Goal: Task Accomplishment & Management: Use online tool/utility

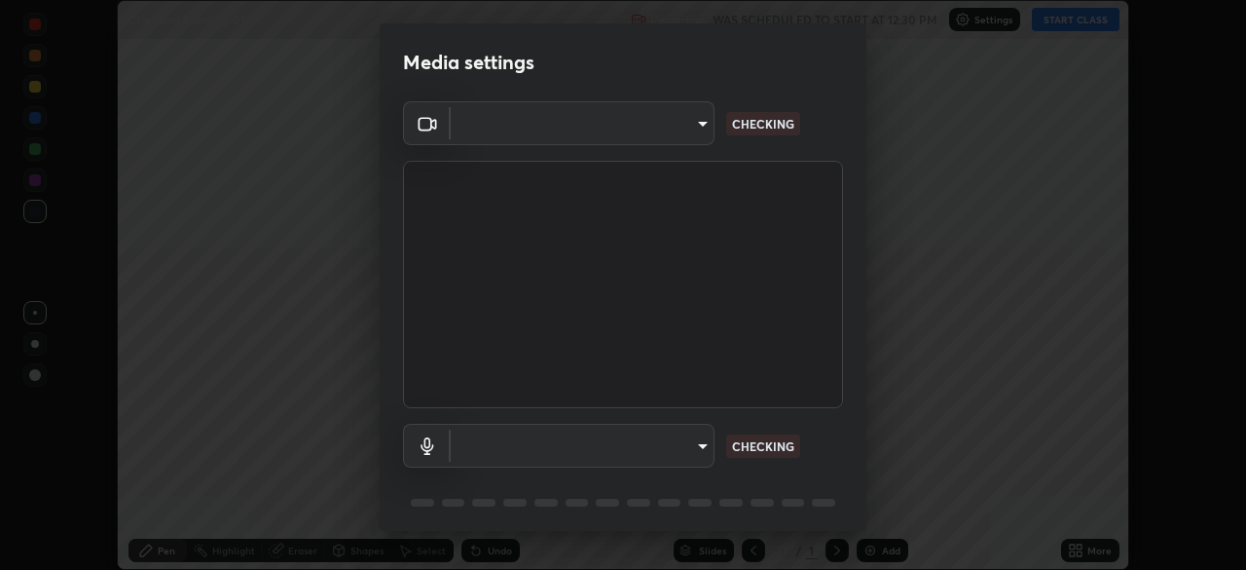
scroll to position [570, 1245]
type input "49997c5035a380d1e4bfd67072f4403f37fcfd6159da511fce73e868ba03c42c"
click at [703, 449] on body "Erase all Chemical Bonding-01 Recording WAS SCHEDULED TO START AT 12:30 PM Sett…" at bounding box center [623, 285] width 1246 height 570
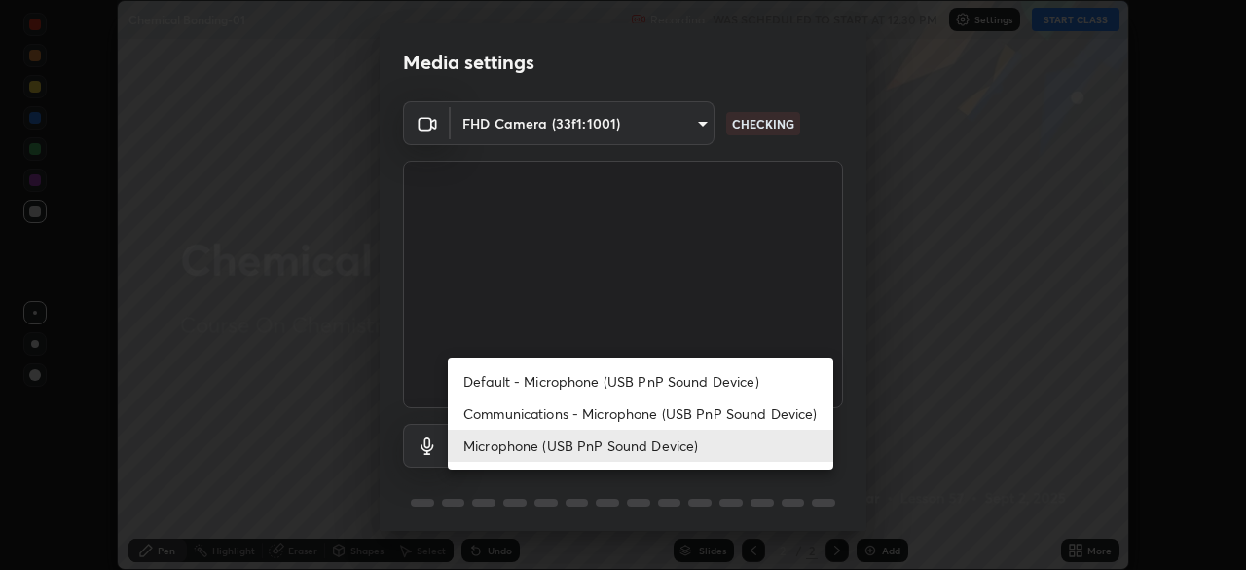
click at [772, 410] on li "Communications - Microphone (USB PnP Sound Device)" at bounding box center [641, 413] width 386 height 32
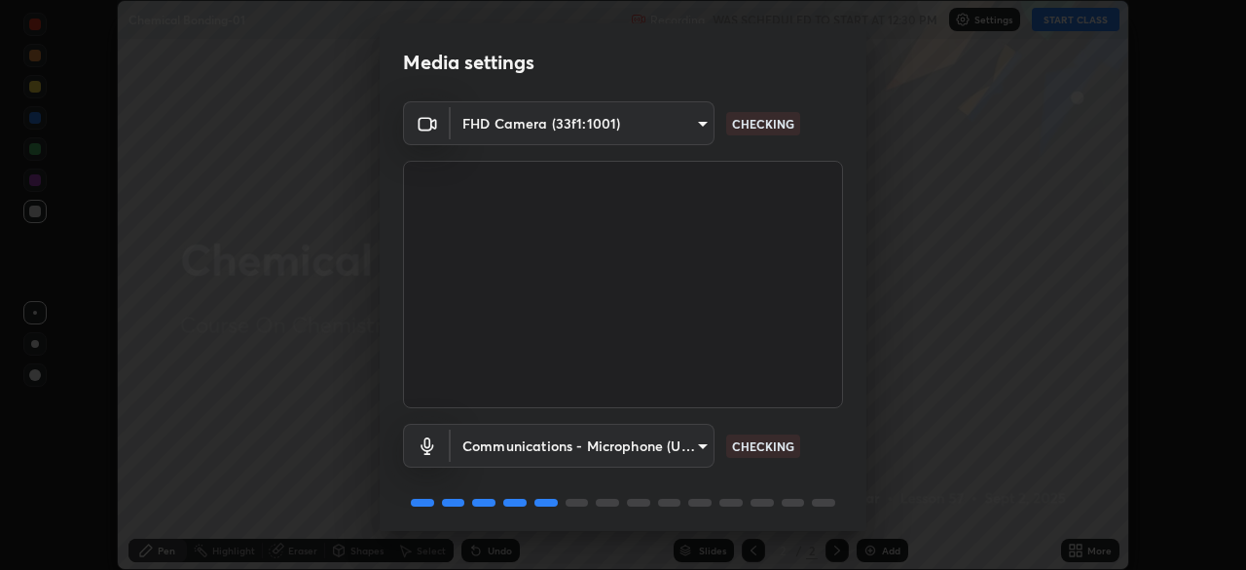
click at [691, 441] on body "Erase all Chemical Bonding-01 Recording WAS SCHEDULED TO START AT 12:30 PM Sett…" at bounding box center [623, 285] width 1246 height 570
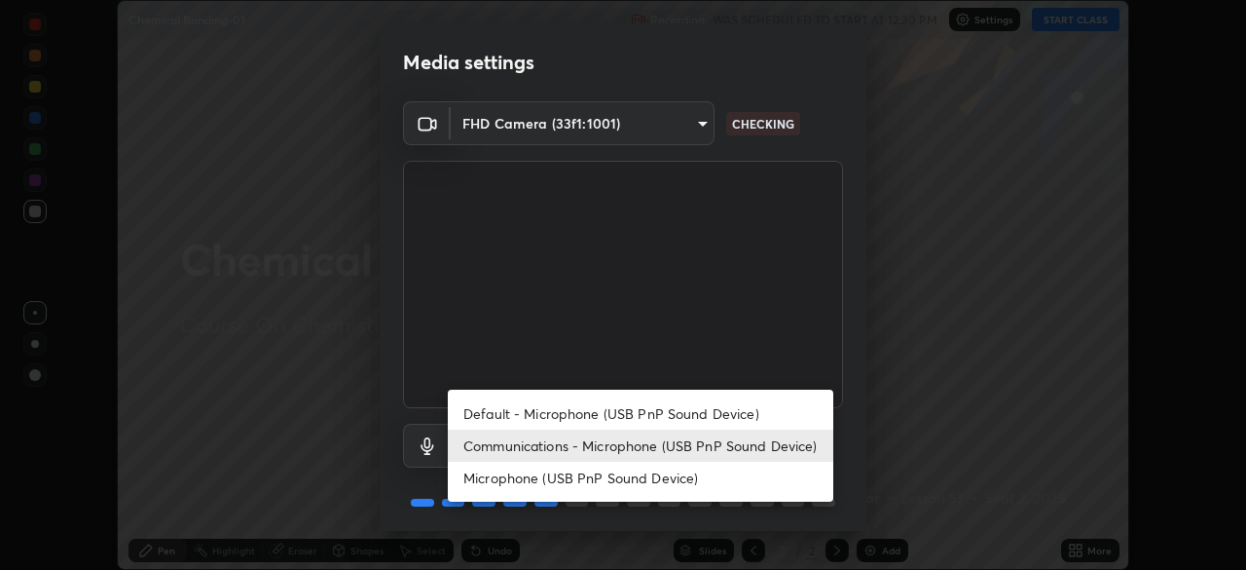
click at [693, 482] on li "Microphone (USB PnP Sound Device)" at bounding box center [641, 477] width 386 height 32
type input "b93cbfc37ea663615e2a2758e13d6489b429ad874a2ce90456402bbb4f5a5e7c"
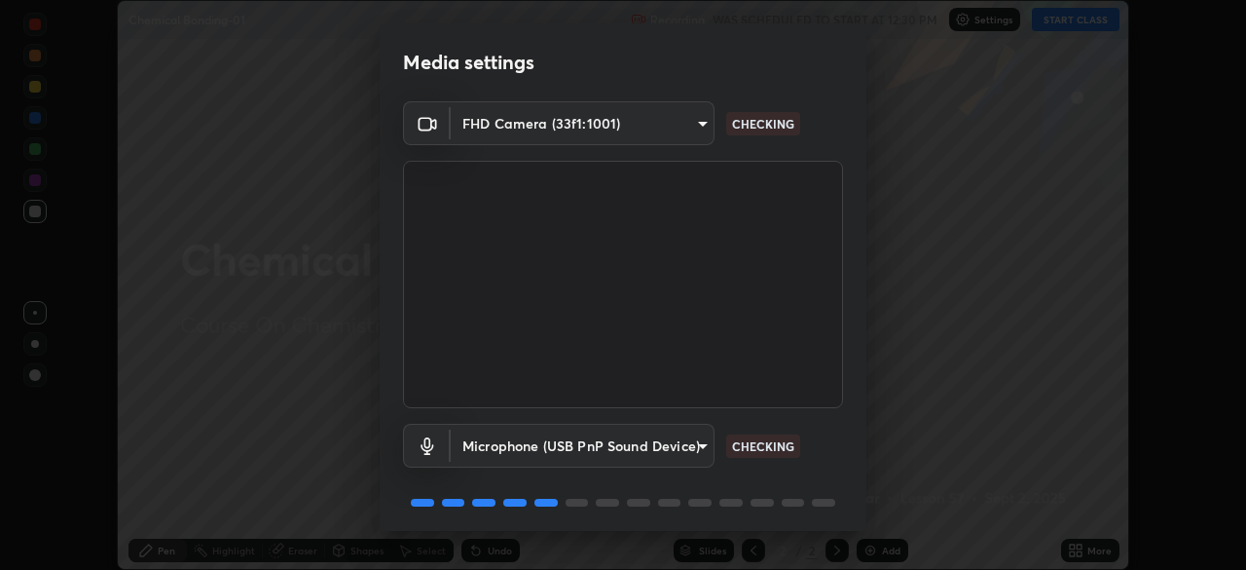
scroll to position [69, 0]
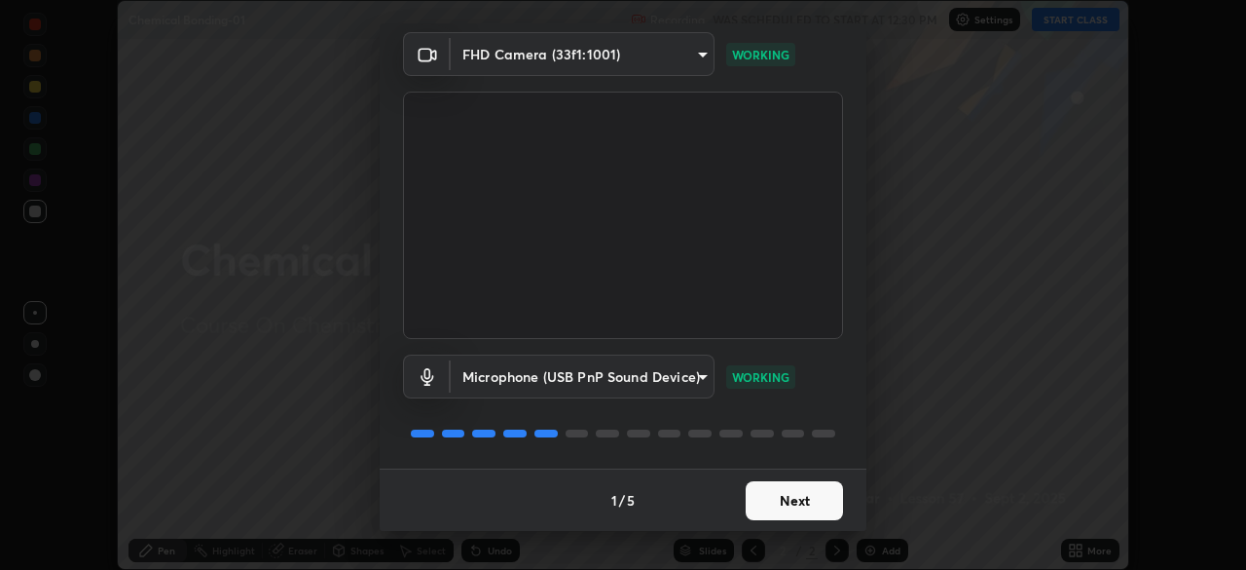
click at [831, 496] on button "Next" at bounding box center [794, 500] width 97 height 39
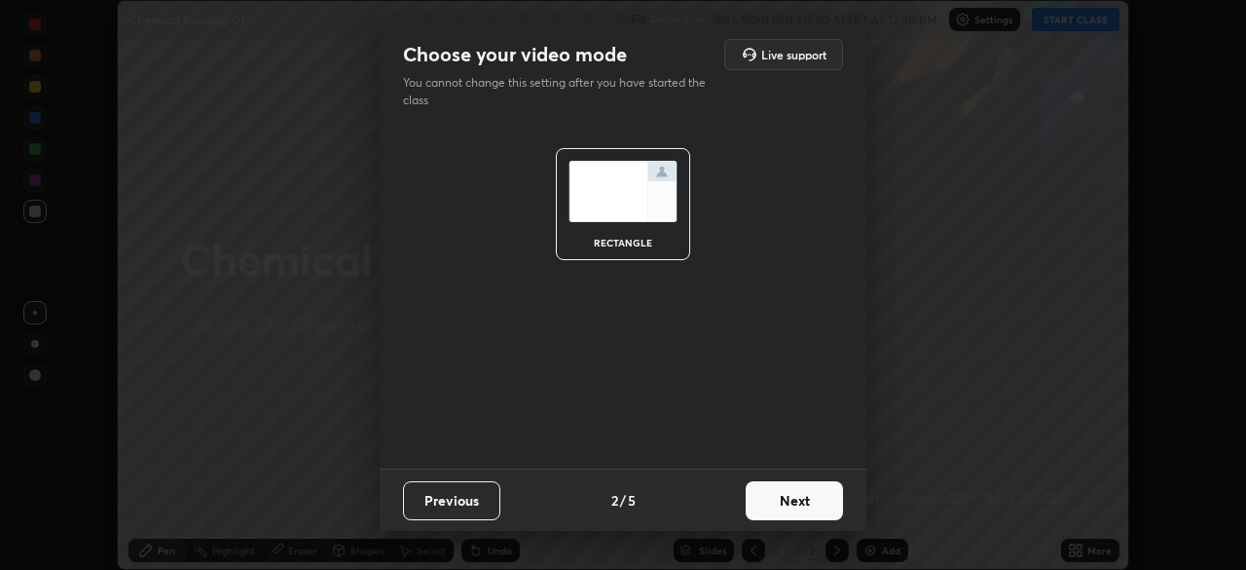
click at [831, 497] on button "Next" at bounding box center [794, 500] width 97 height 39
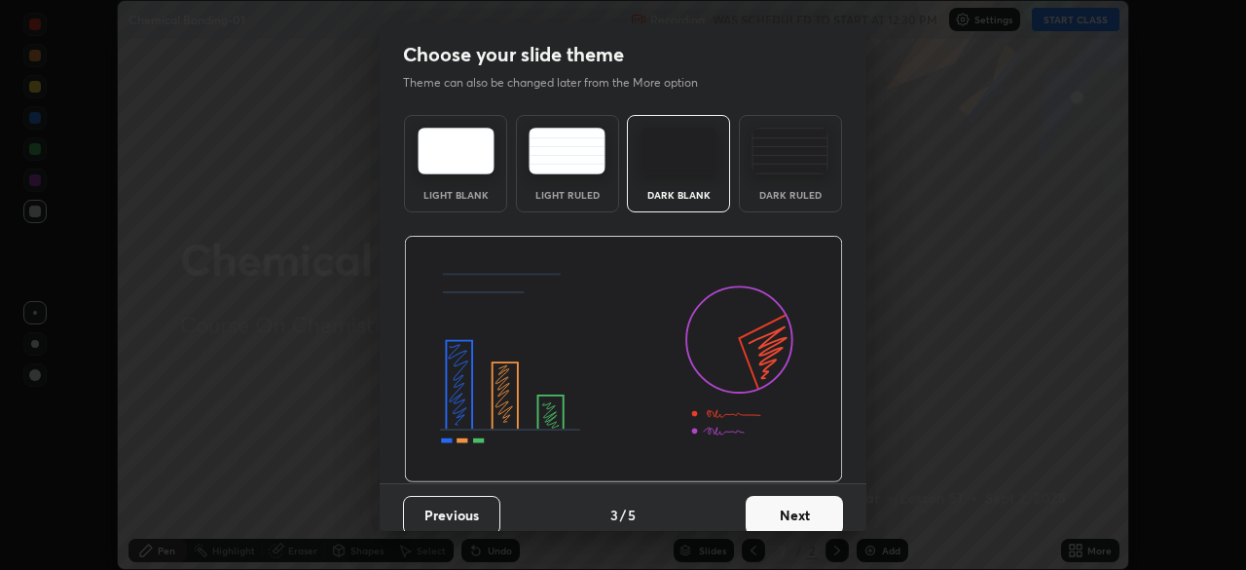
click at [833, 498] on button "Next" at bounding box center [794, 515] width 97 height 39
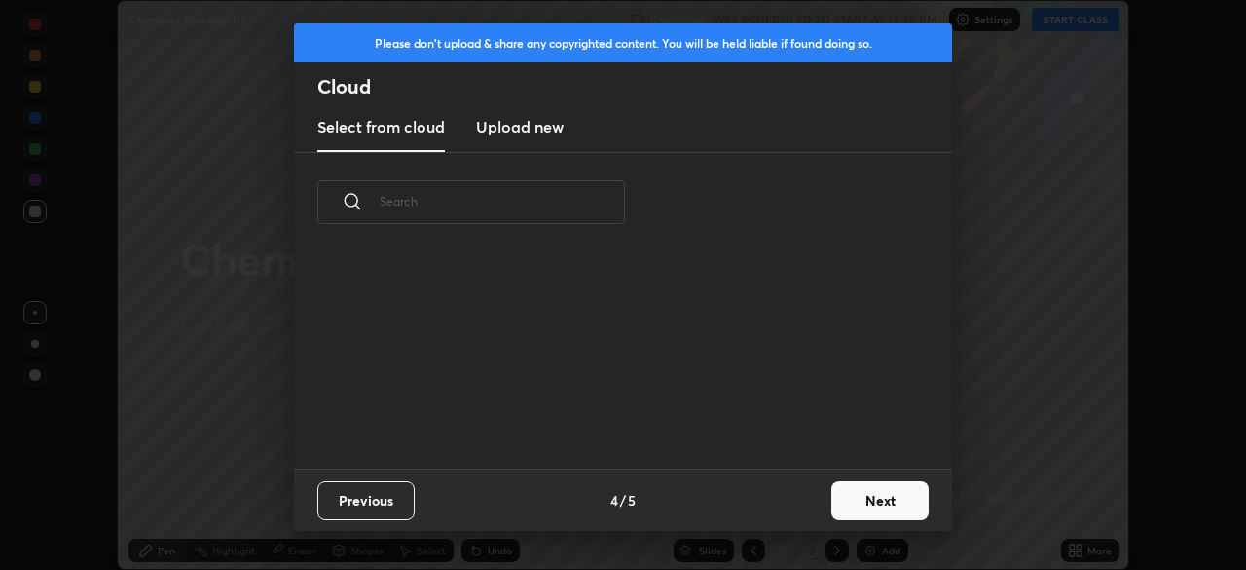
click at [857, 491] on button "Next" at bounding box center [879, 500] width 97 height 39
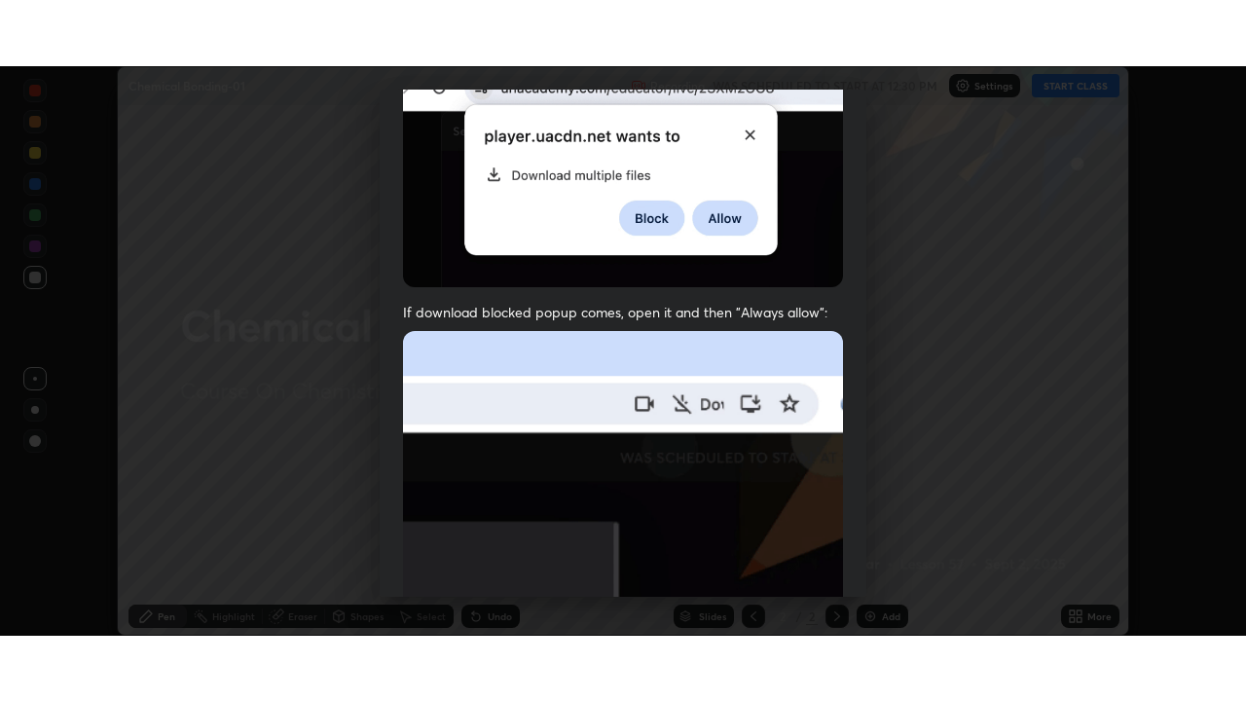
scroll to position [466, 0]
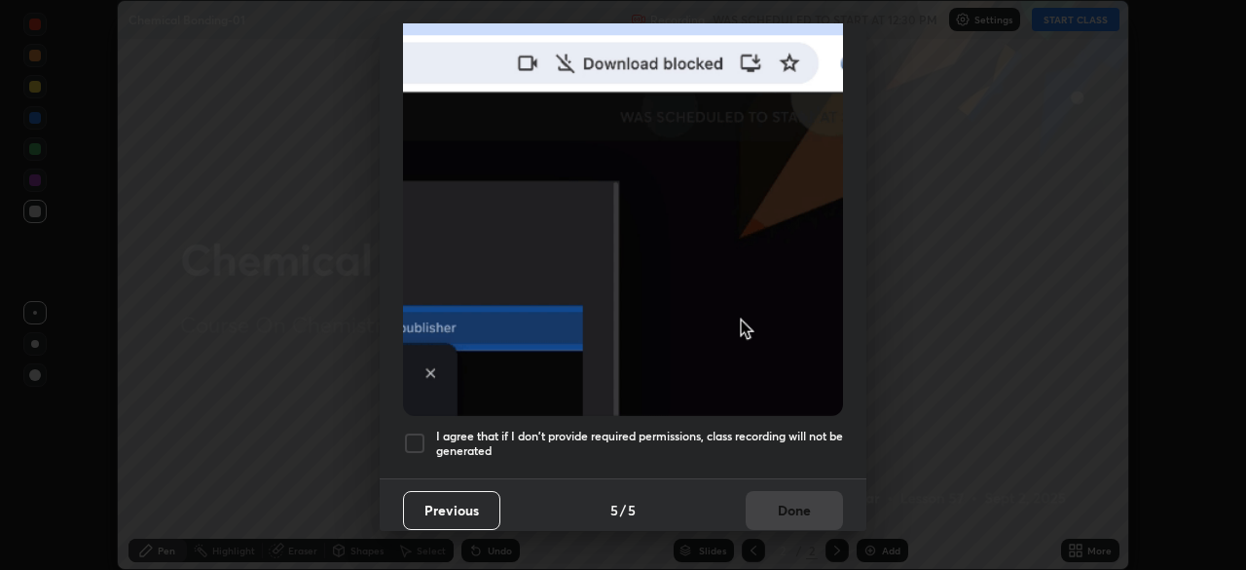
click at [804, 430] on h5 "I agree that if I don't provide required permissions, class recording will not …" at bounding box center [639, 443] width 407 height 30
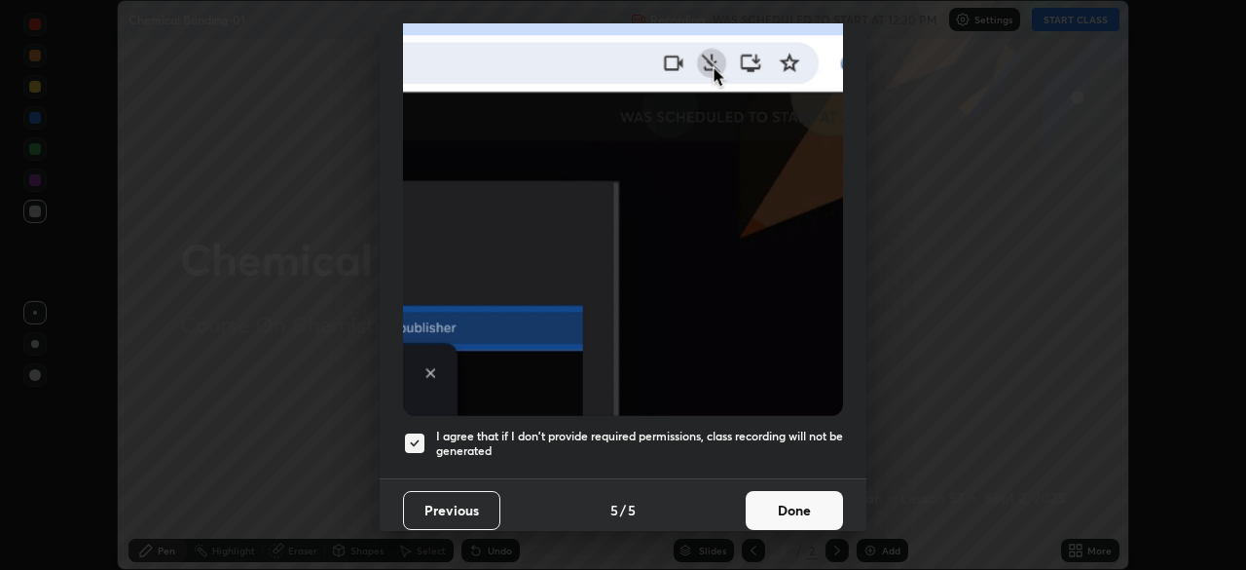
click at [790, 497] on button "Done" at bounding box center [794, 510] width 97 height 39
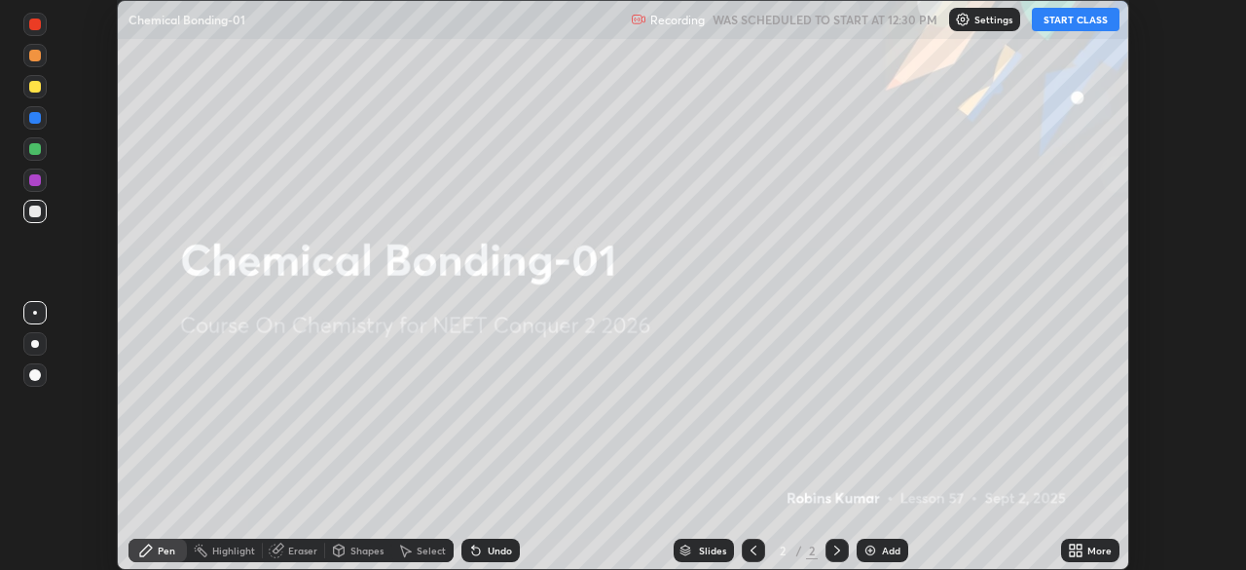
click at [1076, 552] on icon at bounding box center [1076, 550] width 16 height 16
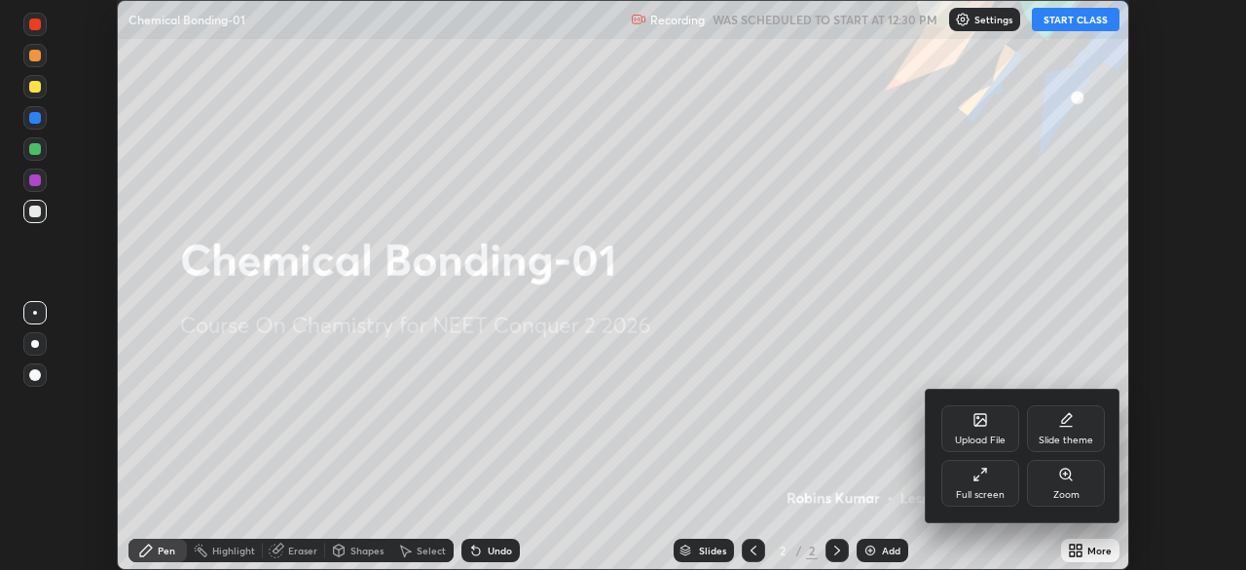
click at [975, 498] on div "Full screen" at bounding box center [980, 495] width 49 height 10
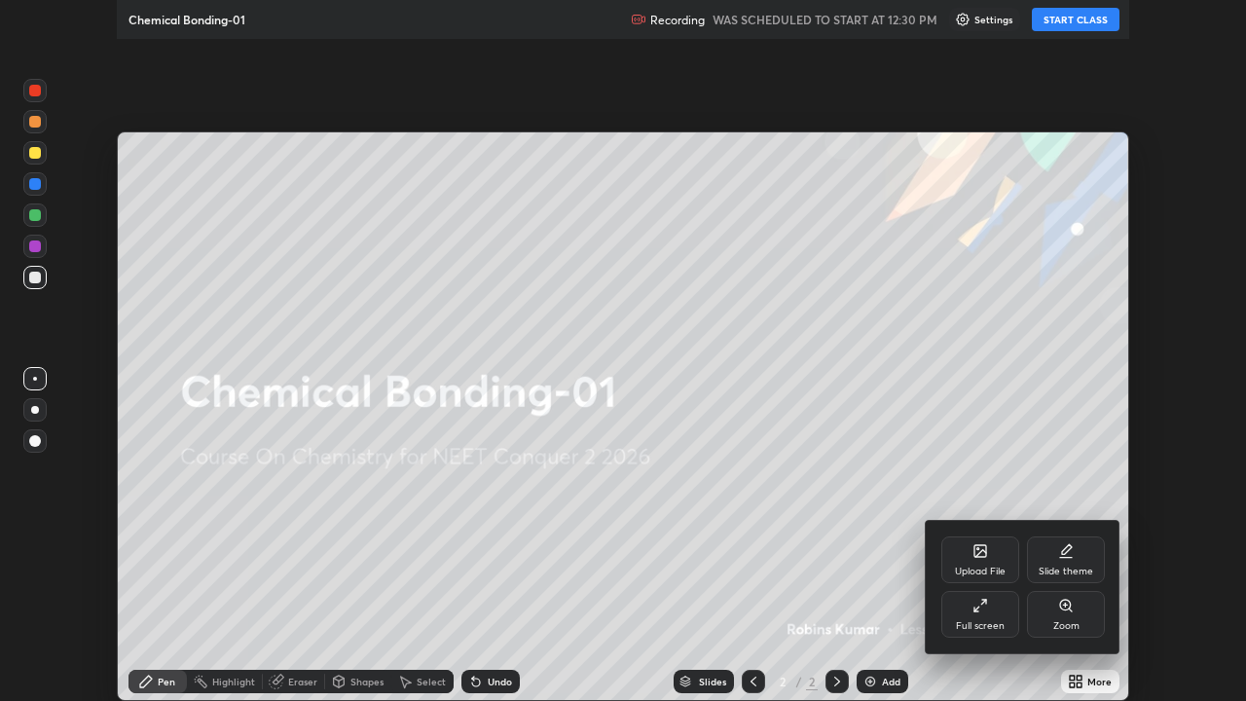
scroll to position [701, 1246]
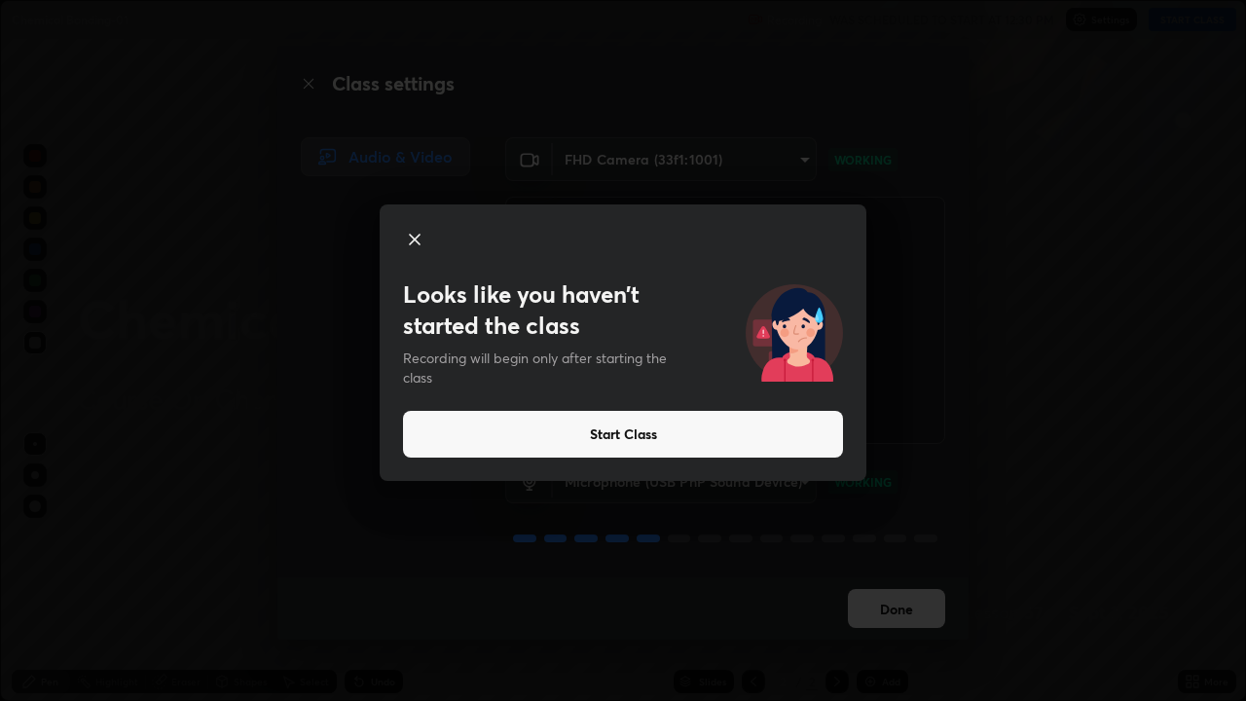
click at [416, 239] on icon at bounding box center [415, 240] width 10 height 10
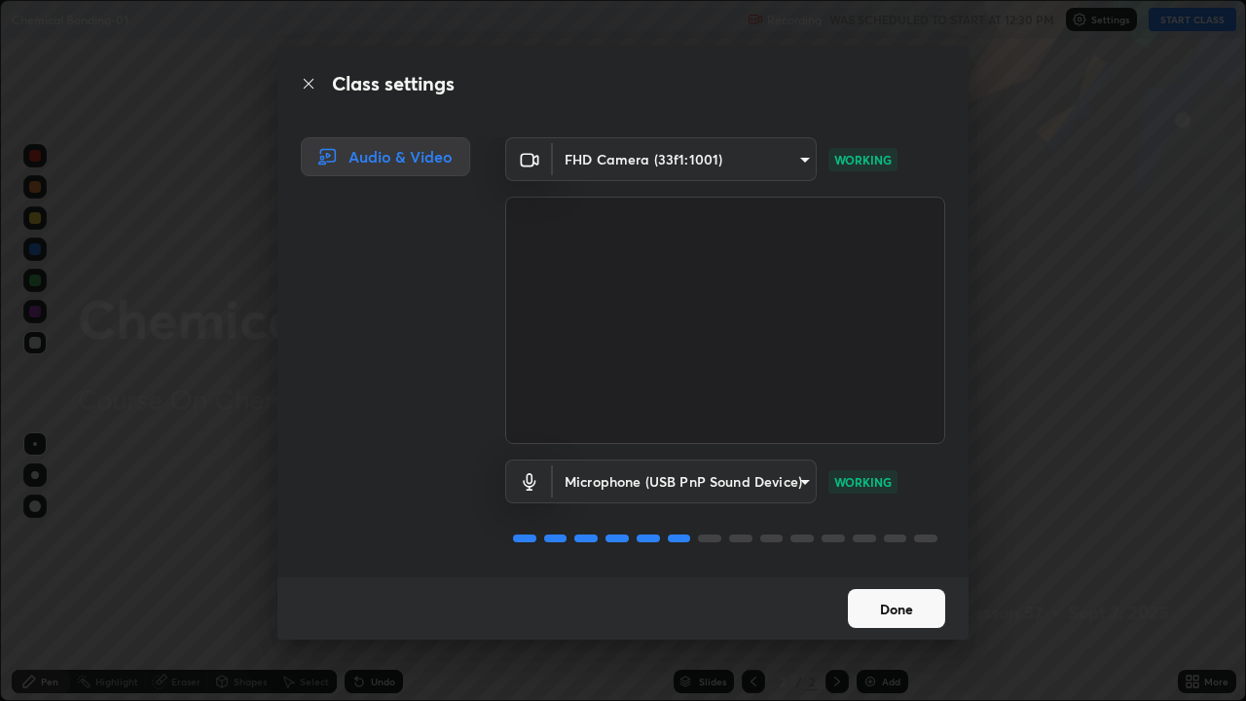
click at [917, 569] on button "Done" at bounding box center [896, 608] width 97 height 39
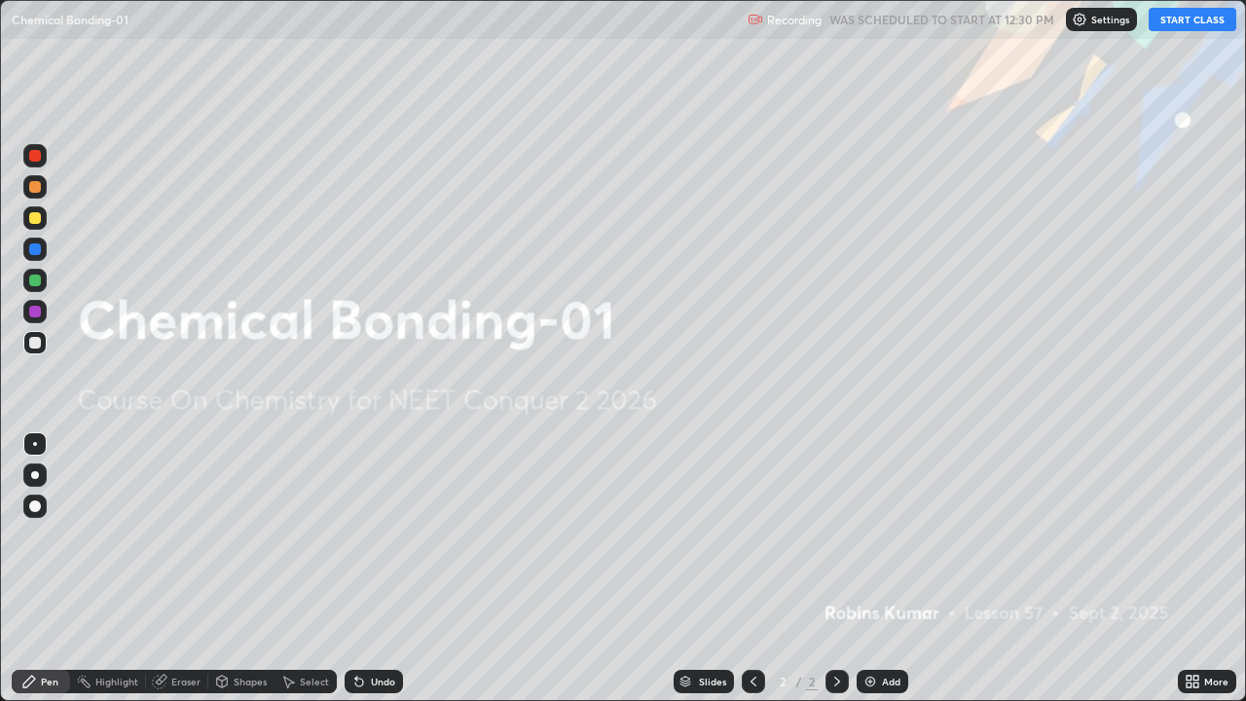
click at [1189, 21] on button "START CLASS" at bounding box center [1193, 19] width 88 height 23
click at [883, 569] on div "Add" at bounding box center [891, 682] width 18 height 10
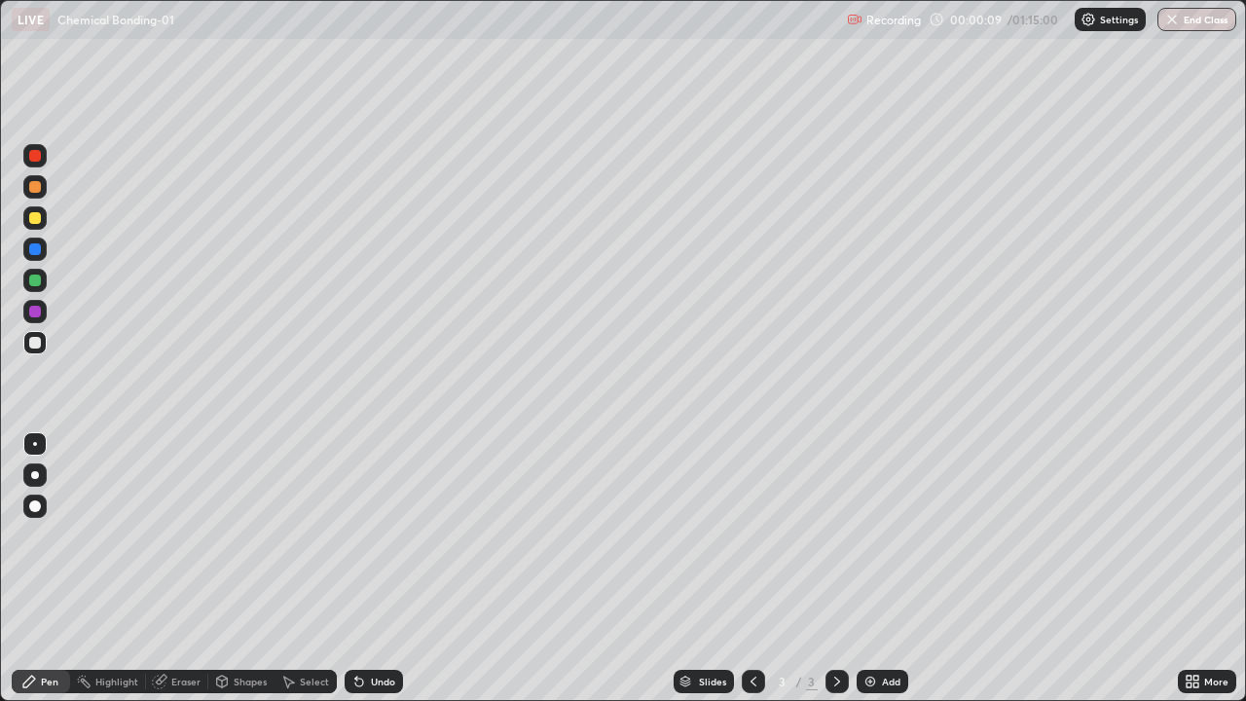
click at [885, 569] on div "Add" at bounding box center [891, 682] width 18 height 10
click at [882, 569] on div "Add" at bounding box center [891, 682] width 18 height 10
click at [883, 569] on div "Add" at bounding box center [891, 682] width 18 height 10
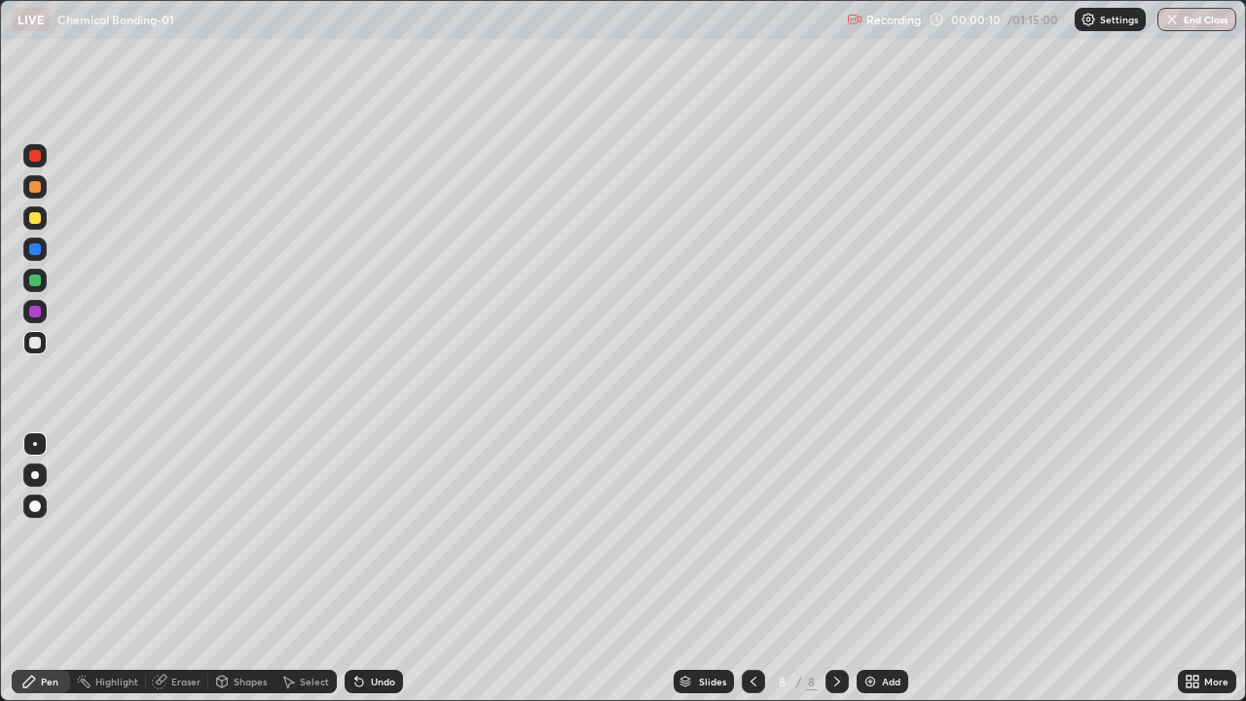
click at [883, 569] on div "Add" at bounding box center [891, 682] width 18 height 10
click at [882, 569] on div "Add" at bounding box center [891, 682] width 18 height 10
click at [884, 569] on div "Add" at bounding box center [891, 682] width 18 height 10
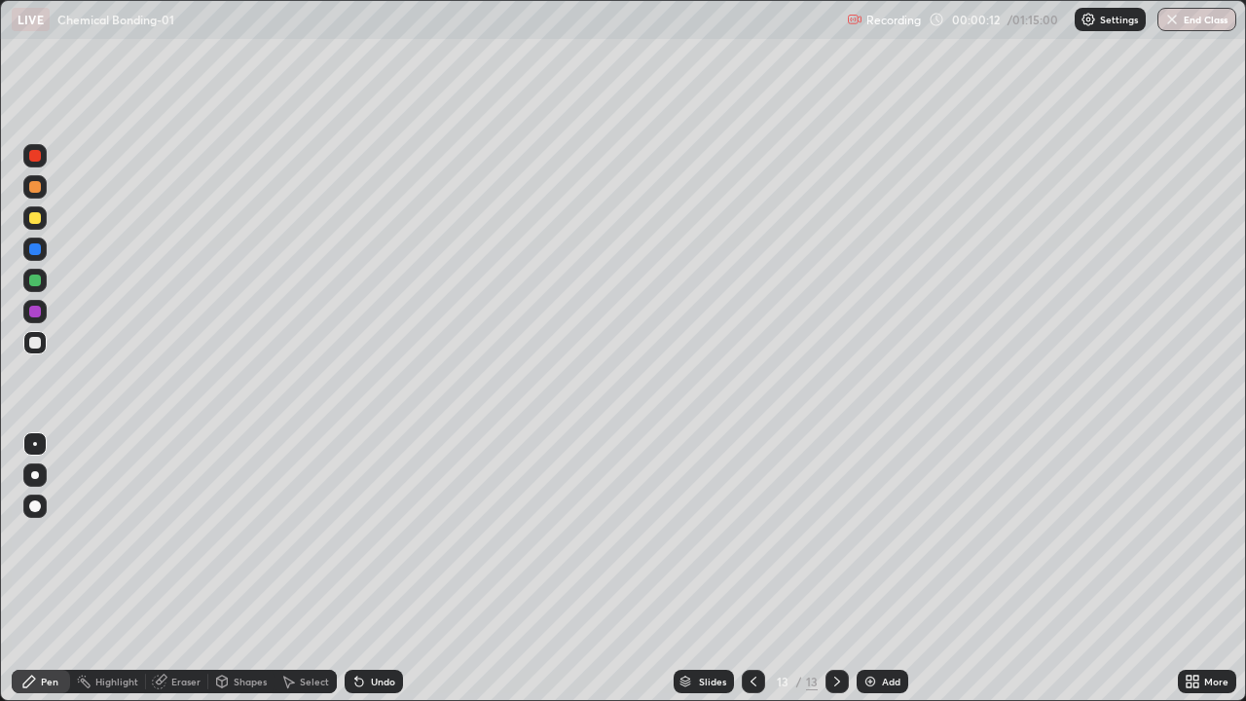
click at [882, 569] on div "Add" at bounding box center [891, 682] width 18 height 10
click at [877, 569] on div "Add" at bounding box center [883, 681] width 52 height 23
click at [882, 569] on div "Add" at bounding box center [891, 682] width 18 height 10
click at [754, 569] on icon at bounding box center [754, 682] width 16 height 16
click at [752, 569] on icon at bounding box center [754, 682] width 16 height 16
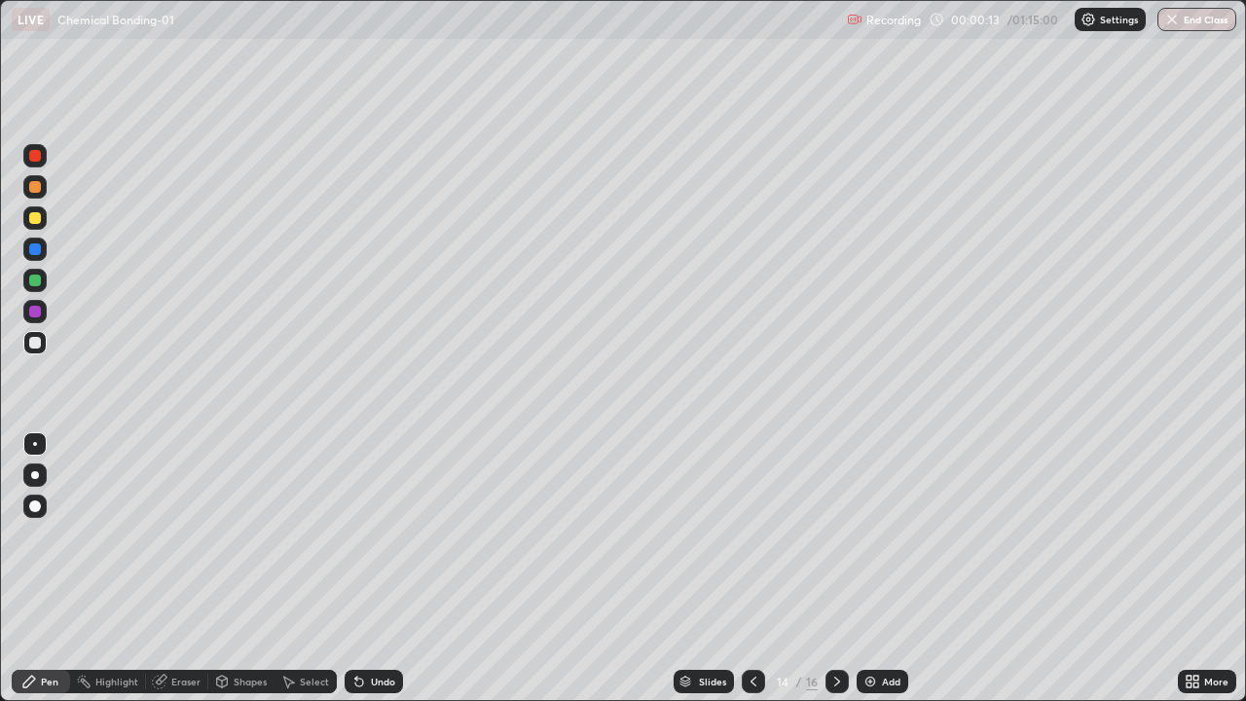
click at [753, 569] on icon at bounding box center [754, 682] width 16 height 16
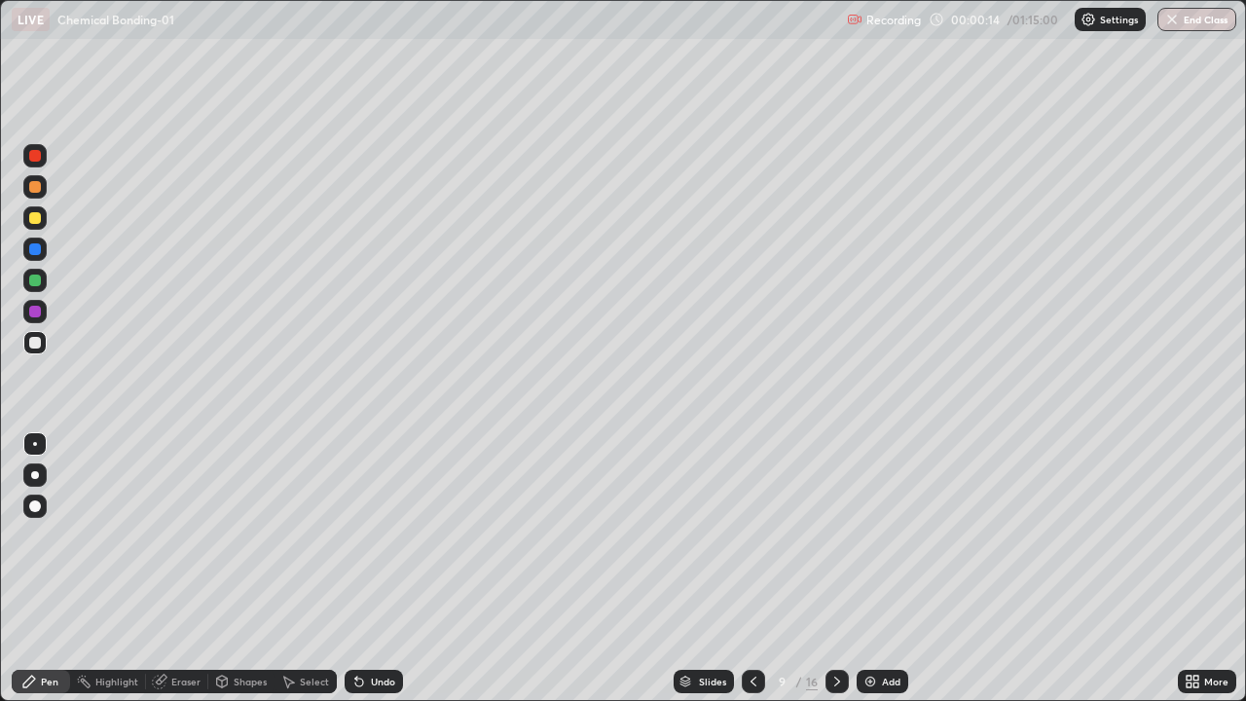
click at [752, 569] on icon at bounding box center [754, 682] width 6 height 10
click at [752, 569] on icon at bounding box center [754, 682] width 16 height 16
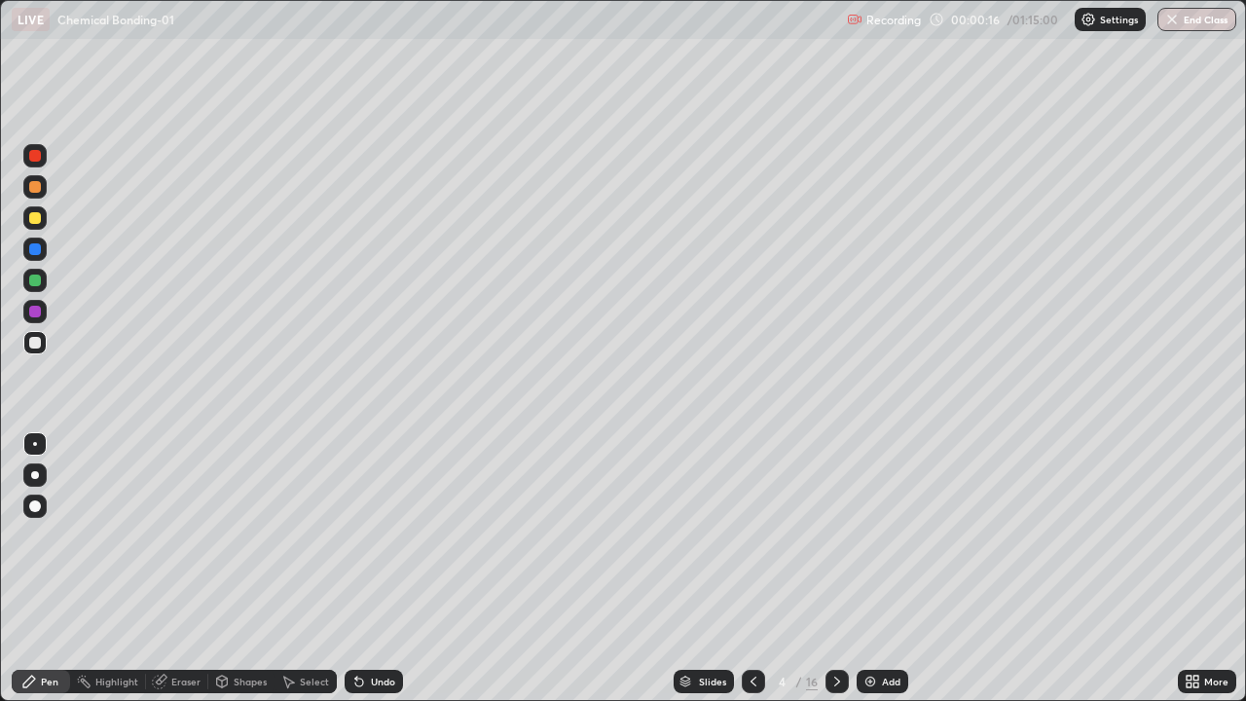
click at [751, 569] on icon at bounding box center [754, 682] width 6 height 10
click at [42, 195] on div at bounding box center [34, 186] width 23 height 23
click at [34, 285] on div at bounding box center [35, 281] width 12 height 12
click at [42, 342] on div at bounding box center [34, 342] width 23 height 23
click at [167, 569] on div "Eraser" at bounding box center [177, 681] width 62 height 23
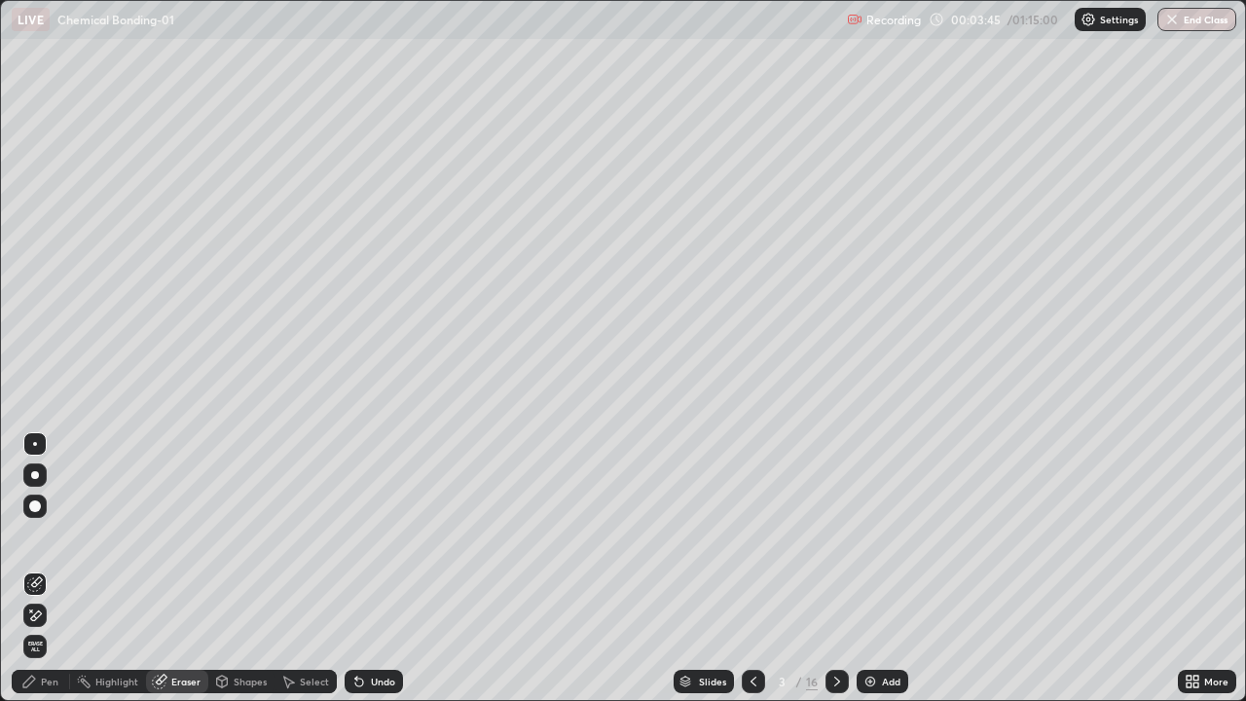
click at [31, 569] on icon at bounding box center [31, 610] width 2 height 2
click at [27, 569] on div "Pen" at bounding box center [41, 681] width 58 height 23
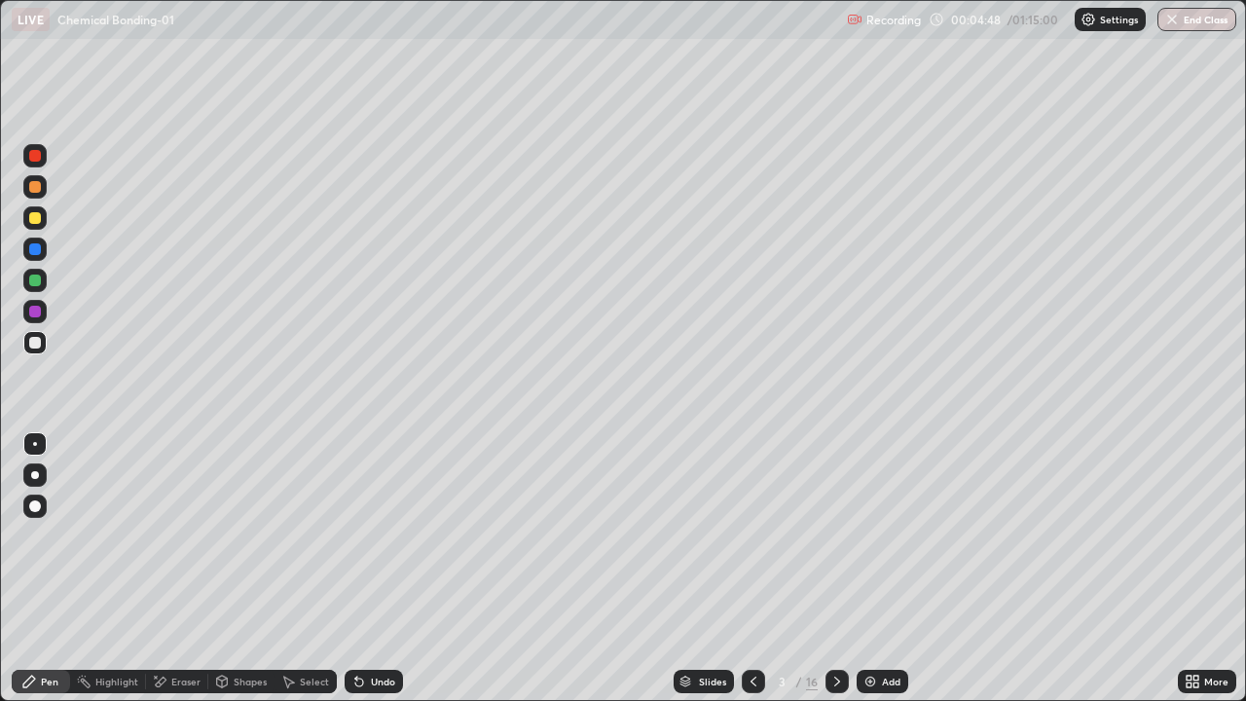
click at [196, 569] on div "Eraser" at bounding box center [185, 682] width 29 height 10
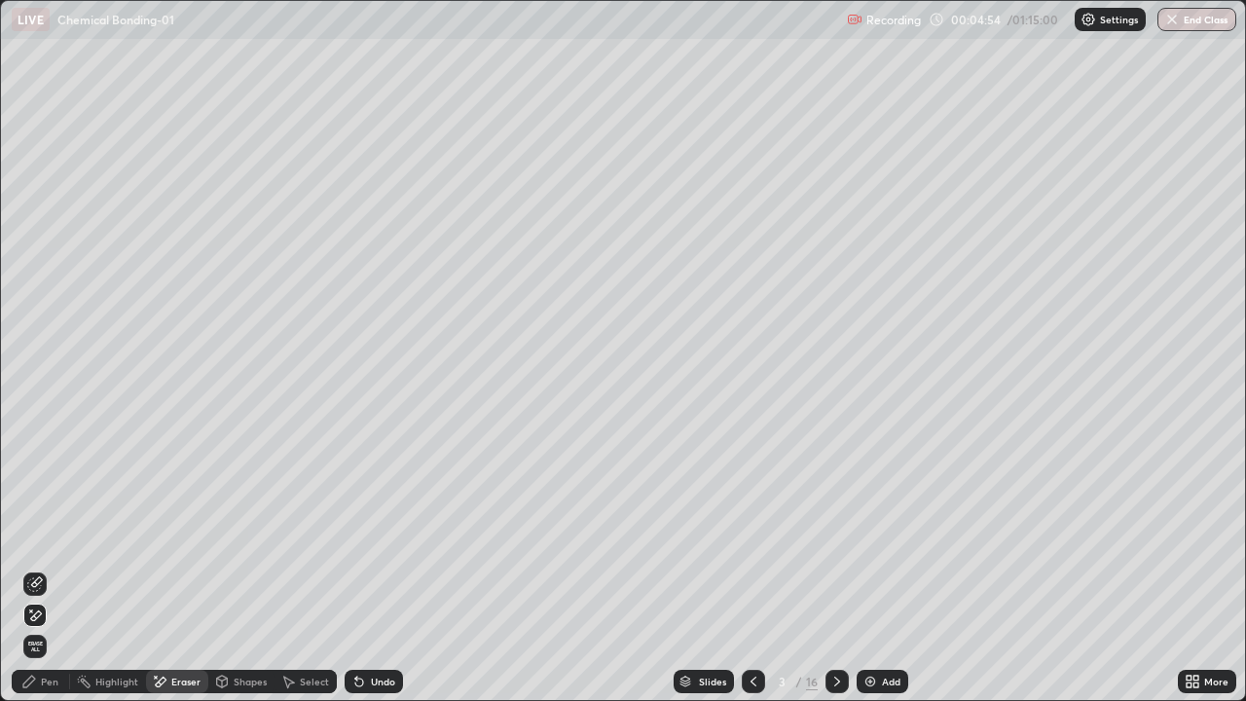
click at [41, 569] on div "Pen" at bounding box center [50, 682] width 18 height 10
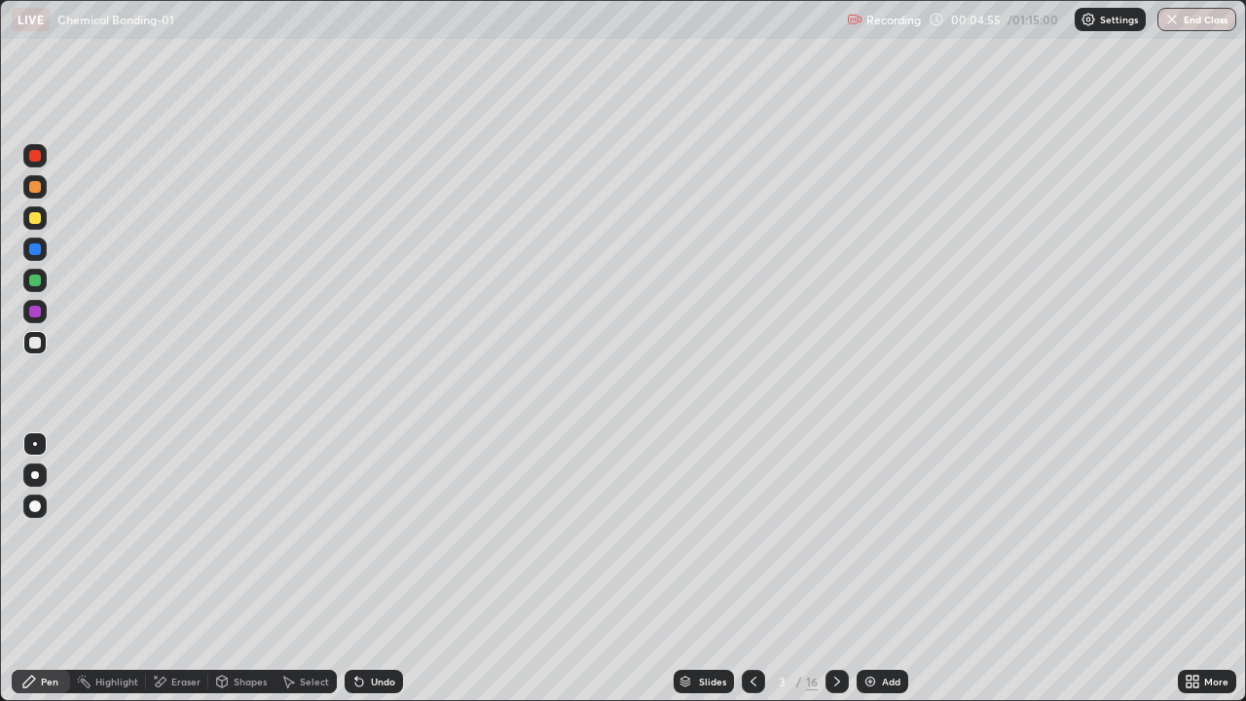
click at [37, 217] on div at bounding box center [35, 218] width 12 height 12
click at [35, 219] on div at bounding box center [35, 218] width 12 height 12
click at [39, 282] on div at bounding box center [35, 281] width 12 height 12
click at [50, 569] on div "Pen" at bounding box center [50, 682] width 18 height 10
click at [38, 222] on div at bounding box center [35, 218] width 12 height 12
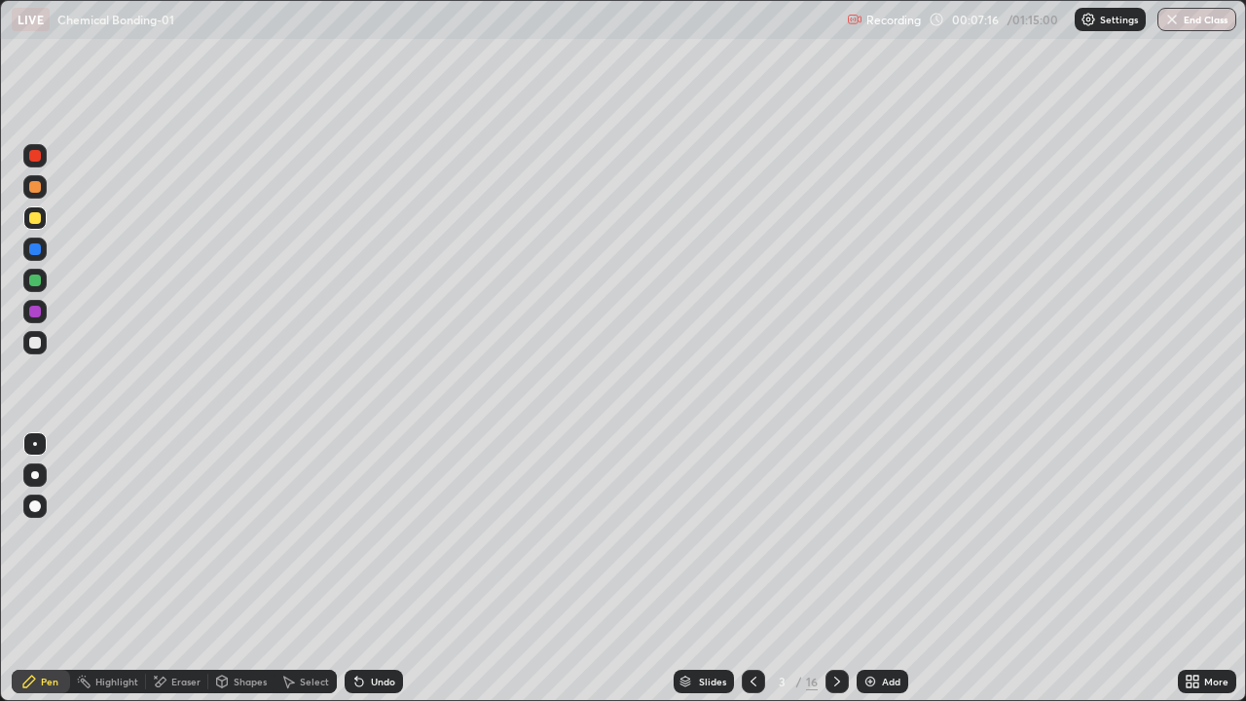
click at [183, 569] on div "Eraser" at bounding box center [185, 682] width 29 height 10
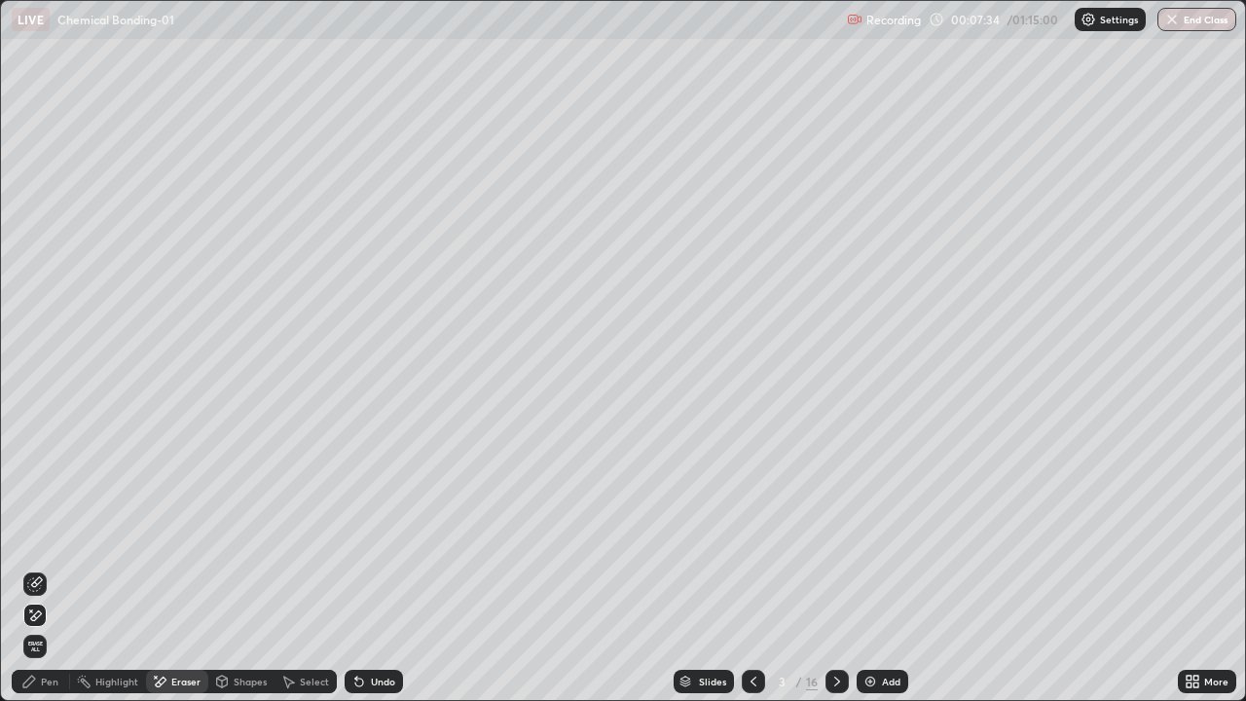
click at [47, 569] on div "Pen" at bounding box center [50, 682] width 18 height 10
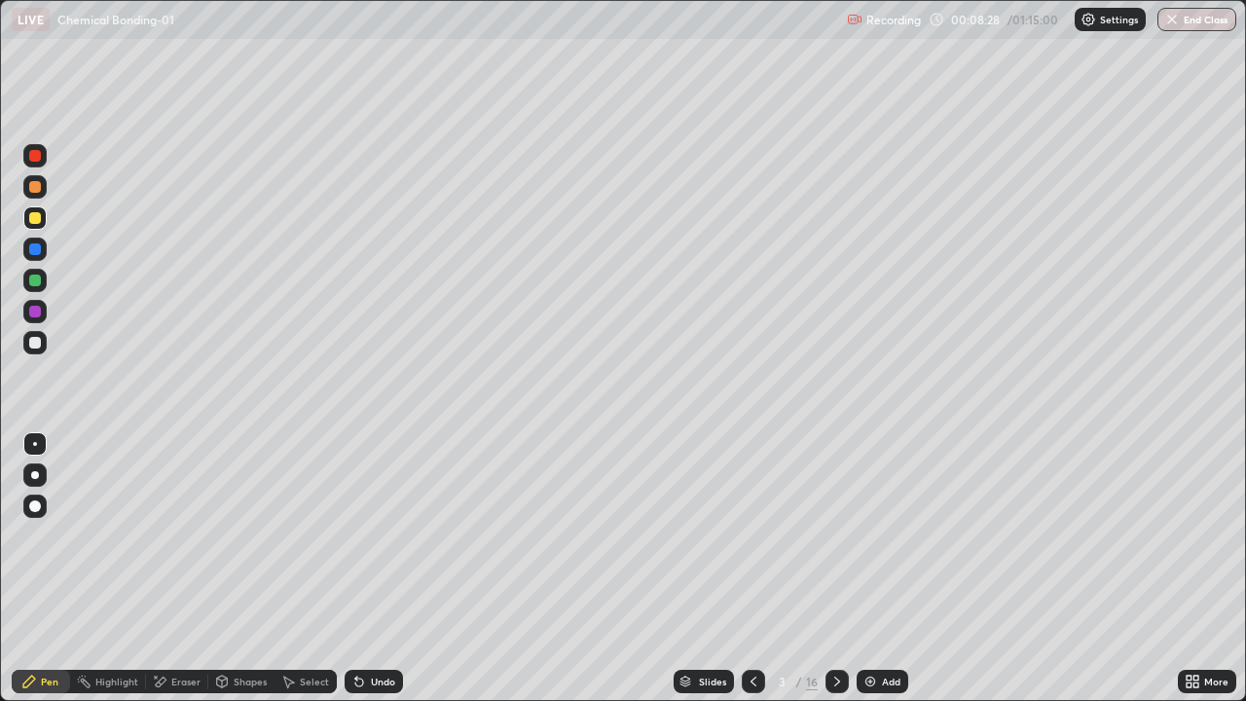
click at [36, 283] on div at bounding box center [35, 281] width 12 height 12
click at [36, 209] on div at bounding box center [34, 217] width 23 height 23
click at [188, 569] on div "Eraser" at bounding box center [185, 682] width 29 height 10
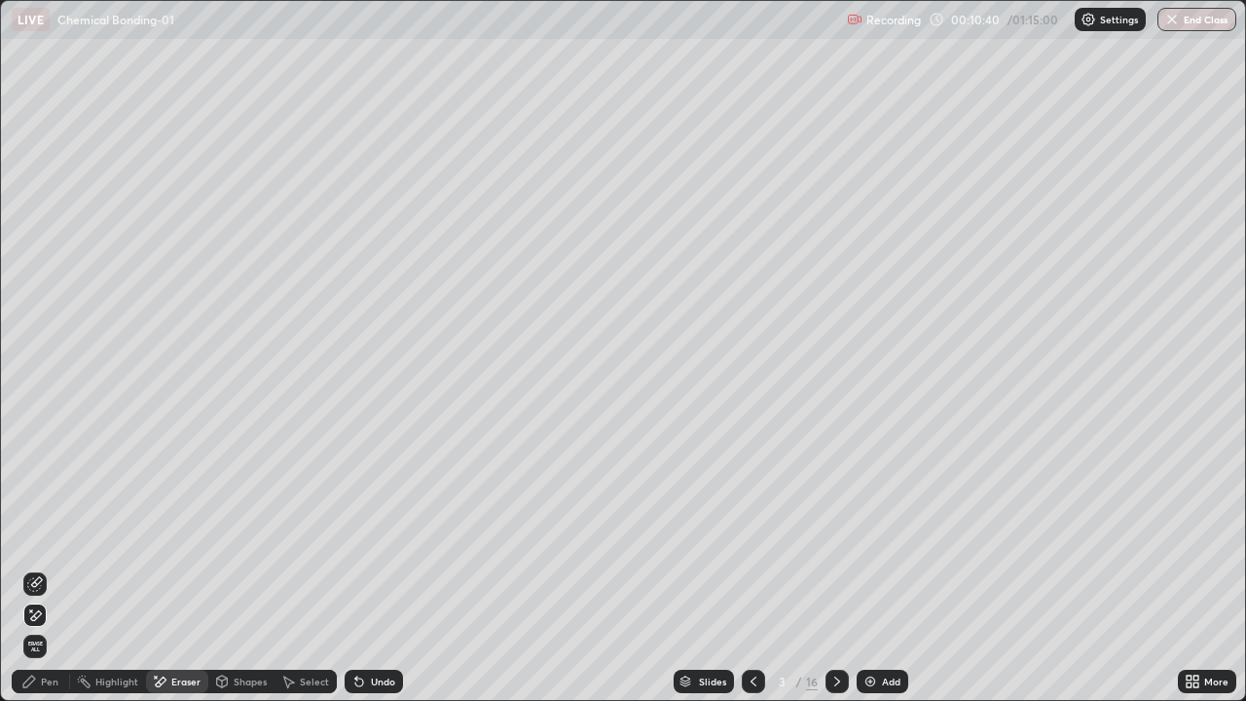
click at [42, 569] on icon at bounding box center [35, 615] width 16 height 17
click at [41, 569] on div "Pen" at bounding box center [41, 681] width 58 height 23
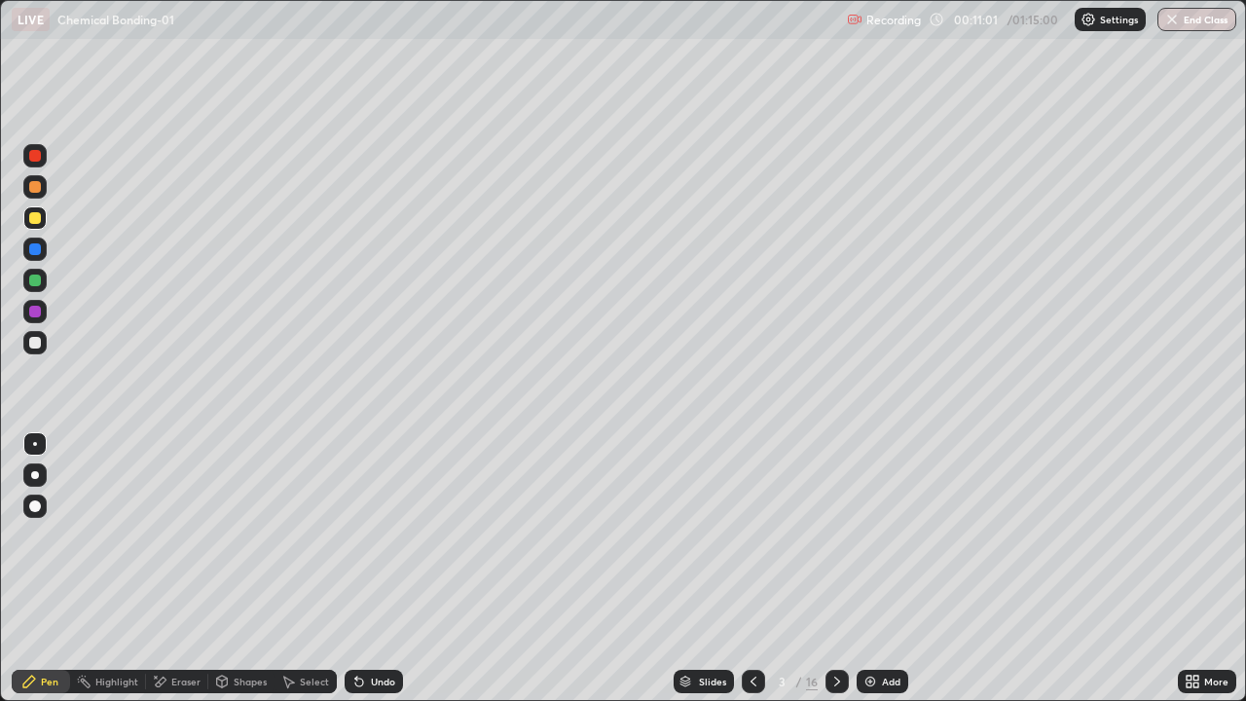
click at [35, 188] on div at bounding box center [35, 187] width 12 height 12
click at [38, 569] on div "Pen" at bounding box center [41, 681] width 58 height 23
click at [35, 281] on div at bounding box center [35, 281] width 12 height 12
click at [35, 313] on div at bounding box center [35, 312] width 12 height 12
click at [35, 342] on div at bounding box center [35, 343] width 12 height 12
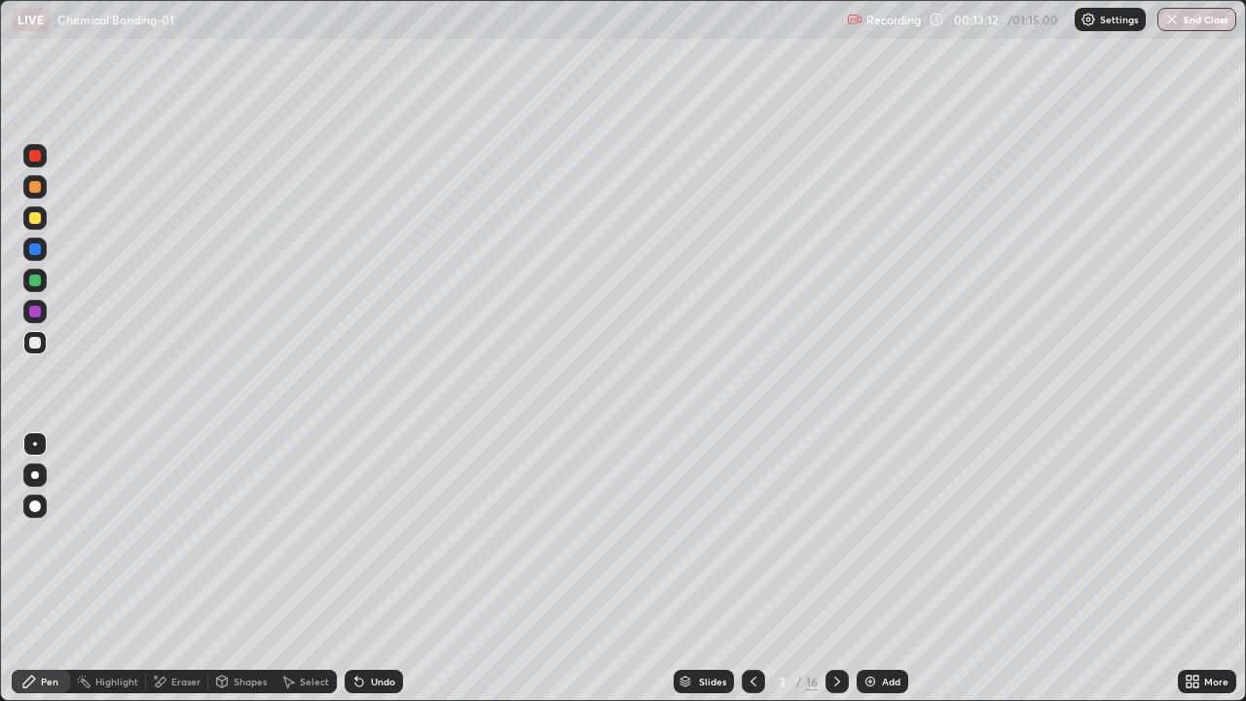
click at [40, 279] on div at bounding box center [35, 281] width 12 height 12
click at [35, 157] on div at bounding box center [35, 156] width 12 height 12
click at [42, 250] on div at bounding box center [34, 249] width 23 height 23
click at [382, 569] on div "Undo" at bounding box center [383, 682] width 24 height 10
click at [43, 223] on div at bounding box center [34, 217] width 23 height 23
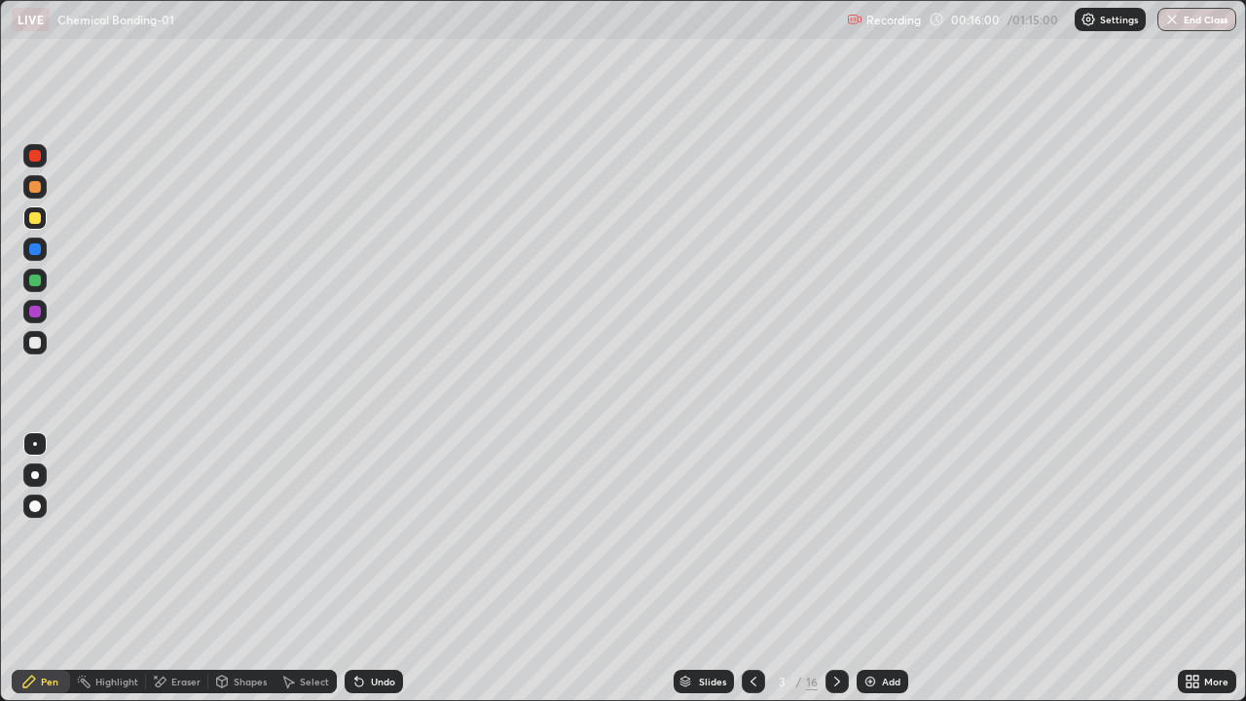
click at [50, 569] on div "Pen" at bounding box center [50, 682] width 18 height 10
click at [36, 312] on div at bounding box center [35, 312] width 12 height 12
click at [376, 569] on div "Undo" at bounding box center [374, 681] width 58 height 23
click at [241, 569] on div "Shapes" at bounding box center [250, 682] width 33 height 10
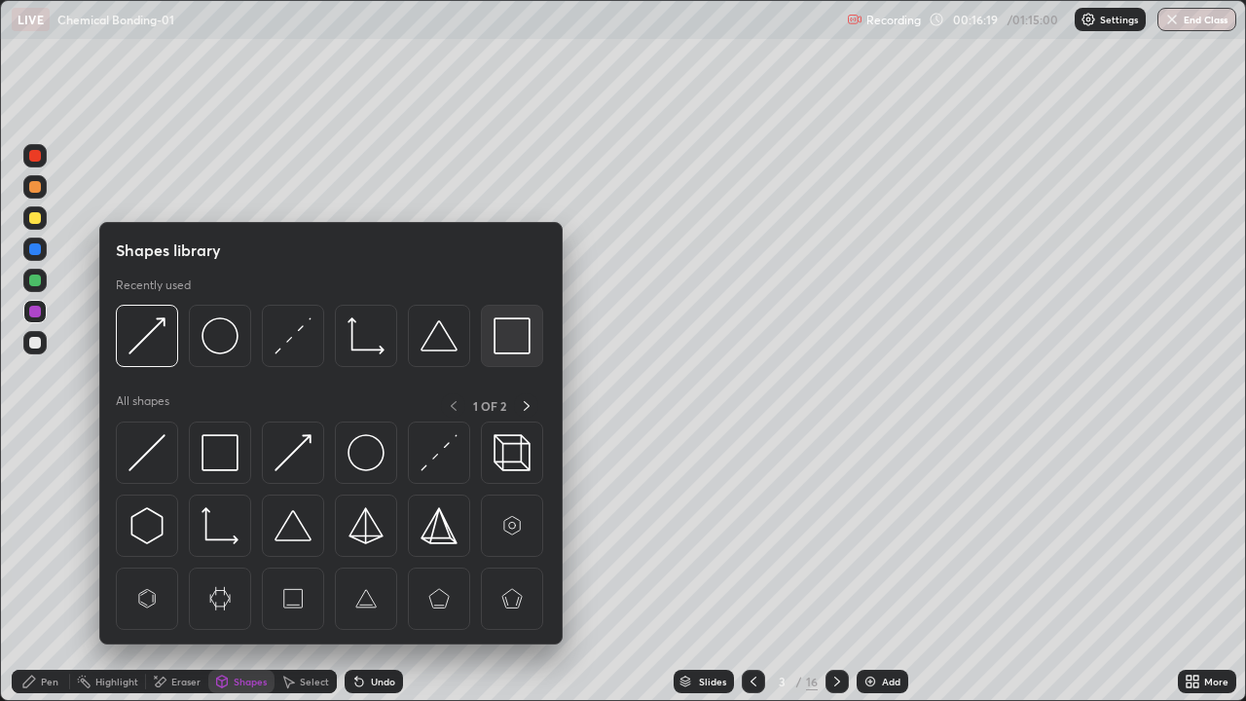
click at [496, 347] on img at bounding box center [512, 335] width 37 height 37
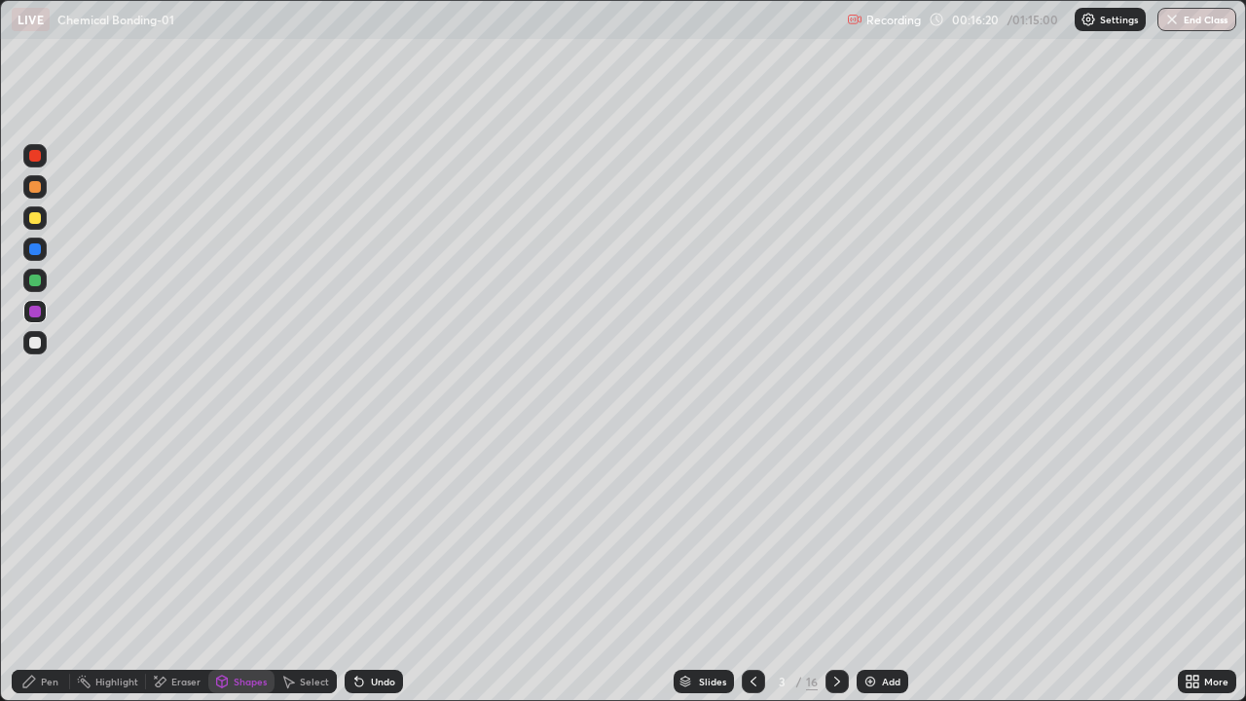
click at [44, 218] on div at bounding box center [34, 217] width 23 height 23
click at [835, 569] on icon at bounding box center [837, 682] width 16 height 16
click at [54, 569] on div "Pen" at bounding box center [50, 682] width 18 height 10
click at [237, 569] on div "Shapes" at bounding box center [250, 682] width 33 height 10
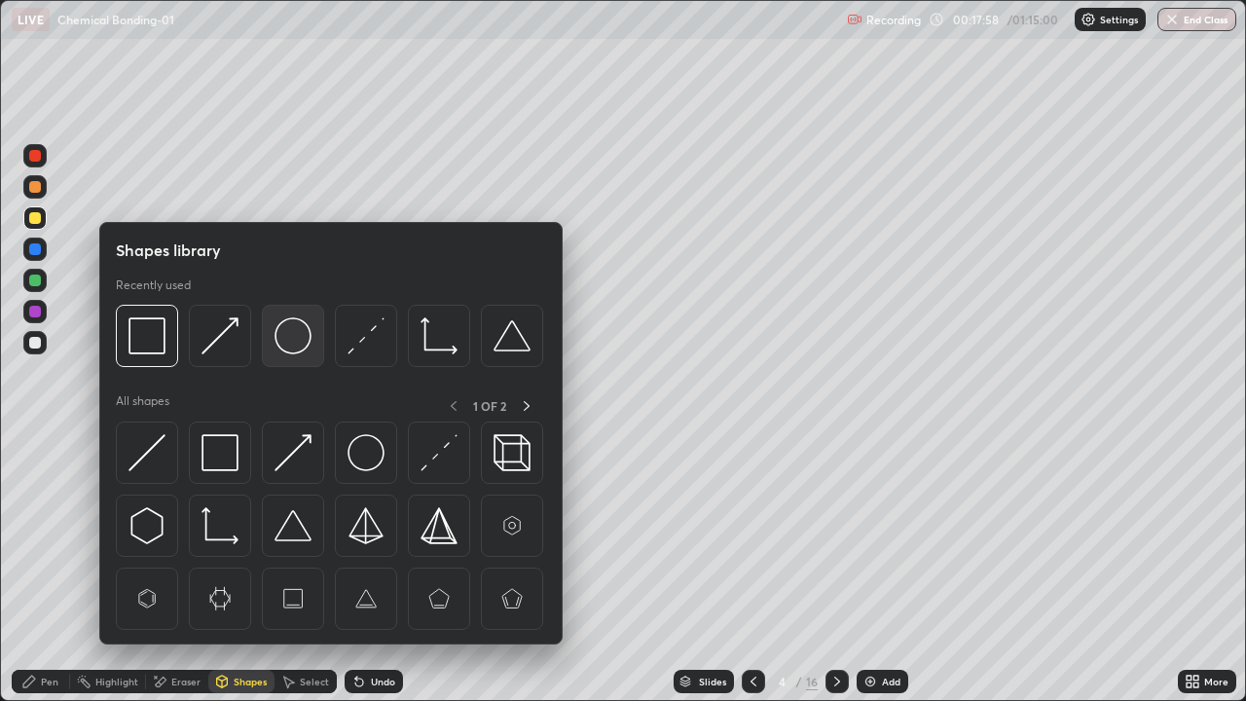
click at [291, 348] on img at bounding box center [293, 335] width 37 height 37
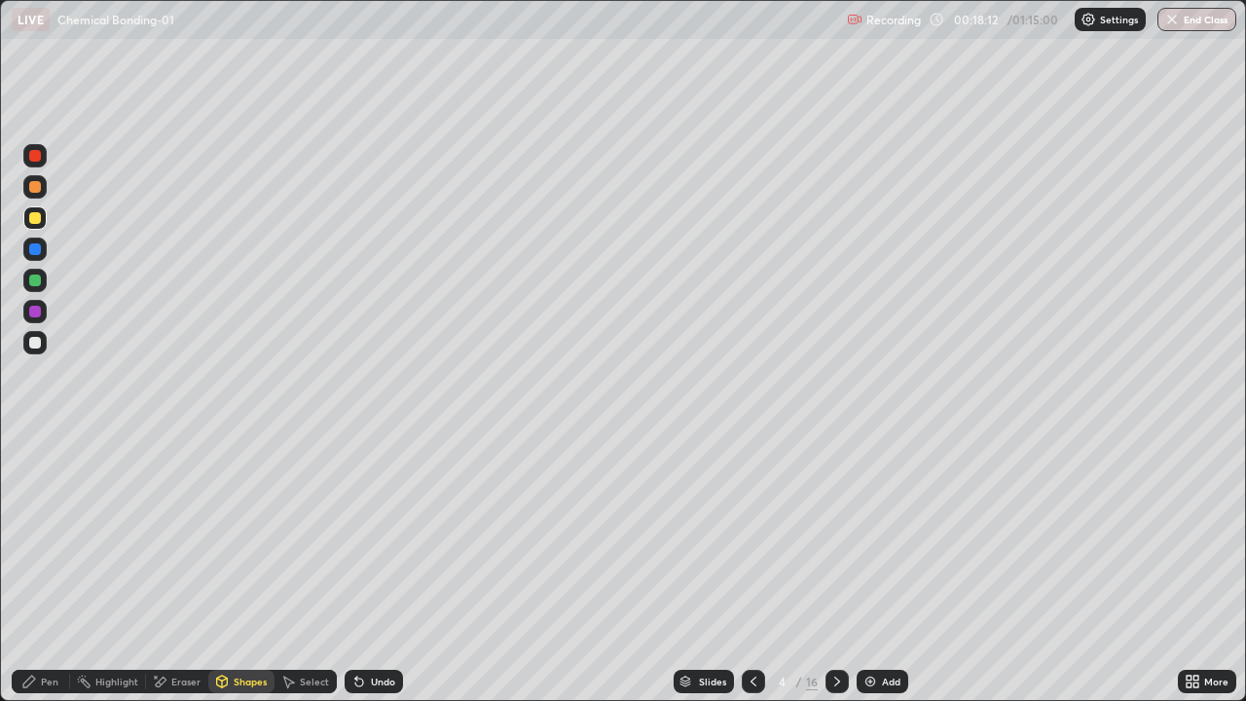
click at [37, 569] on div "Pen" at bounding box center [41, 681] width 58 height 23
click at [39, 352] on div at bounding box center [34, 342] width 23 height 23
click at [37, 195] on div at bounding box center [34, 186] width 23 height 23
click at [41, 163] on div at bounding box center [34, 155] width 23 height 23
click at [37, 281] on div at bounding box center [35, 281] width 12 height 12
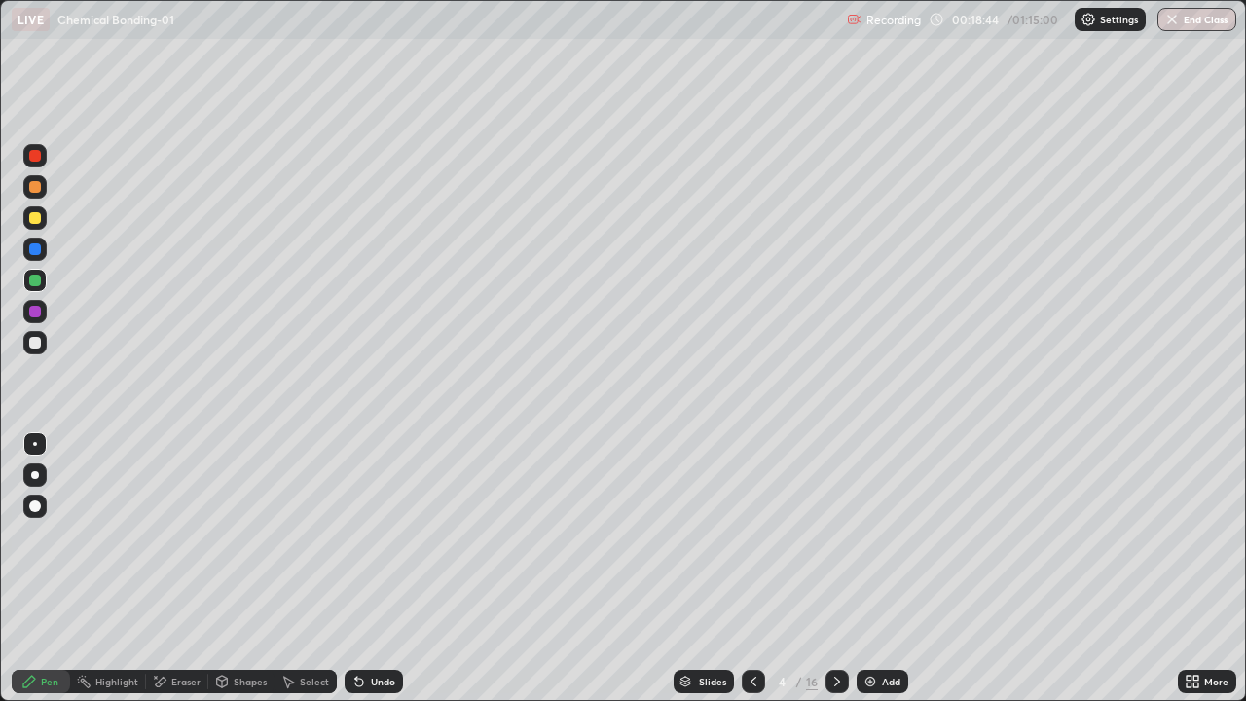
click at [30, 313] on div at bounding box center [35, 312] width 12 height 12
click at [38, 345] on div at bounding box center [35, 343] width 12 height 12
click at [37, 284] on div at bounding box center [35, 281] width 12 height 12
click at [37, 252] on div at bounding box center [35, 249] width 12 height 12
click at [40, 313] on div at bounding box center [35, 312] width 12 height 12
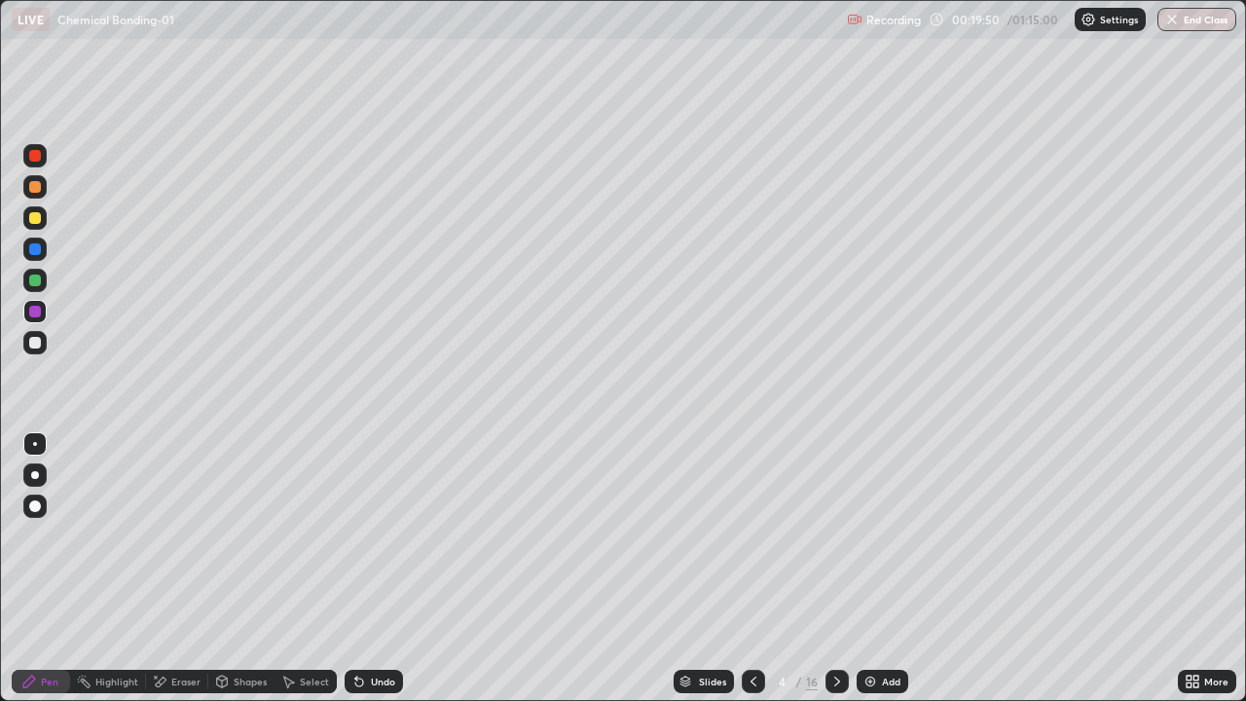
click at [38, 250] on div at bounding box center [35, 249] width 12 height 12
click at [40, 160] on div at bounding box center [35, 156] width 12 height 12
click at [38, 283] on div at bounding box center [35, 281] width 12 height 12
click at [355, 569] on icon at bounding box center [356, 678] width 2 height 2
click at [40, 345] on div at bounding box center [35, 343] width 12 height 12
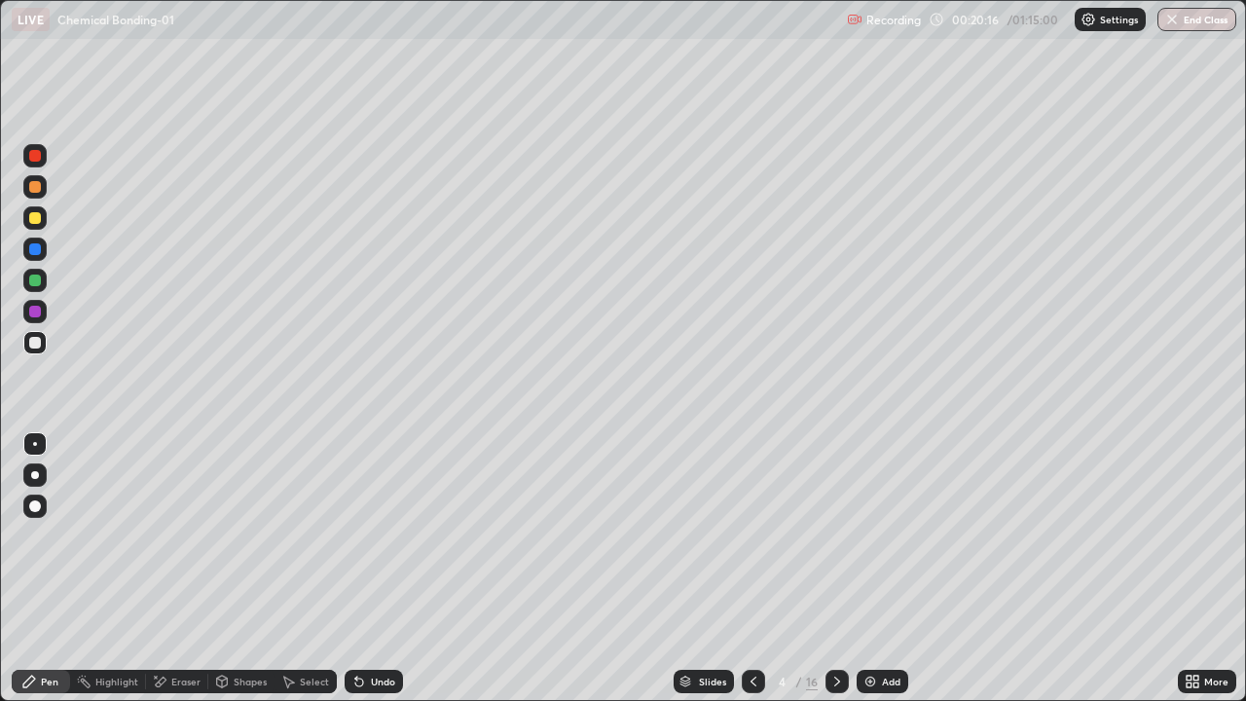
click at [355, 569] on icon at bounding box center [359, 683] width 8 height 8
click at [36, 256] on div at bounding box center [34, 249] width 23 height 23
click at [239, 569] on div "Shapes" at bounding box center [250, 682] width 33 height 10
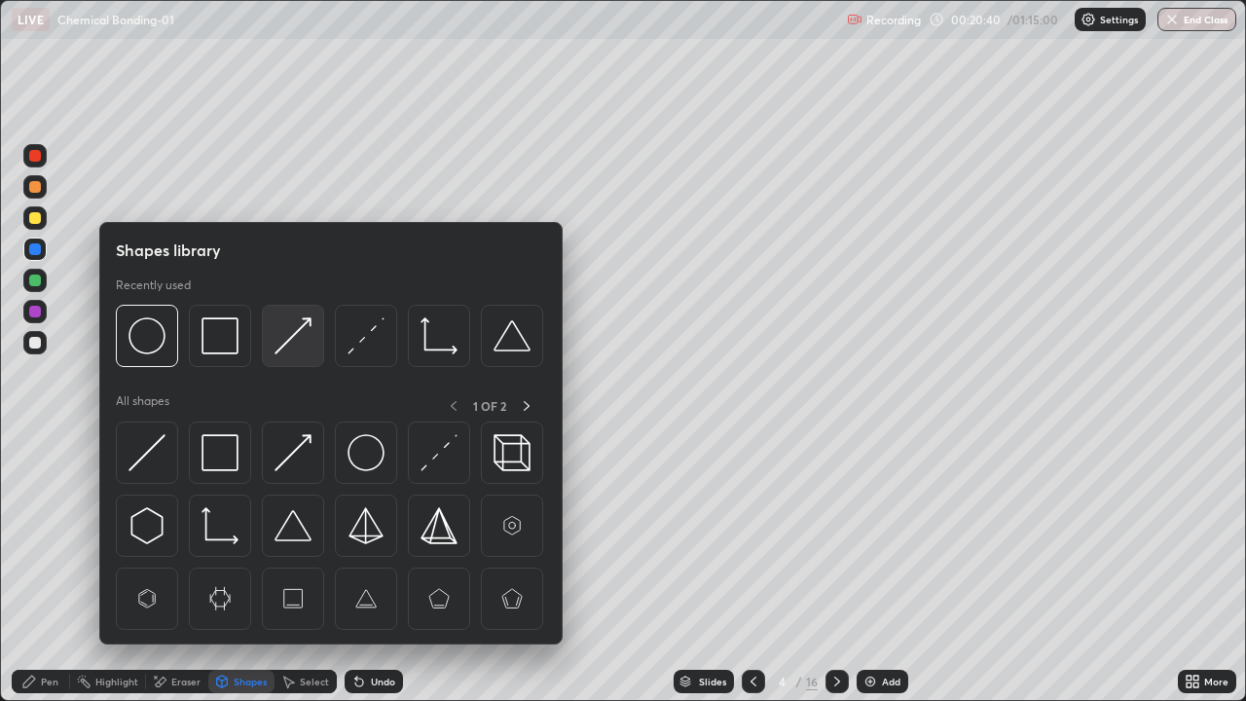
click at [276, 345] on img at bounding box center [293, 335] width 37 height 37
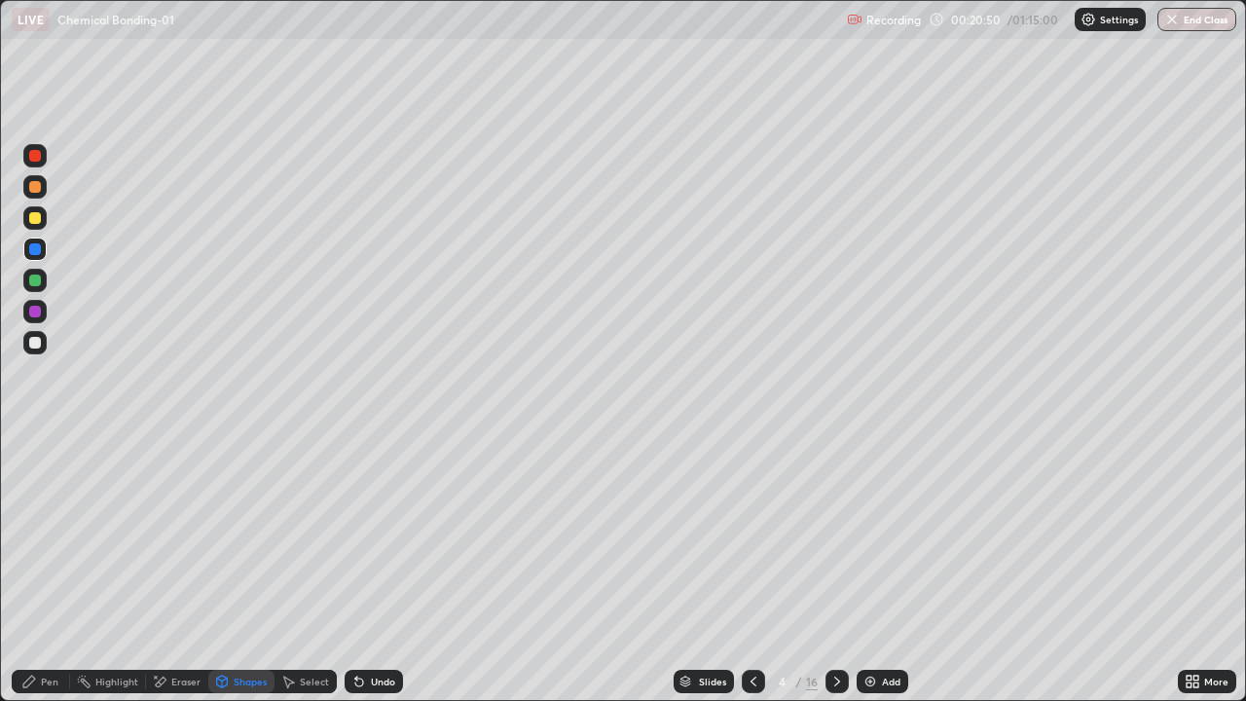
click at [57, 569] on div "Pen" at bounding box center [50, 682] width 18 height 10
click at [40, 313] on div at bounding box center [35, 312] width 12 height 12
click at [39, 217] on div at bounding box center [35, 218] width 12 height 12
click at [34, 314] on div at bounding box center [35, 312] width 12 height 12
click at [44, 284] on div at bounding box center [34, 280] width 23 height 23
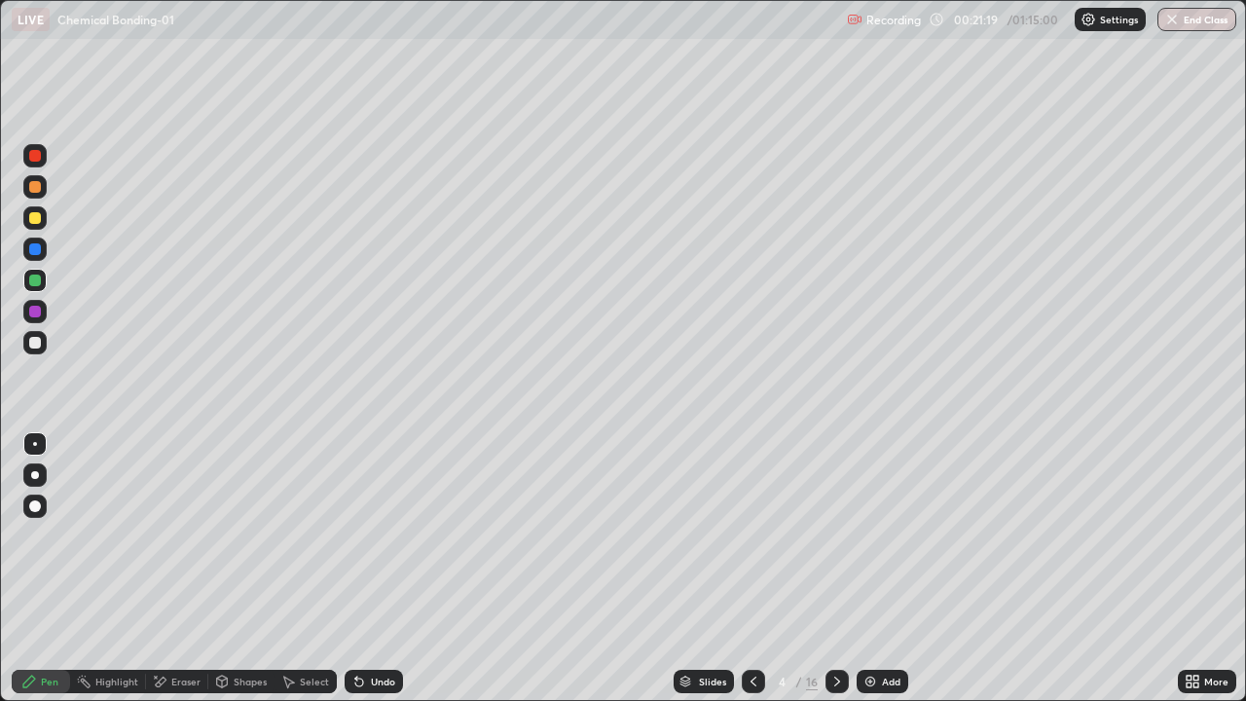
click at [32, 334] on div at bounding box center [34, 342] width 23 height 23
click at [238, 569] on div "Shapes" at bounding box center [250, 682] width 33 height 10
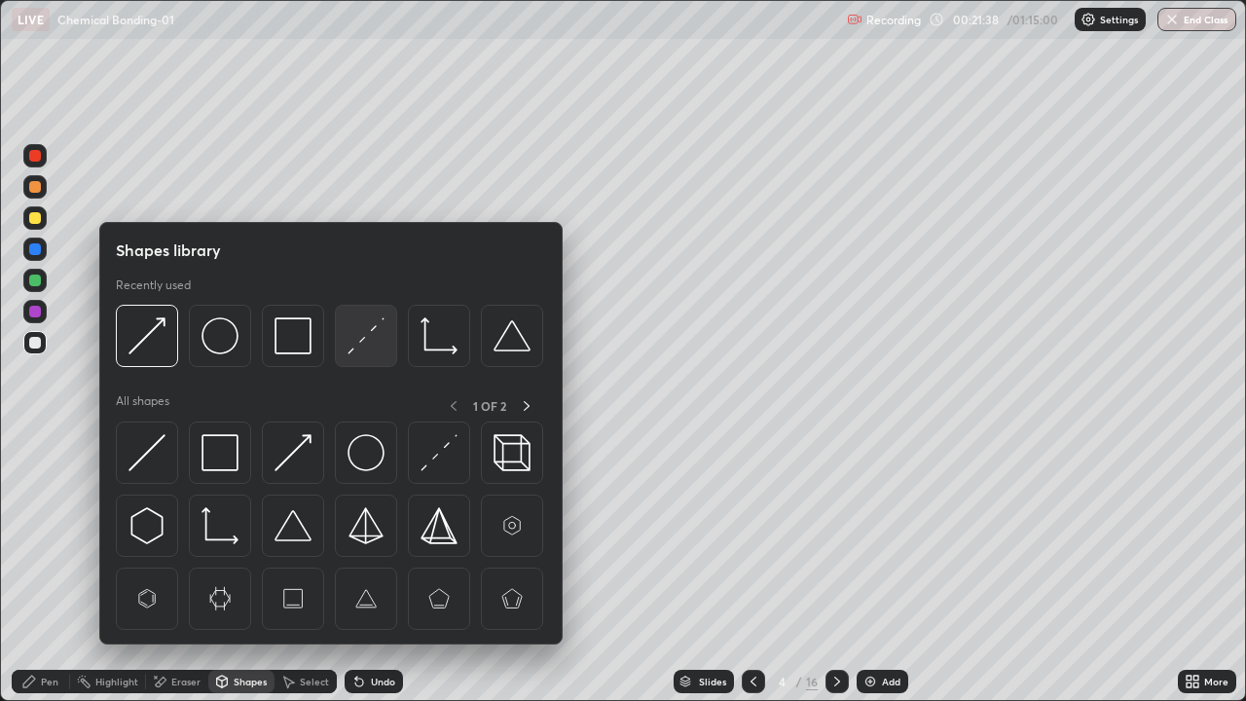
click at [359, 341] on img at bounding box center [366, 335] width 37 height 37
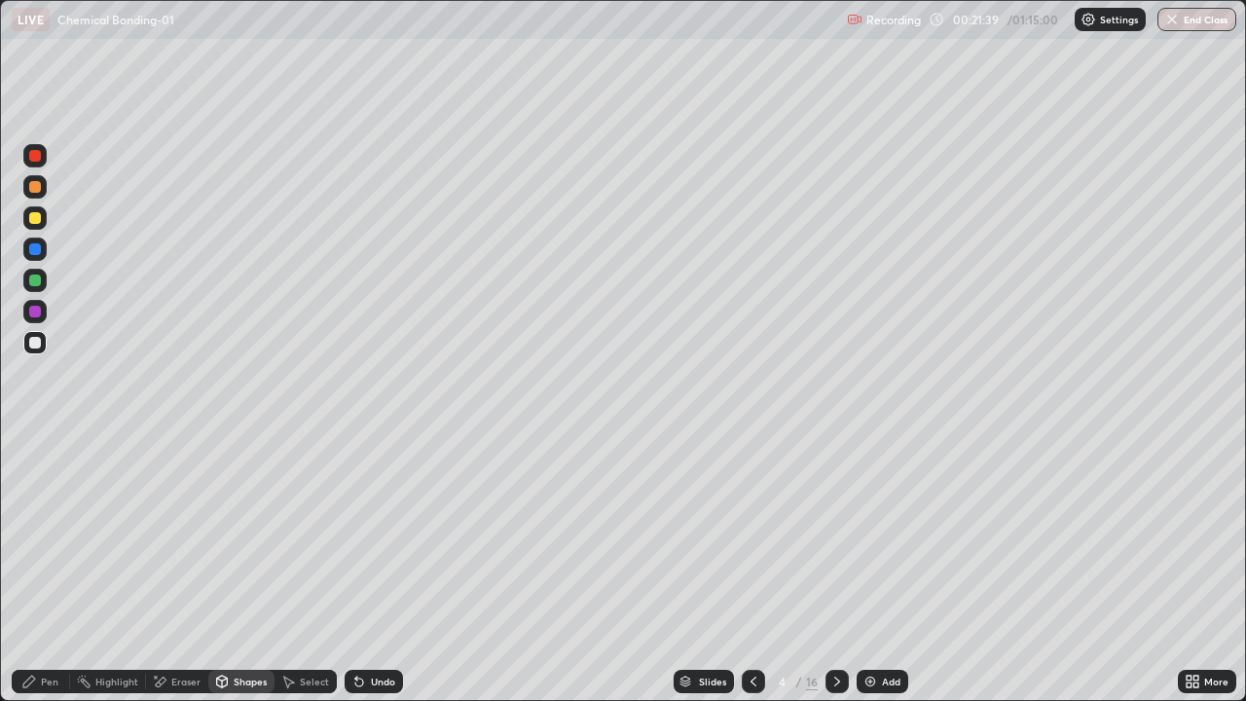
click at [39, 253] on div at bounding box center [35, 249] width 12 height 12
click at [35, 165] on div at bounding box center [34, 155] width 23 height 23
click at [39, 569] on div "Pen" at bounding box center [41, 681] width 58 height 23
click at [43, 343] on div at bounding box center [34, 342] width 23 height 23
click at [36, 217] on div at bounding box center [35, 218] width 12 height 12
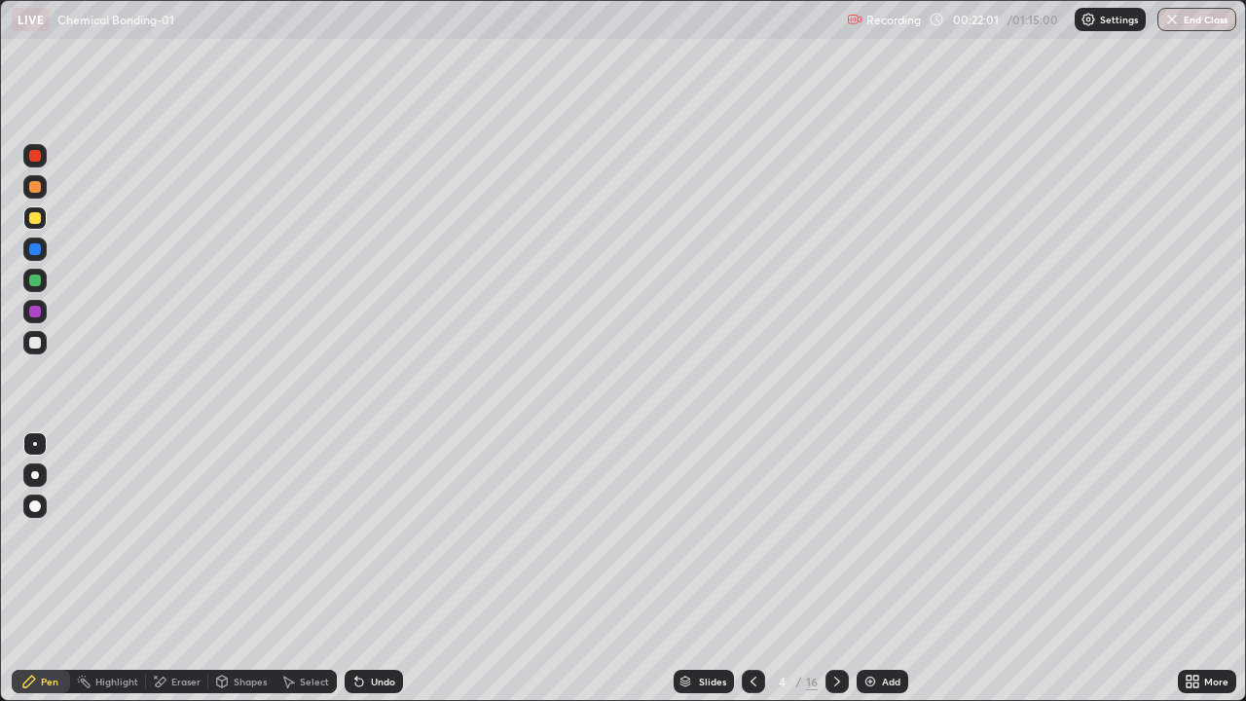
click at [37, 165] on div at bounding box center [34, 155] width 23 height 23
click at [40, 313] on div at bounding box center [35, 312] width 12 height 12
click at [35, 157] on div at bounding box center [35, 156] width 12 height 12
click at [42, 321] on div at bounding box center [34, 311] width 23 height 23
click at [35, 225] on div at bounding box center [34, 217] width 23 height 23
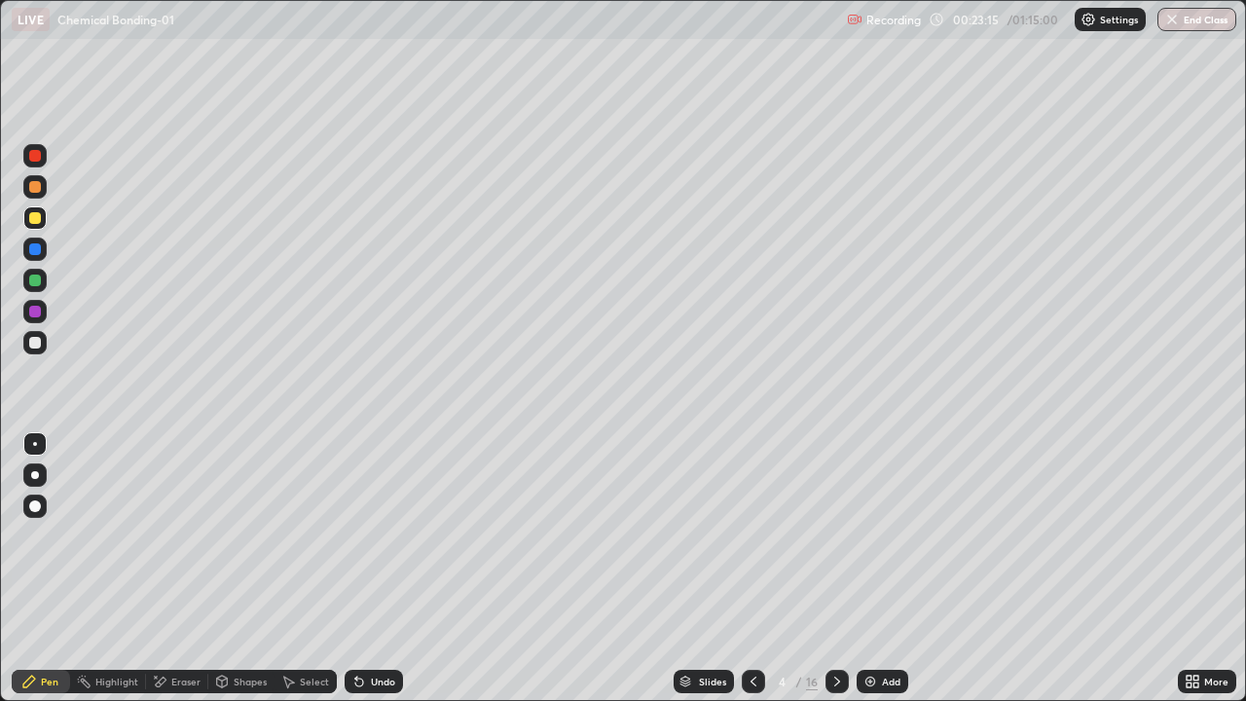
click at [36, 346] on div at bounding box center [35, 343] width 12 height 12
click at [36, 259] on div at bounding box center [34, 249] width 23 height 23
click at [364, 569] on div "Undo" at bounding box center [374, 681] width 58 height 23
click at [828, 569] on div at bounding box center [837, 681] width 23 height 23
click at [752, 569] on icon at bounding box center [754, 682] width 16 height 16
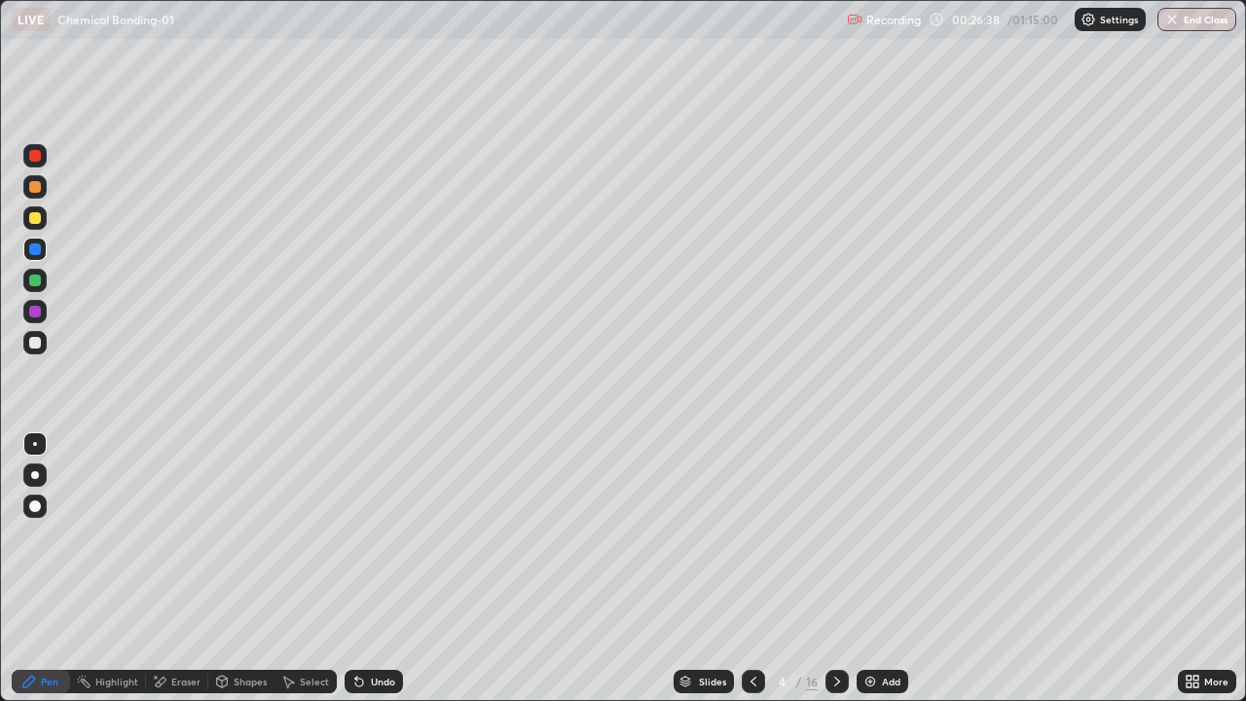
click at [835, 569] on icon at bounding box center [837, 682] width 16 height 16
click at [35, 188] on div at bounding box center [35, 187] width 12 height 12
click at [30, 333] on div at bounding box center [34, 342] width 23 height 23
click at [36, 280] on div at bounding box center [35, 281] width 12 height 12
click at [36, 334] on div at bounding box center [34, 342] width 23 height 23
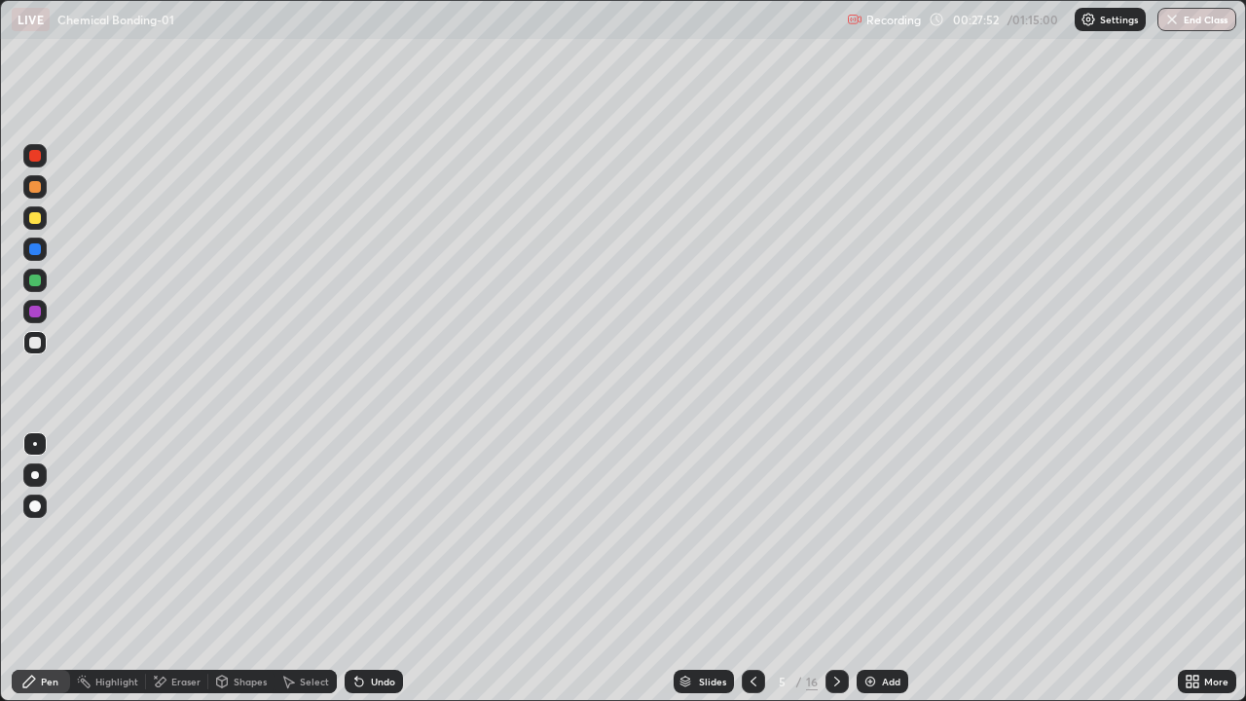
click at [32, 220] on div at bounding box center [35, 218] width 12 height 12
click at [36, 280] on div at bounding box center [35, 281] width 12 height 12
click at [32, 253] on div at bounding box center [35, 249] width 12 height 12
click at [32, 190] on div at bounding box center [35, 187] width 12 height 12
click at [33, 310] on div at bounding box center [35, 312] width 12 height 12
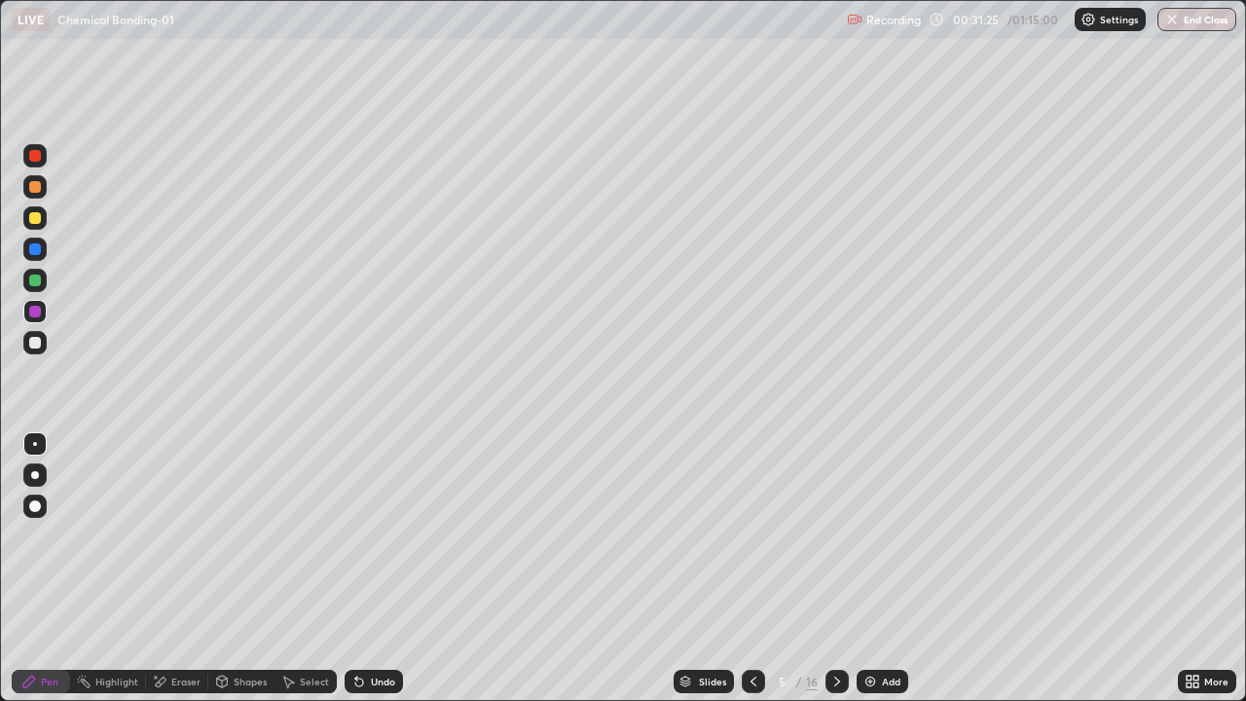
click at [826, 569] on div at bounding box center [837, 681] width 23 height 39
click at [36, 217] on div at bounding box center [35, 218] width 12 height 12
click at [40, 344] on div at bounding box center [35, 343] width 12 height 12
click at [36, 284] on div at bounding box center [35, 281] width 12 height 12
click at [43, 340] on div at bounding box center [34, 342] width 23 height 23
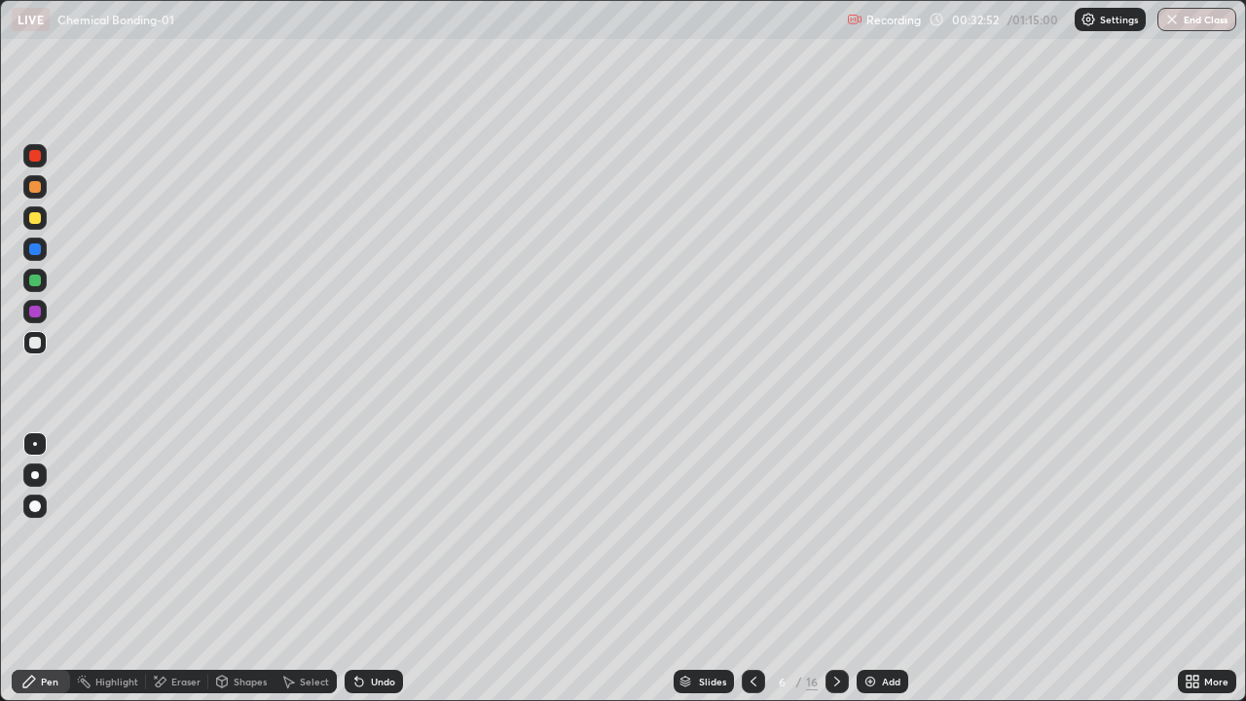
click at [371, 569] on div "Undo" at bounding box center [374, 681] width 58 height 23
click at [368, 569] on div "Undo" at bounding box center [374, 681] width 58 height 23
click at [38, 254] on div at bounding box center [35, 249] width 12 height 12
click at [185, 569] on div "Eraser" at bounding box center [177, 681] width 62 height 23
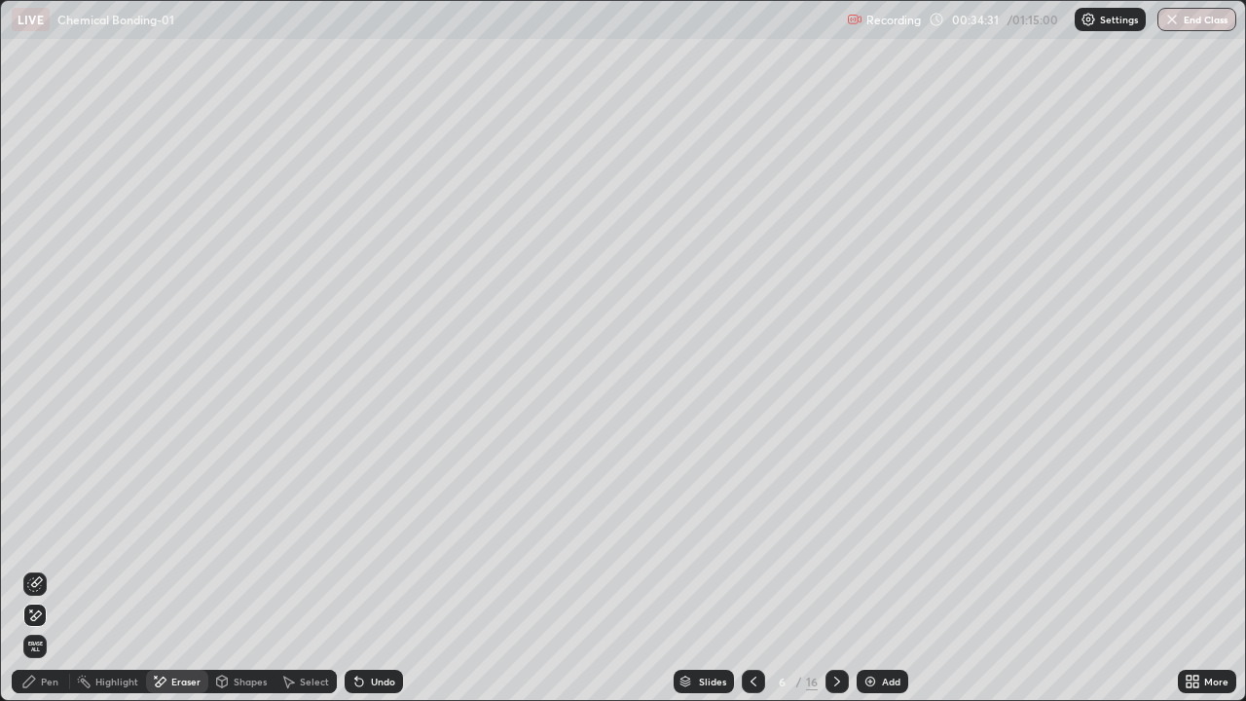
click at [31, 569] on icon at bounding box center [29, 682] width 12 height 12
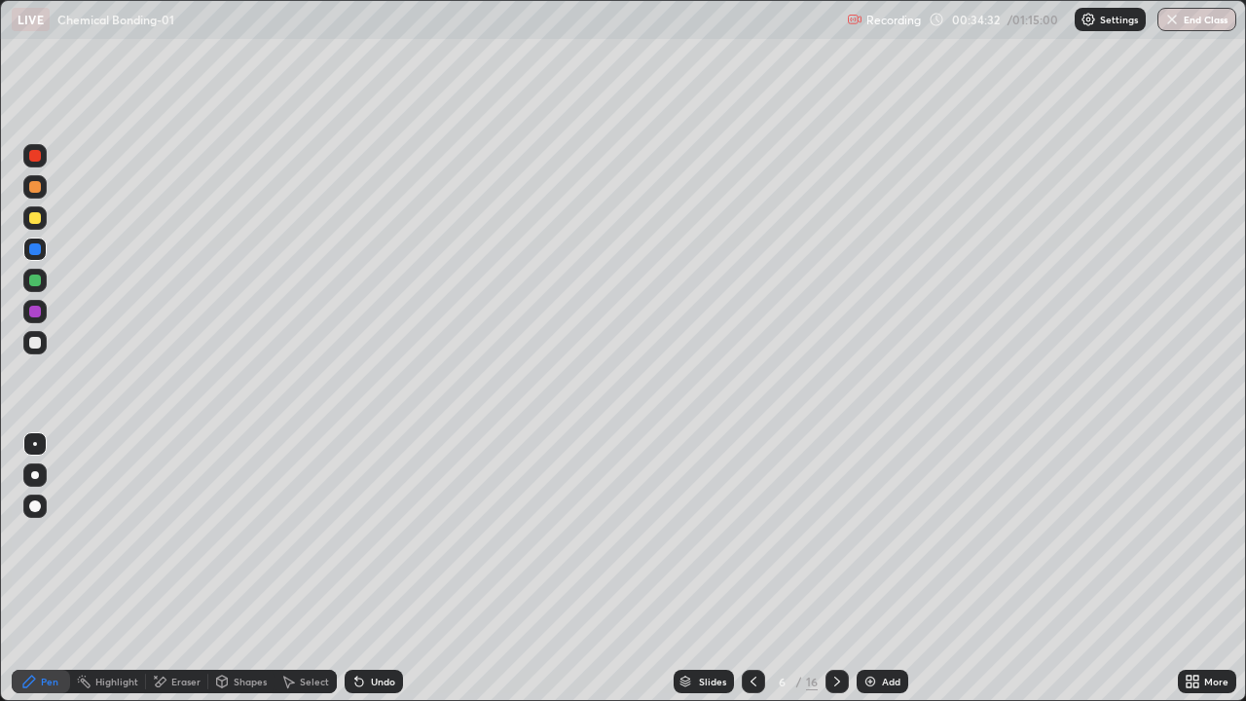
click at [31, 192] on div at bounding box center [34, 186] width 23 height 23
click at [34, 312] on div at bounding box center [35, 312] width 12 height 12
click at [188, 569] on div "Eraser" at bounding box center [185, 682] width 29 height 10
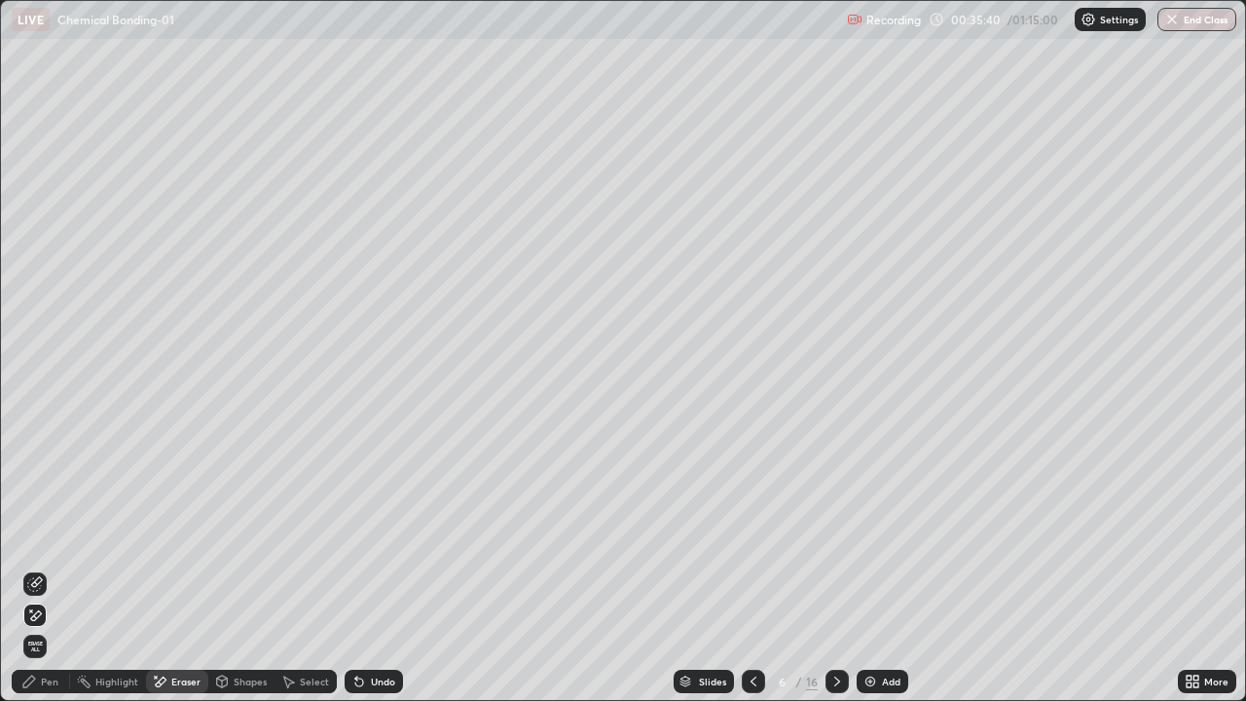
click at [32, 569] on icon at bounding box center [29, 682] width 16 height 16
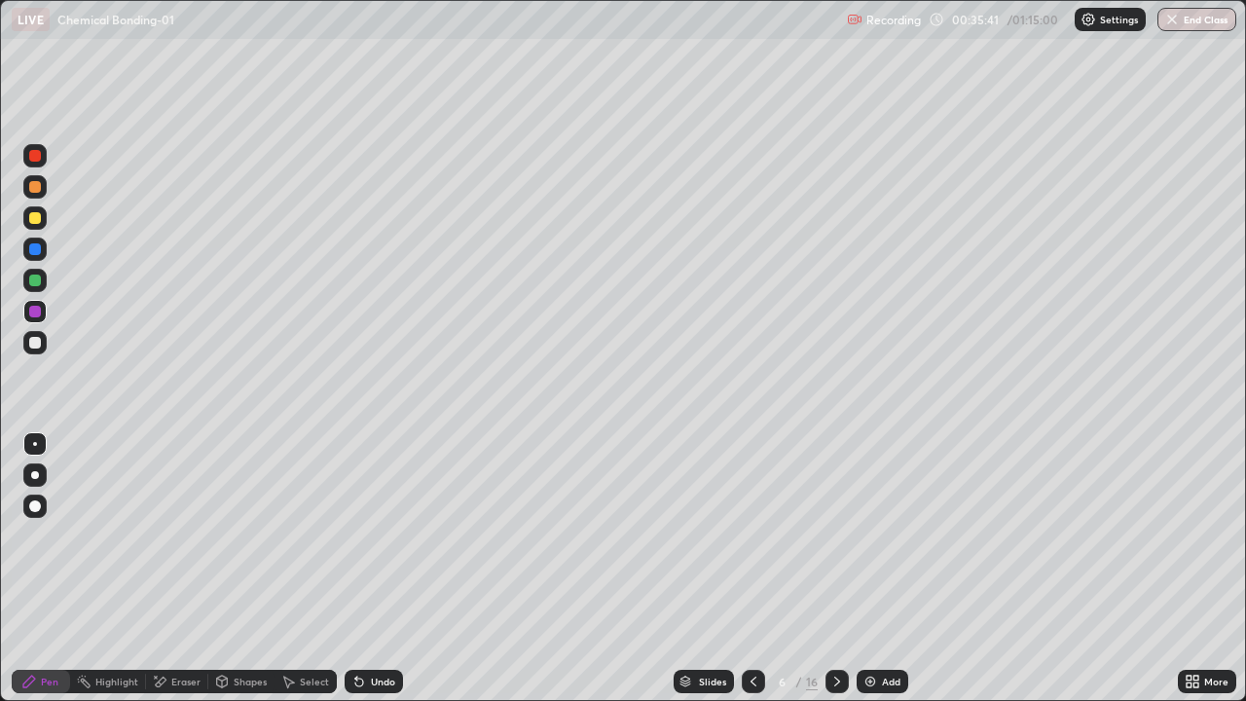
click at [37, 285] on div at bounding box center [35, 281] width 12 height 12
click at [37, 313] on div at bounding box center [35, 312] width 12 height 12
click at [39, 342] on div at bounding box center [35, 343] width 12 height 12
click at [39, 311] on div at bounding box center [35, 312] width 12 height 12
click at [39, 186] on div at bounding box center [35, 187] width 12 height 12
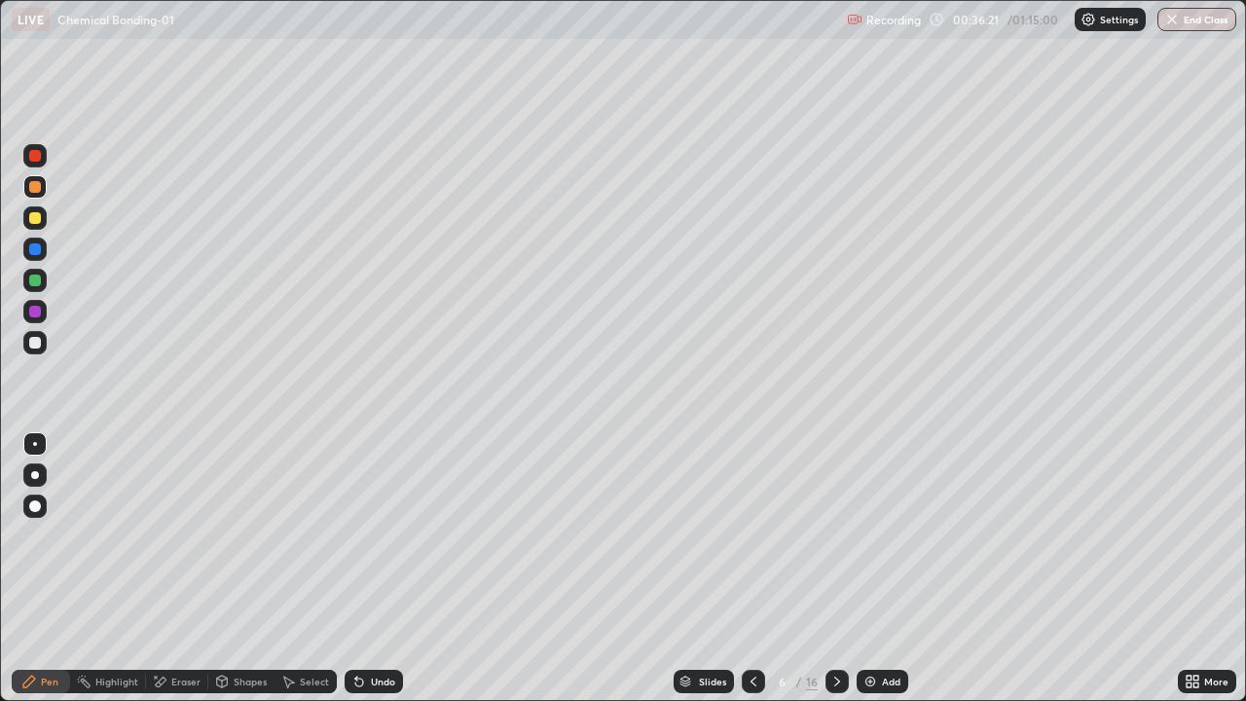
click at [39, 251] on div at bounding box center [35, 249] width 12 height 12
click at [35, 315] on div at bounding box center [35, 312] width 12 height 12
click at [832, 569] on div at bounding box center [837, 681] width 23 height 39
click at [39, 223] on div at bounding box center [34, 217] width 23 height 23
click at [44, 569] on div "Pen" at bounding box center [50, 682] width 18 height 10
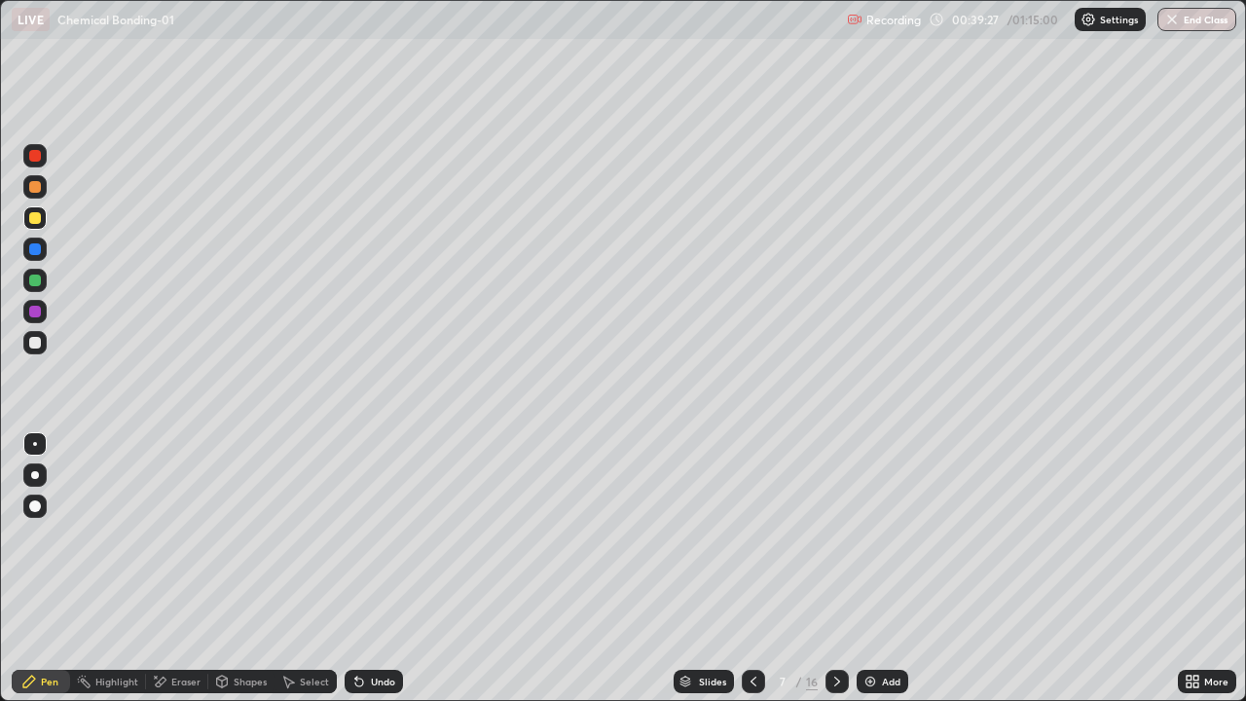
click at [35, 191] on div at bounding box center [35, 187] width 12 height 12
click at [36, 343] on div at bounding box center [35, 343] width 12 height 12
click at [38, 247] on div at bounding box center [35, 249] width 12 height 12
click at [35, 281] on div at bounding box center [35, 281] width 12 height 12
click at [35, 223] on div at bounding box center [35, 218] width 12 height 12
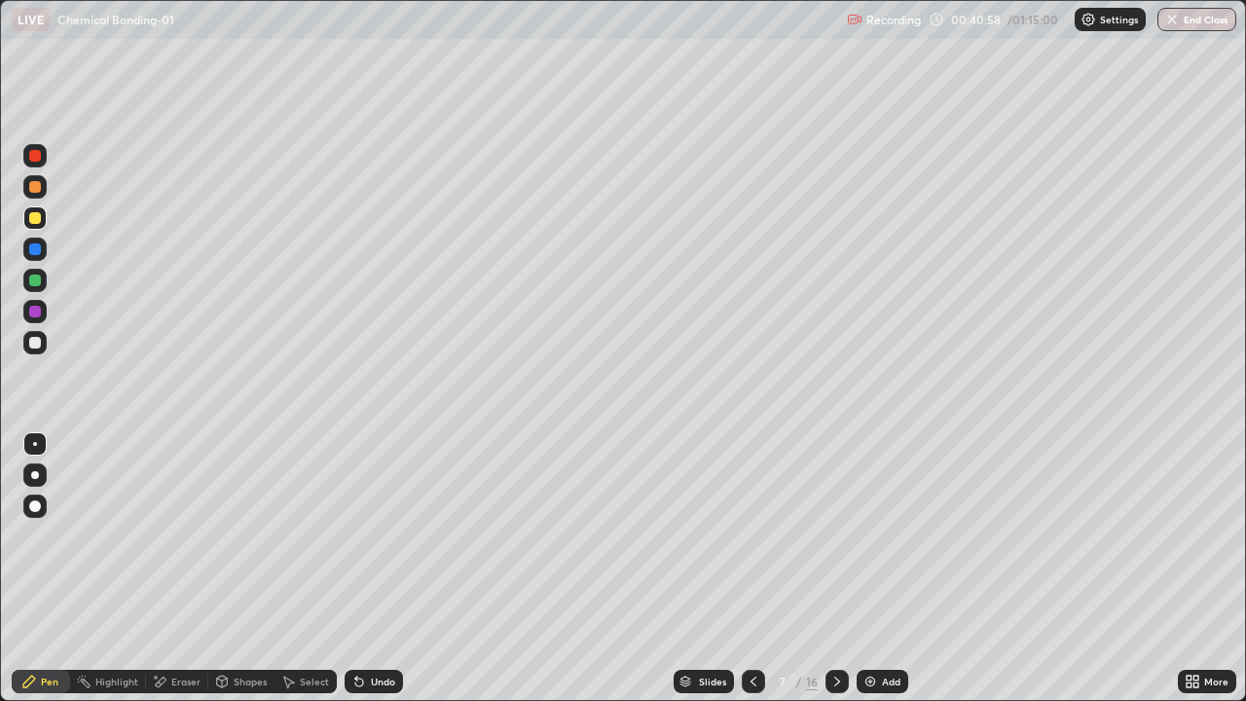
click at [46, 342] on div at bounding box center [34, 342] width 23 height 23
click at [40, 189] on div at bounding box center [35, 187] width 12 height 12
click at [38, 313] on div at bounding box center [35, 312] width 12 height 12
click at [35, 160] on div at bounding box center [35, 156] width 12 height 12
click at [110, 569] on div "Highlight" at bounding box center [116, 682] width 43 height 10
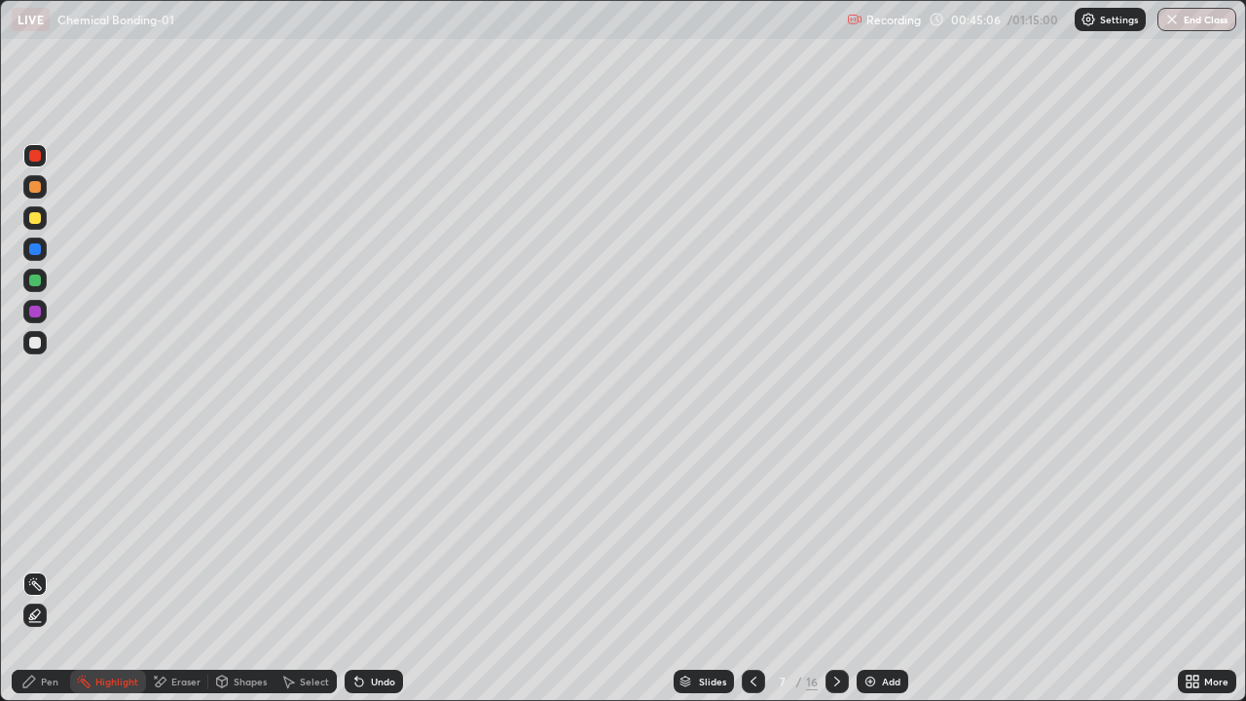
click at [835, 569] on icon at bounding box center [837, 682] width 16 height 16
click at [46, 569] on div "Pen" at bounding box center [50, 682] width 18 height 10
click at [35, 194] on div at bounding box center [34, 186] width 23 height 23
click at [376, 569] on div "Undo" at bounding box center [383, 682] width 24 height 10
click at [386, 569] on div "Undo" at bounding box center [374, 681] width 58 height 23
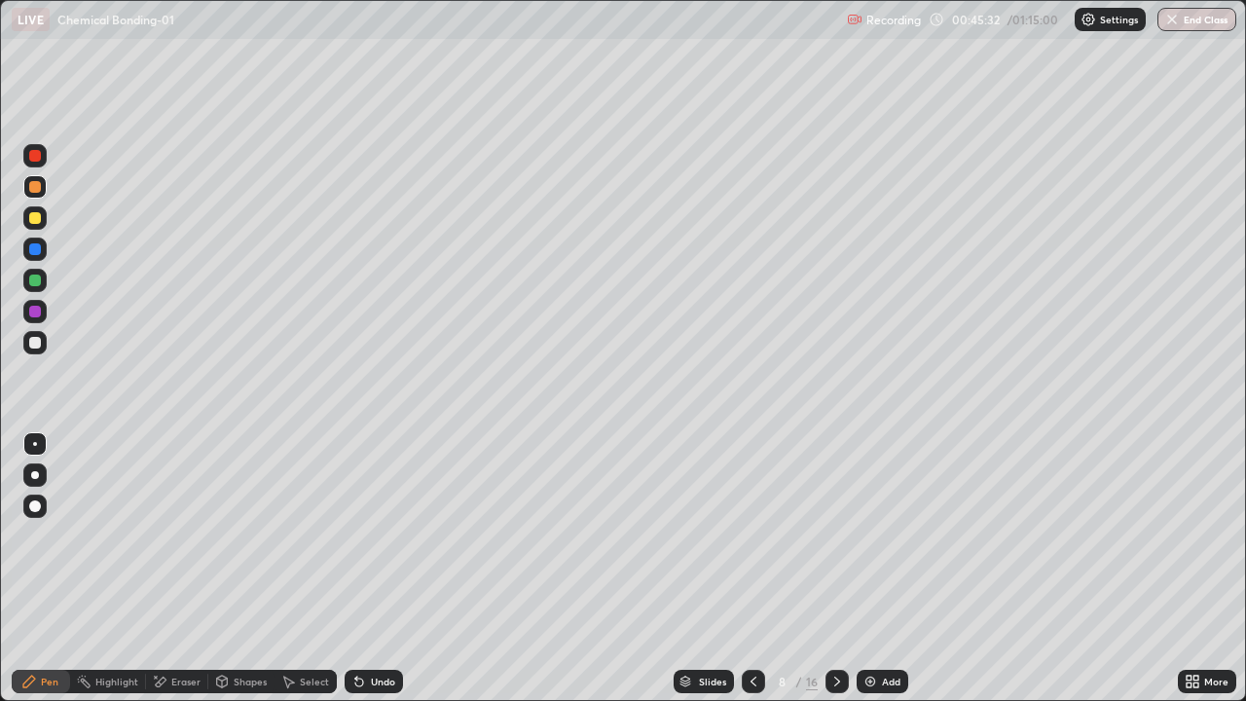
click at [241, 569] on div "Shapes" at bounding box center [241, 681] width 66 height 23
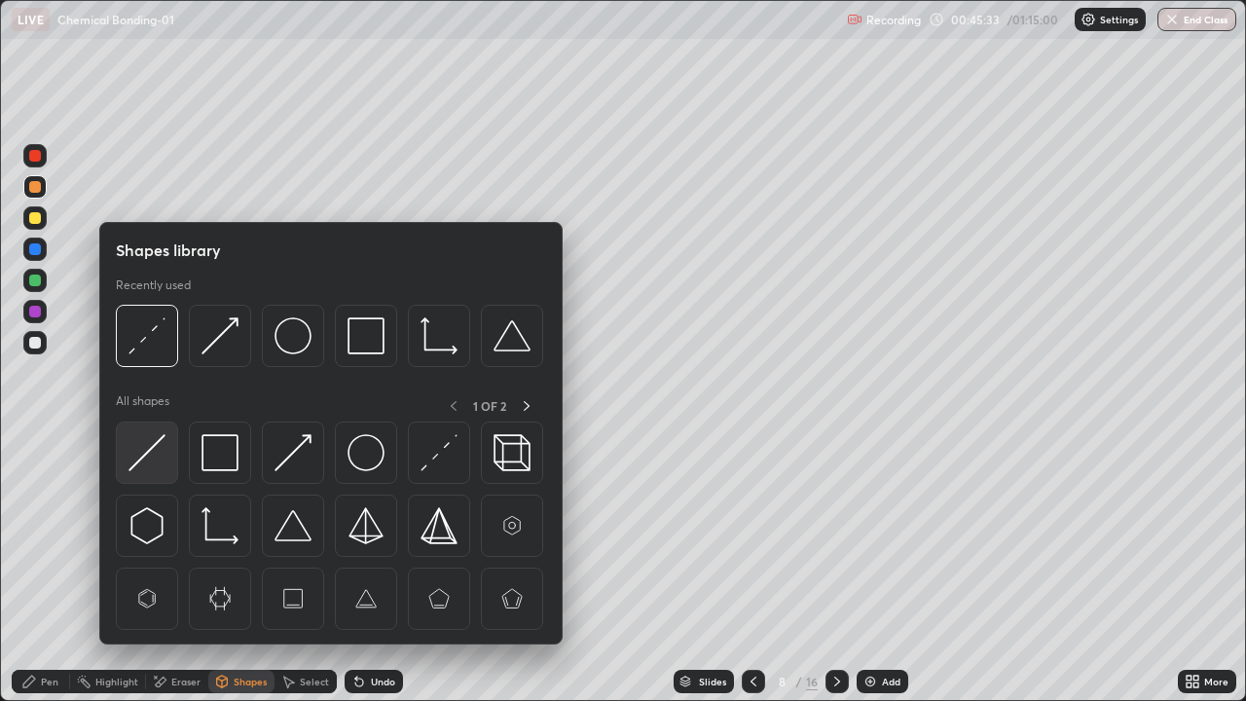
click at [148, 460] on img at bounding box center [147, 452] width 37 height 37
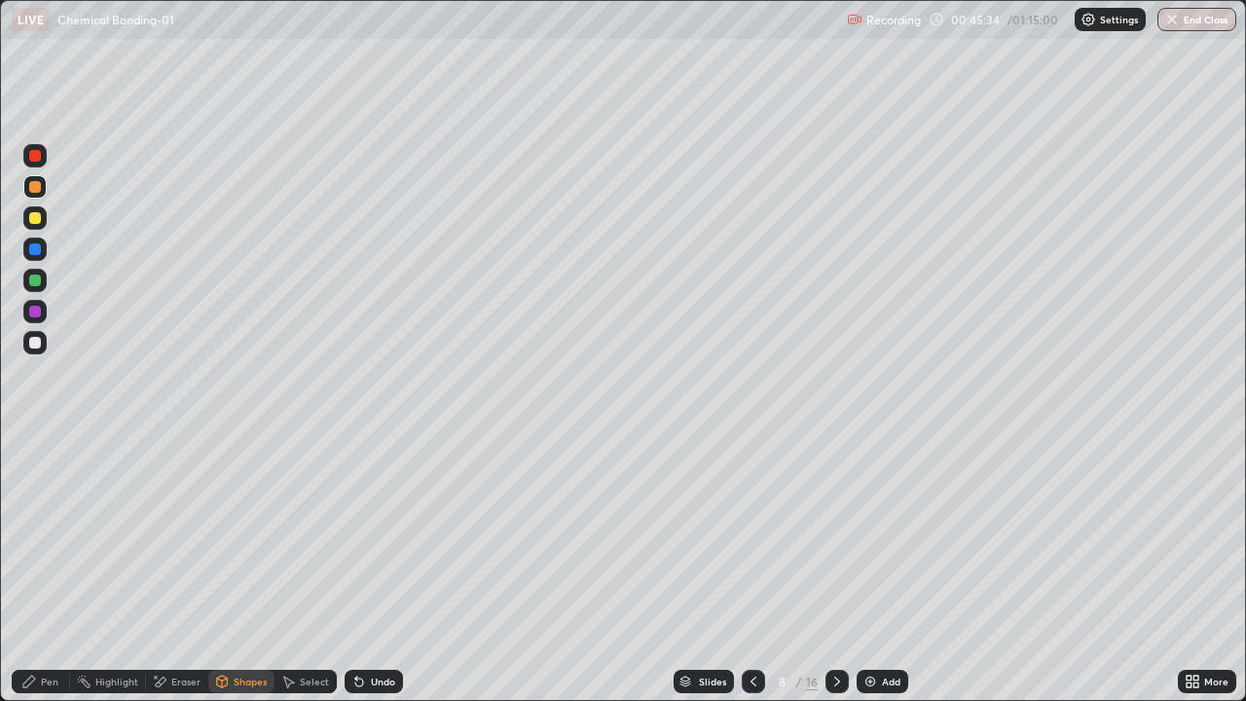
click at [36, 308] on div at bounding box center [35, 312] width 12 height 12
click at [50, 569] on div "Pen" at bounding box center [50, 682] width 18 height 10
click at [36, 343] on div at bounding box center [35, 343] width 12 height 12
click at [379, 569] on div "Undo" at bounding box center [383, 682] width 24 height 10
click at [37, 285] on div at bounding box center [35, 281] width 12 height 12
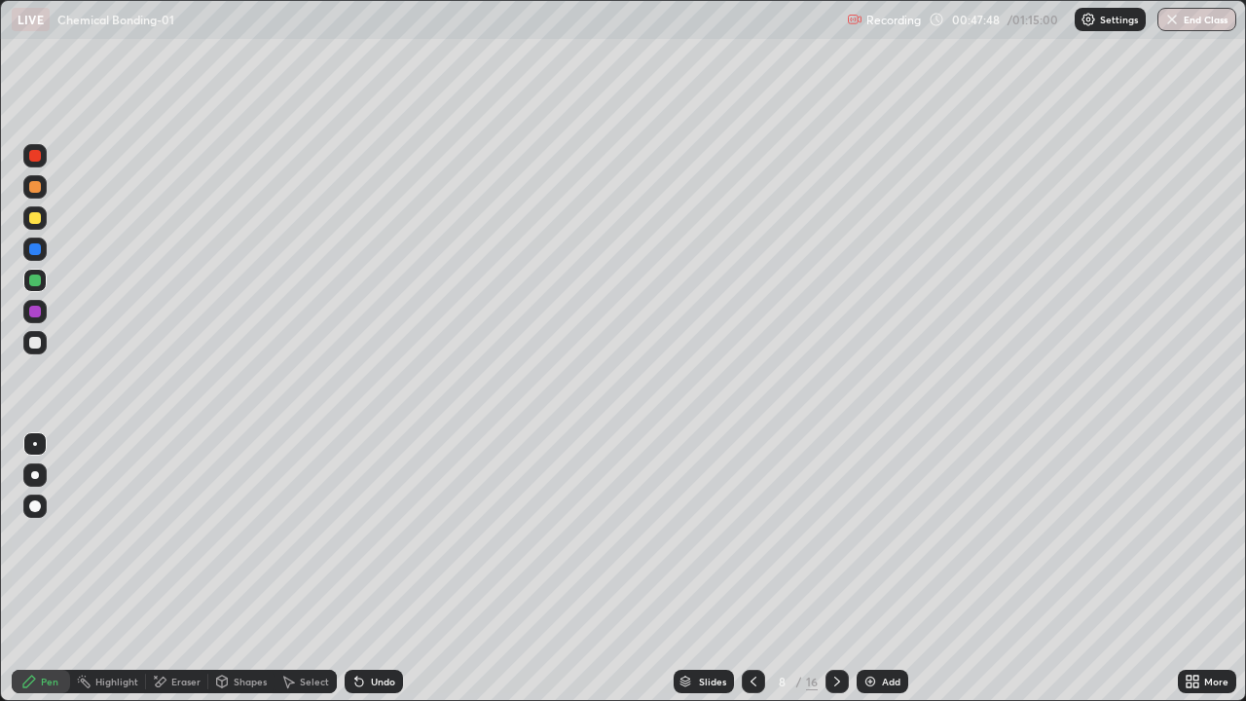
click at [32, 313] on div at bounding box center [35, 312] width 12 height 12
click at [33, 251] on div at bounding box center [35, 249] width 12 height 12
click at [38, 188] on div at bounding box center [35, 187] width 12 height 12
click at [43, 214] on div at bounding box center [34, 217] width 23 height 23
click at [40, 348] on div at bounding box center [34, 342] width 23 height 23
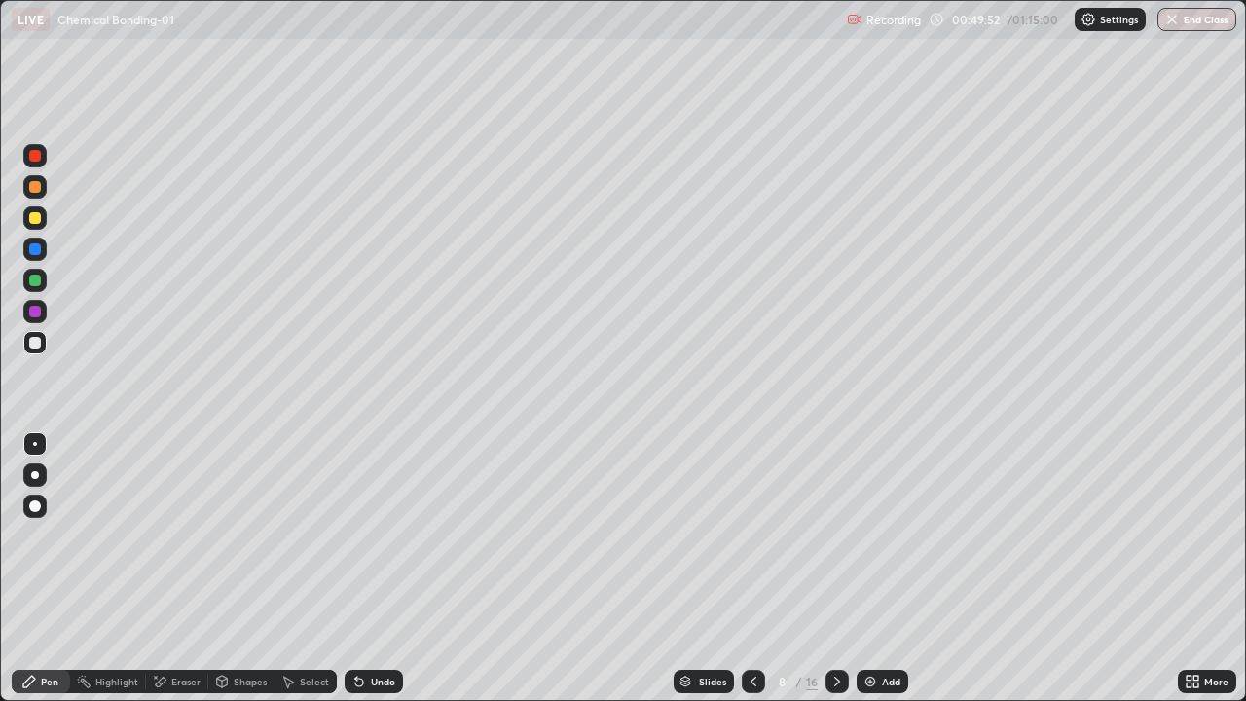
click at [834, 569] on div at bounding box center [837, 681] width 23 height 23
click at [754, 569] on icon at bounding box center [754, 682] width 16 height 16
click at [835, 569] on icon at bounding box center [837, 682] width 16 height 16
click at [40, 196] on div at bounding box center [34, 186] width 23 height 23
click at [35, 342] on div at bounding box center [35, 343] width 12 height 12
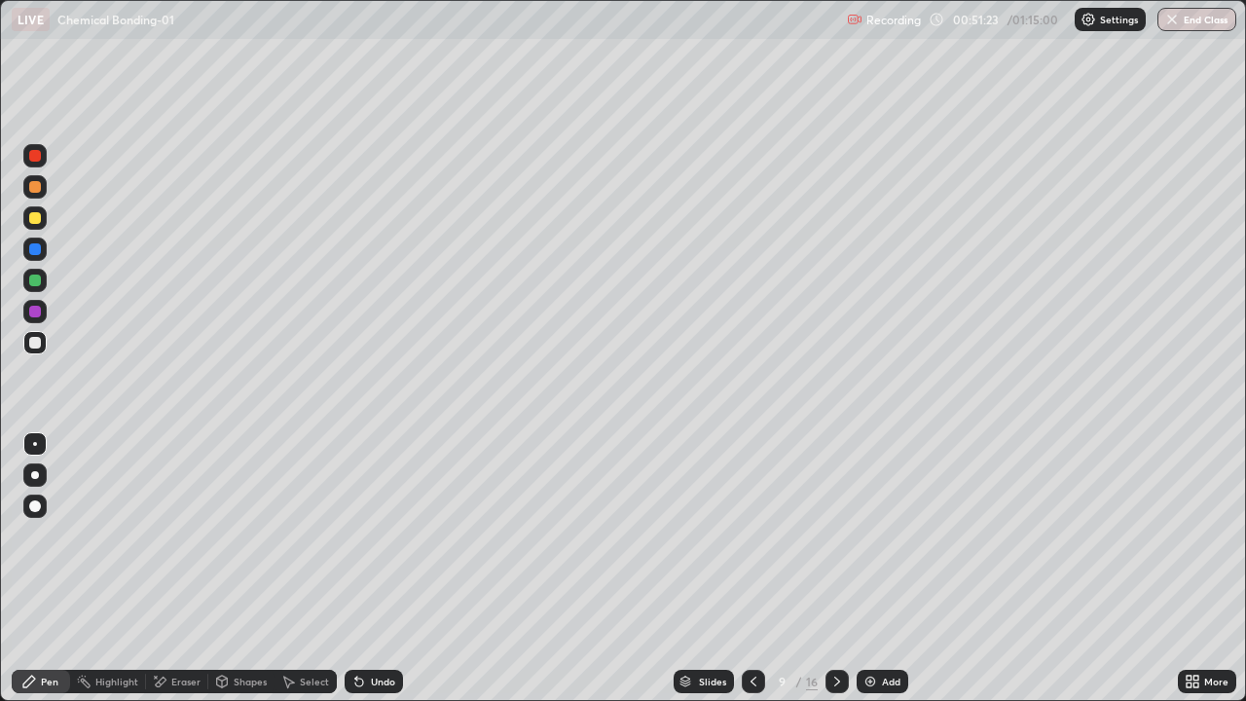
click at [35, 251] on div at bounding box center [35, 249] width 12 height 12
click at [194, 569] on div "Eraser" at bounding box center [185, 682] width 29 height 10
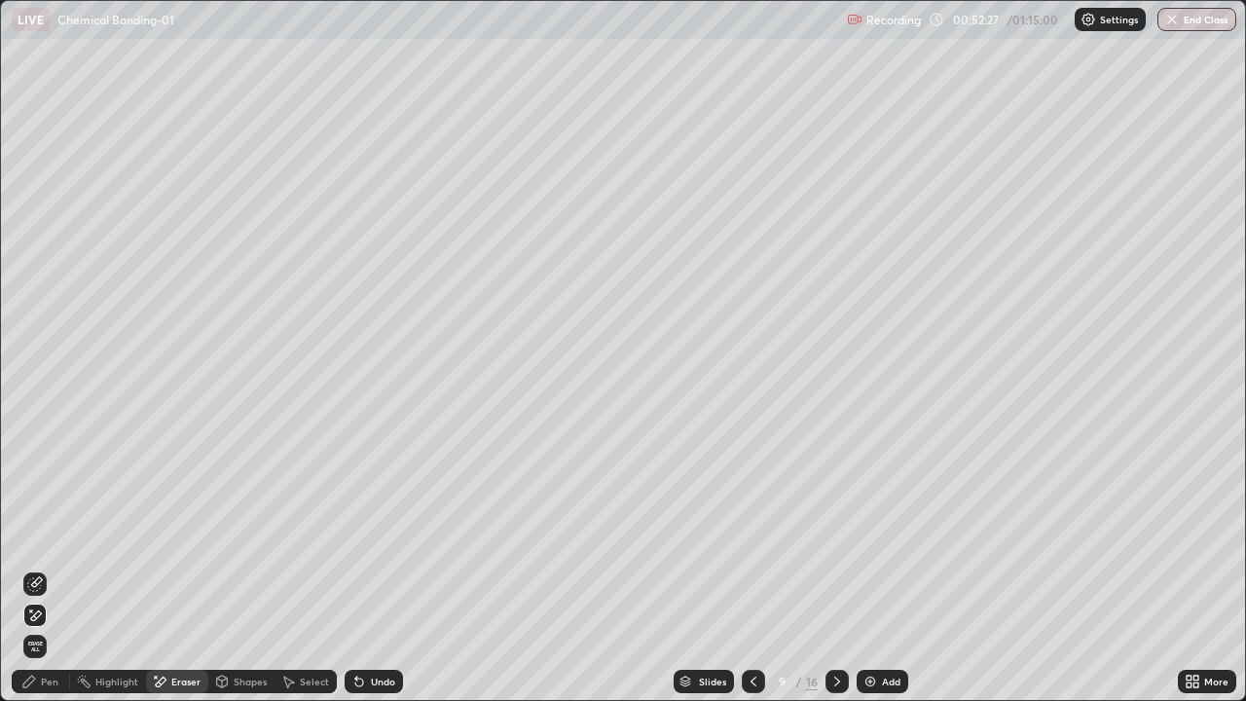
click at [39, 569] on div "Pen" at bounding box center [41, 681] width 58 height 23
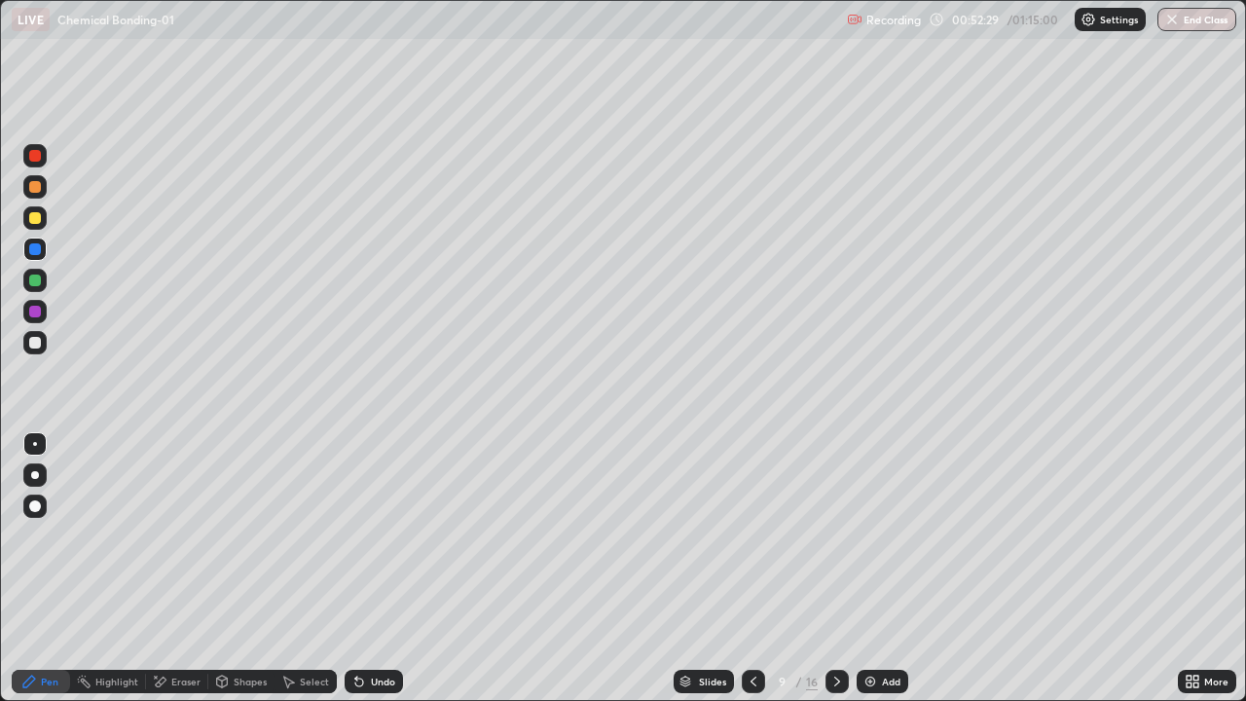
click at [36, 280] on div at bounding box center [35, 281] width 12 height 12
click at [36, 312] on div at bounding box center [35, 312] width 12 height 12
click at [33, 282] on div at bounding box center [35, 281] width 12 height 12
click at [40, 338] on div at bounding box center [35, 343] width 12 height 12
click at [41, 198] on div at bounding box center [34, 186] width 23 height 23
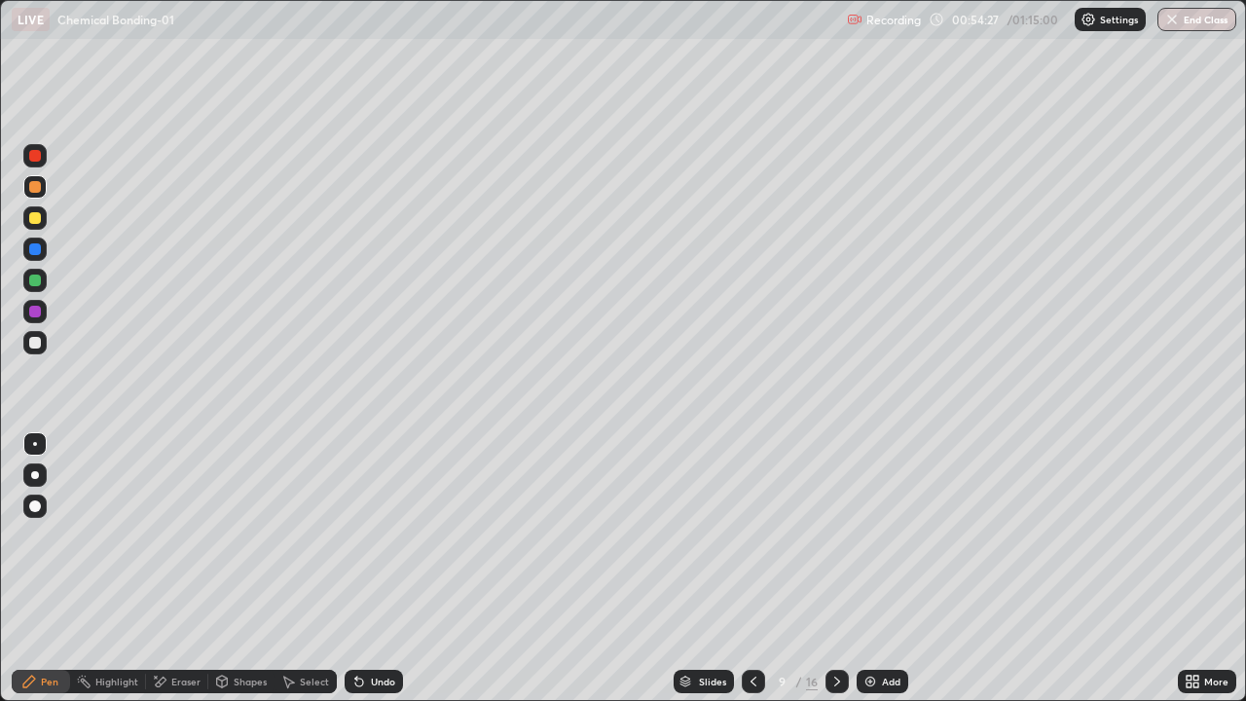
click at [37, 343] on div at bounding box center [35, 343] width 12 height 12
click at [37, 313] on div at bounding box center [35, 312] width 12 height 12
click at [252, 569] on div "Shapes" at bounding box center [250, 682] width 33 height 10
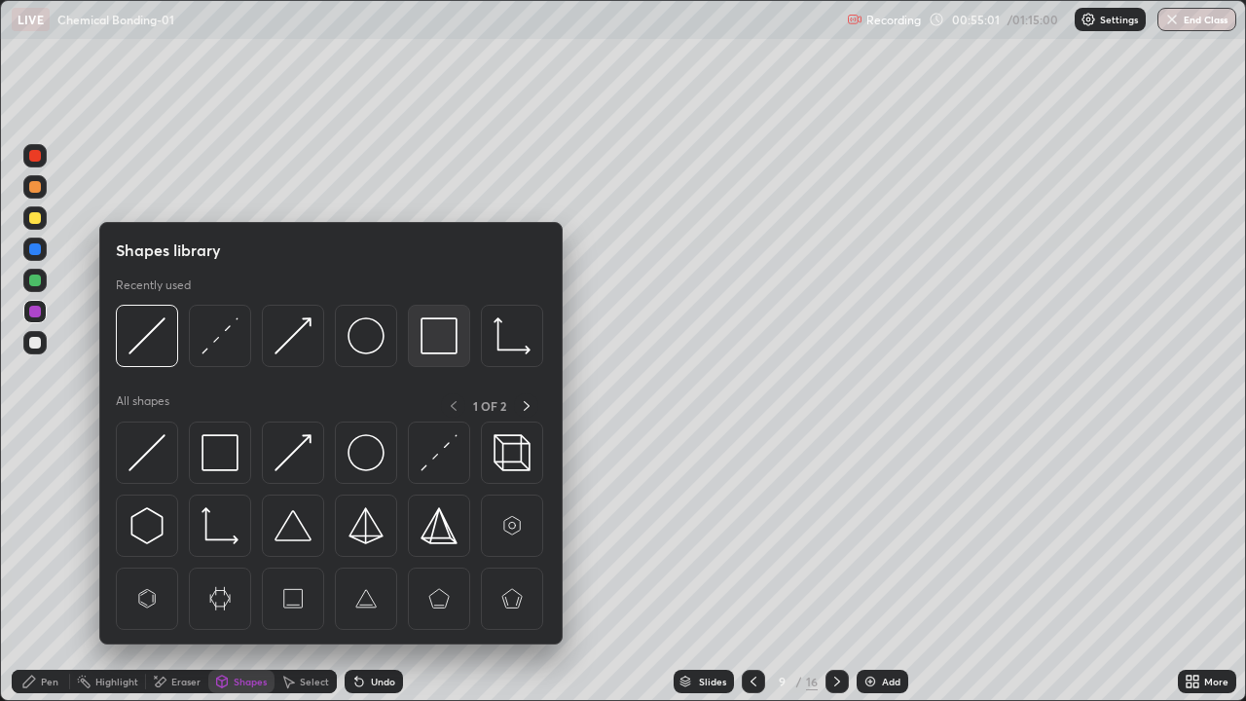
click at [426, 347] on img at bounding box center [439, 335] width 37 height 37
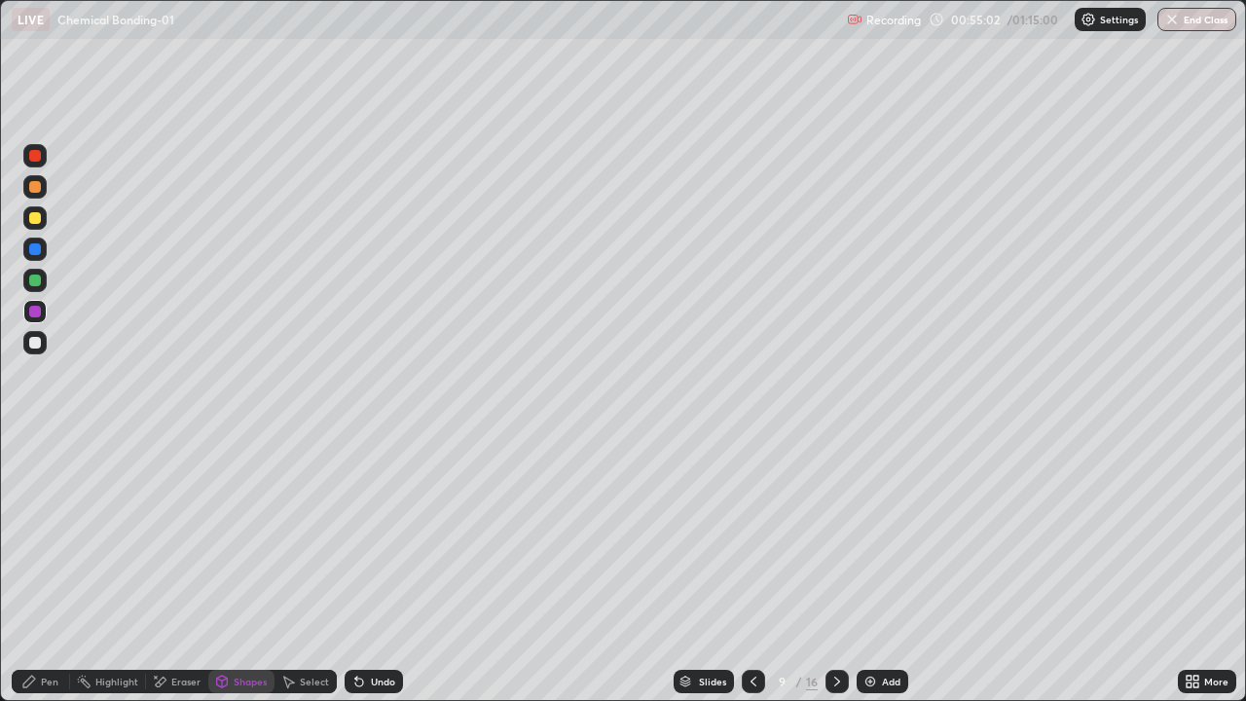
click at [38, 220] on div at bounding box center [35, 218] width 12 height 12
click at [38, 569] on div "Pen" at bounding box center [41, 681] width 58 height 23
click at [35, 280] on div at bounding box center [35, 281] width 12 height 12
click at [35, 313] on div at bounding box center [35, 312] width 12 height 12
click at [38, 158] on div at bounding box center [35, 156] width 12 height 12
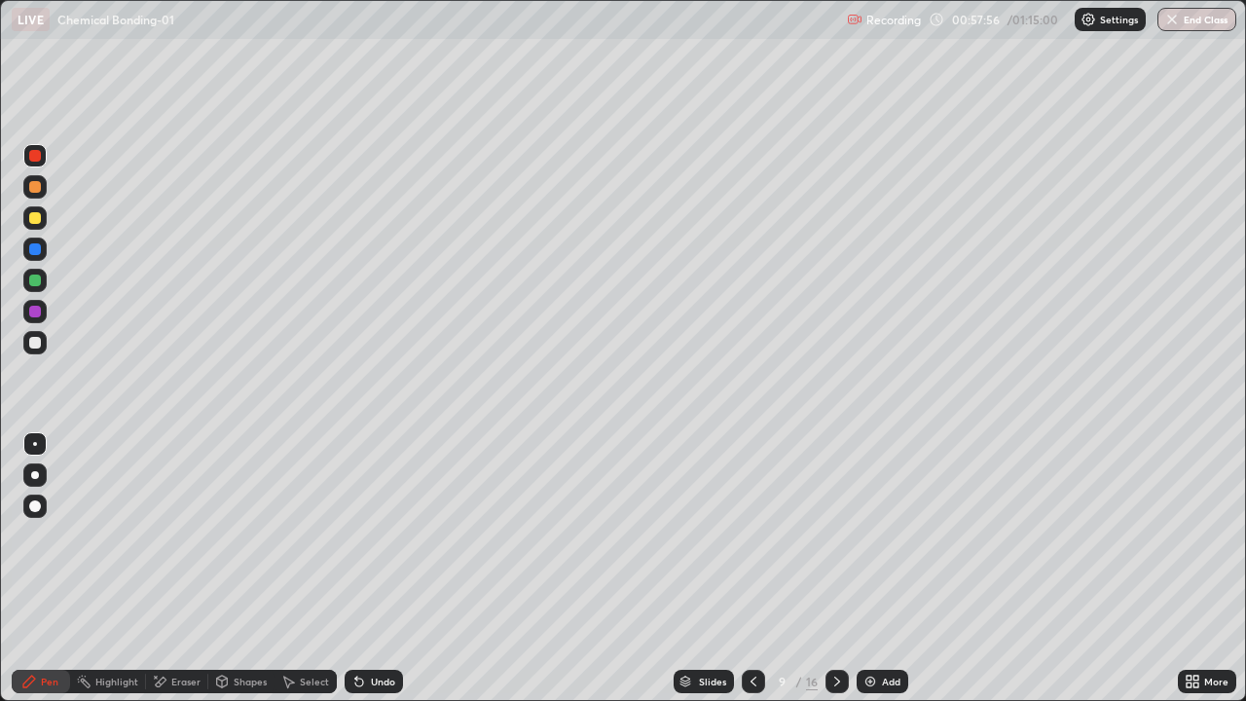
click at [811, 569] on div "16" at bounding box center [812, 682] width 12 height 18
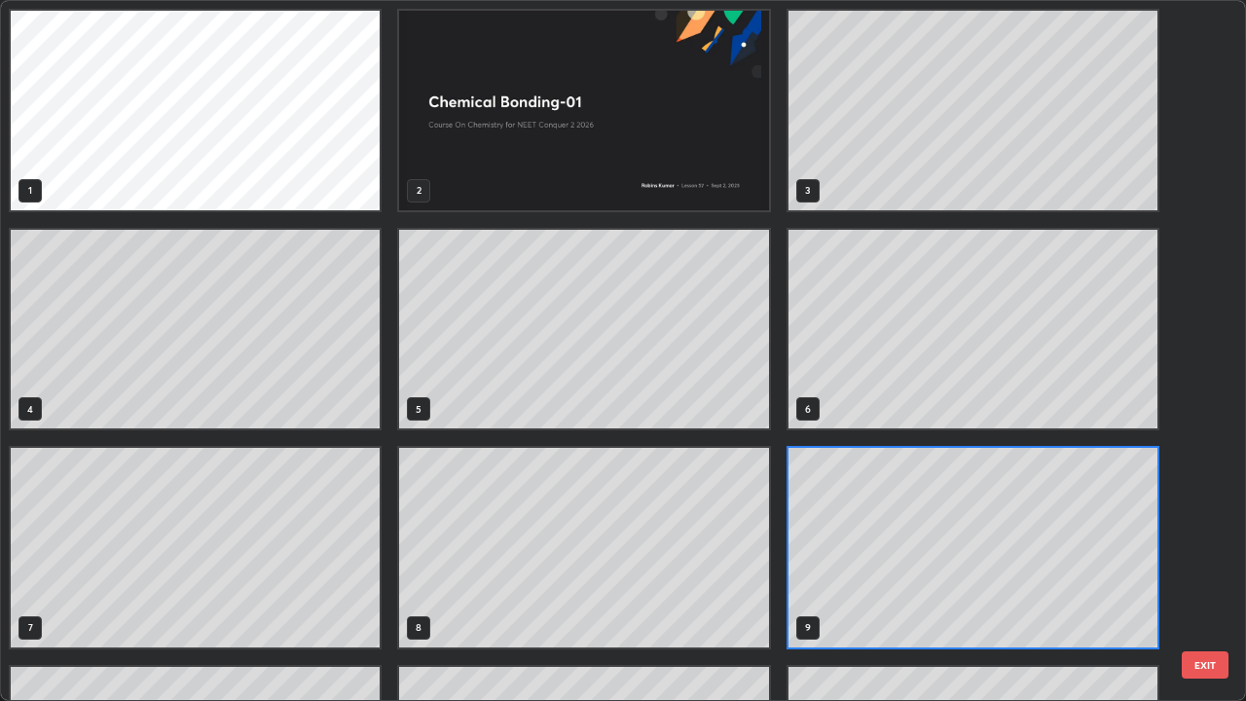
scroll to position [693, 1234]
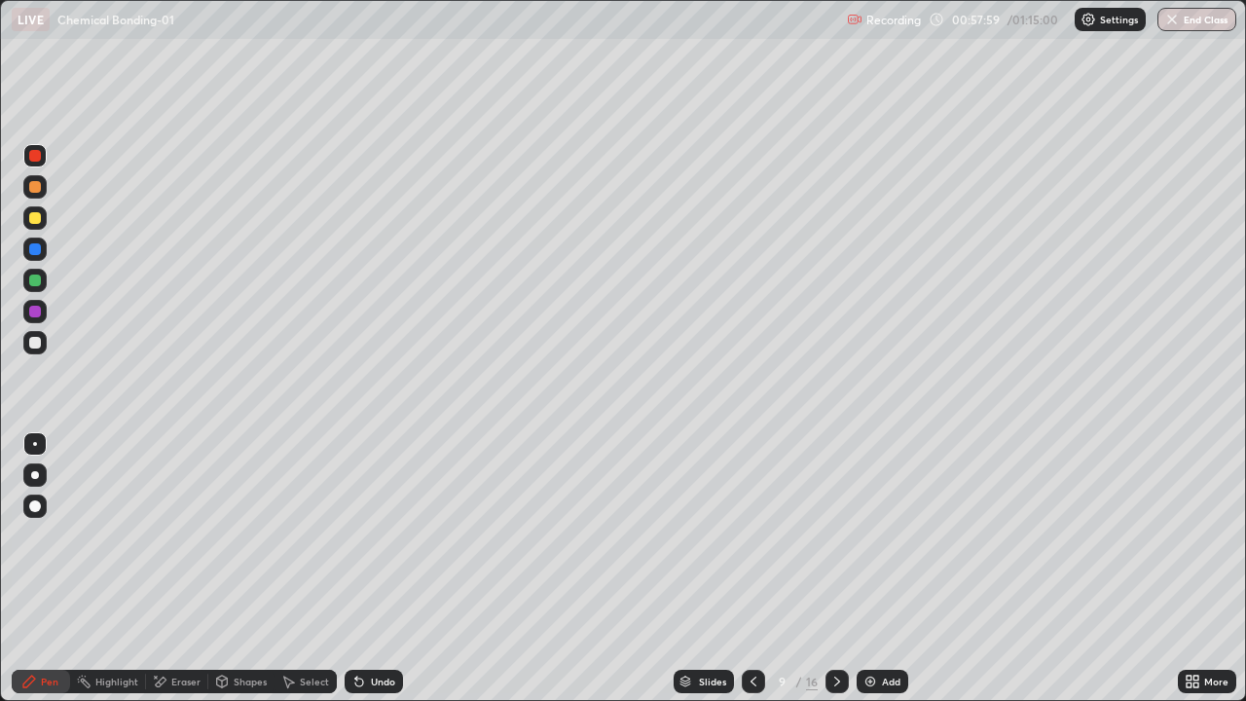
click at [832, 569] on div at bounding box center [837, 681] width 23 height 23
click at [744, 569] on div at bounding box center [753, 681] width 23 height 23
click at [21, 569] on div "Pen" at bounding box center [41, 681] width 58 height 23
click at [29, 344] on div at bounding box center [35, 343] width 12 height 12
click at [835, 569] on icon at bounding box center [837, 682] width 16 height 16
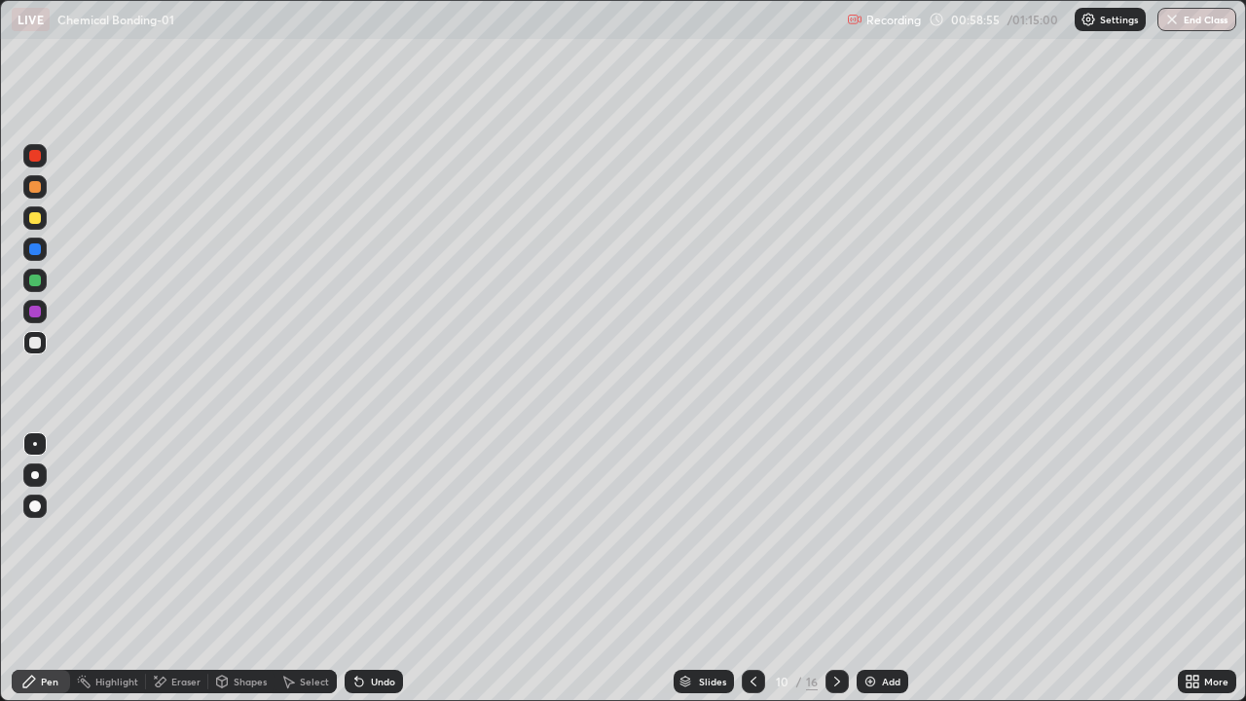
click at [34, 191] on div at bounding box center [35, 187] width 12 height 12
click at [293, 569] on icon at bounding box center [288, 682] width 16 height 16
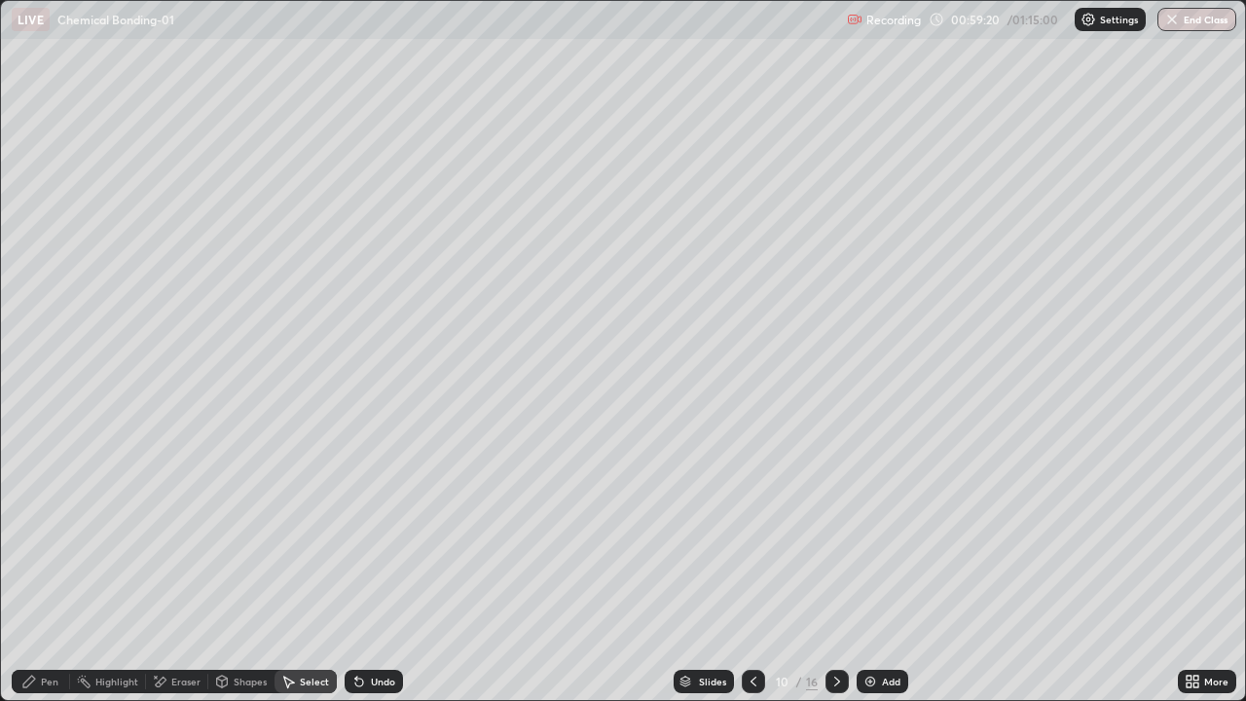
click at [244, 569] on div "Shapes" at bounding box center [250, 682] width 33 height 10
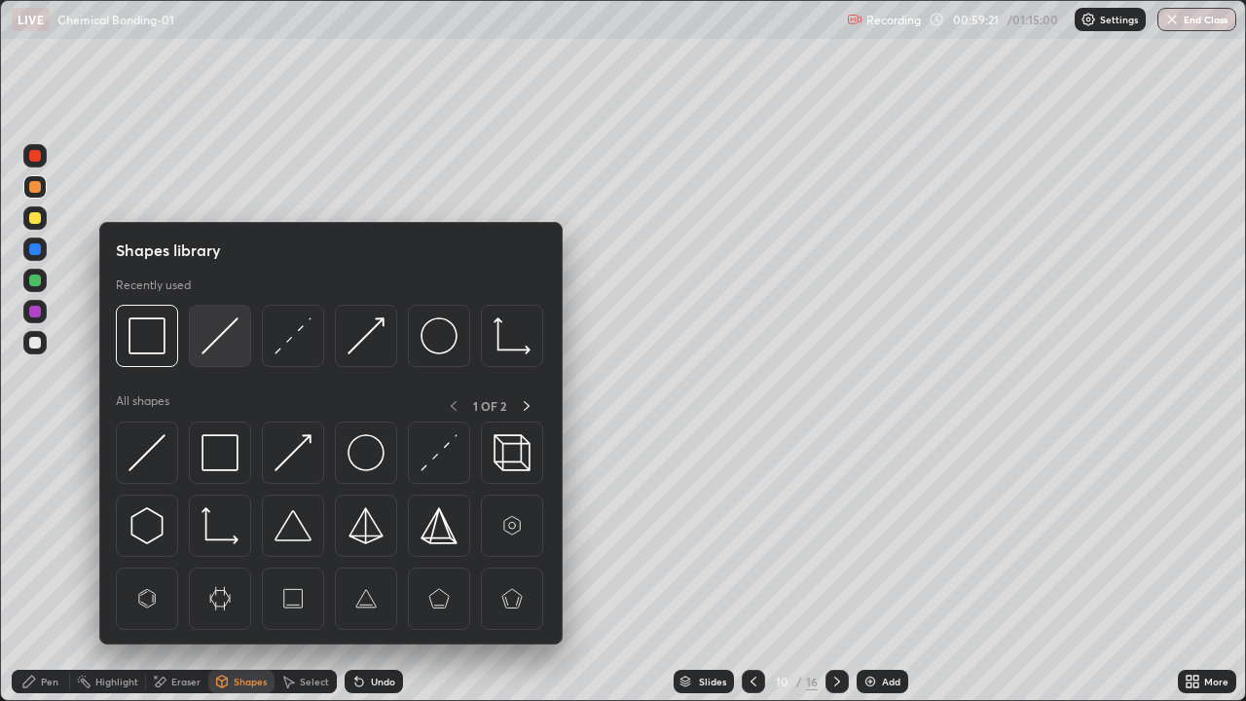
click at [210, 348] on img at bounding box center [220, 335] width 37 height 37
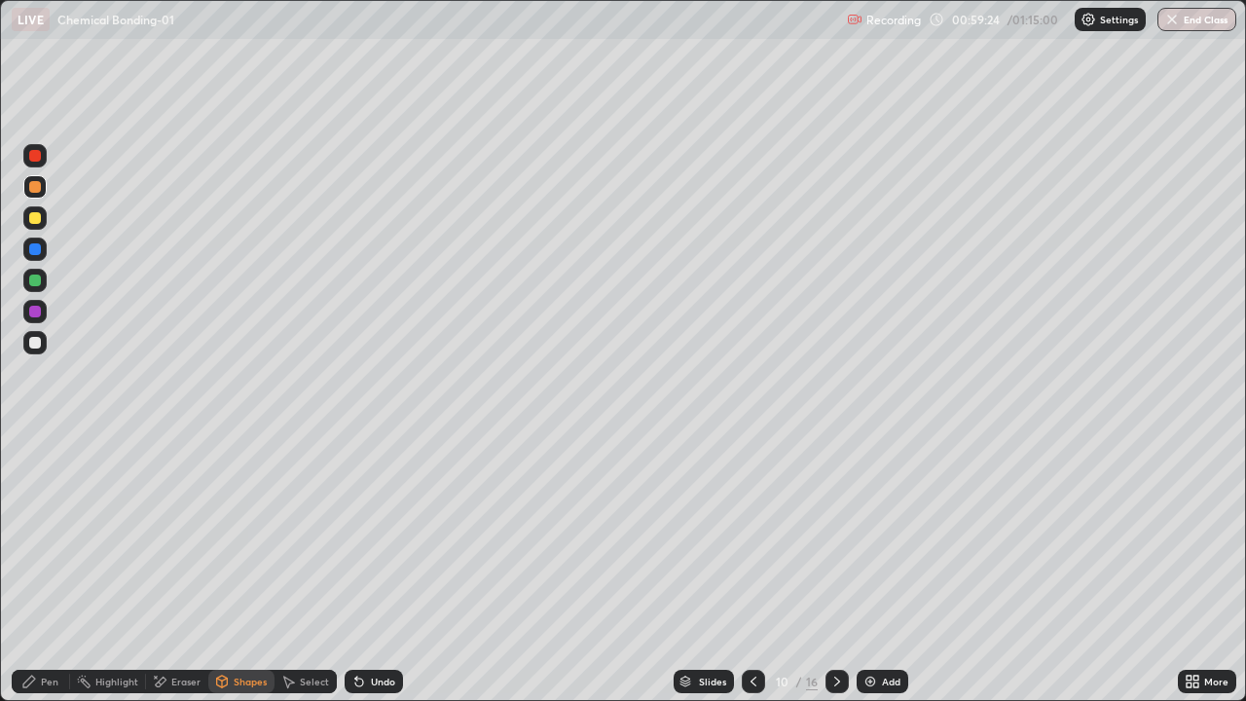
click at [43, 569] on div "Pen" at bounding box center [41, 681] width 58 height 23
click at [36, 313] on div at bounding box center [35, 312] width 12 height 12
click at [36, 342] on div at bounding box center [35, 343] width 12 height 12
click at [38, 253] on div at bounding box center [35, 249] width 12 height 12
click at [37, 339] on div at bounding box center [35, 343] width 12 height 12
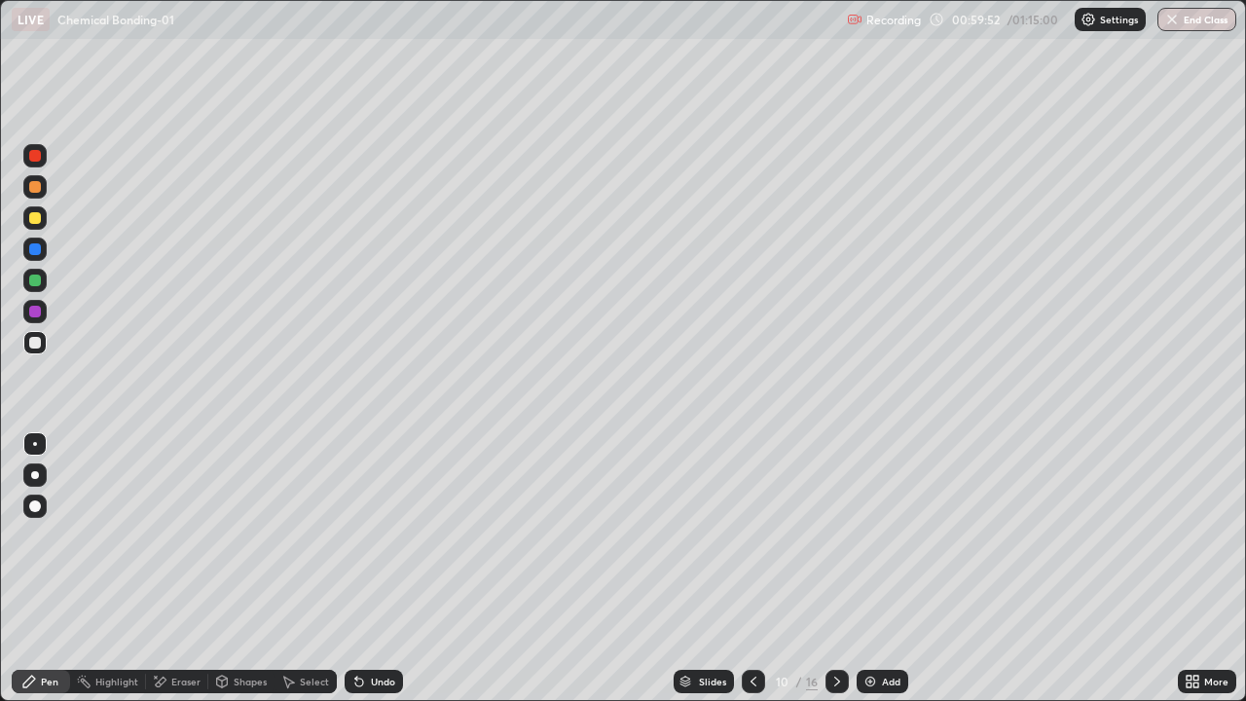
click at [34, 281] on div at bounding box center [35, 281] width 12 height 12
click at [32, 337] on div at bounding box center [35, 343] width 12 height 12
click at [36, 254] on div at bounding box center [35, 249] width 12 height 12
click at [36, 280] on div at bounding box center [35, 281] width 12 height 12
click at [38, 315] on div at bounding box center [35, 312] width 12 height 12
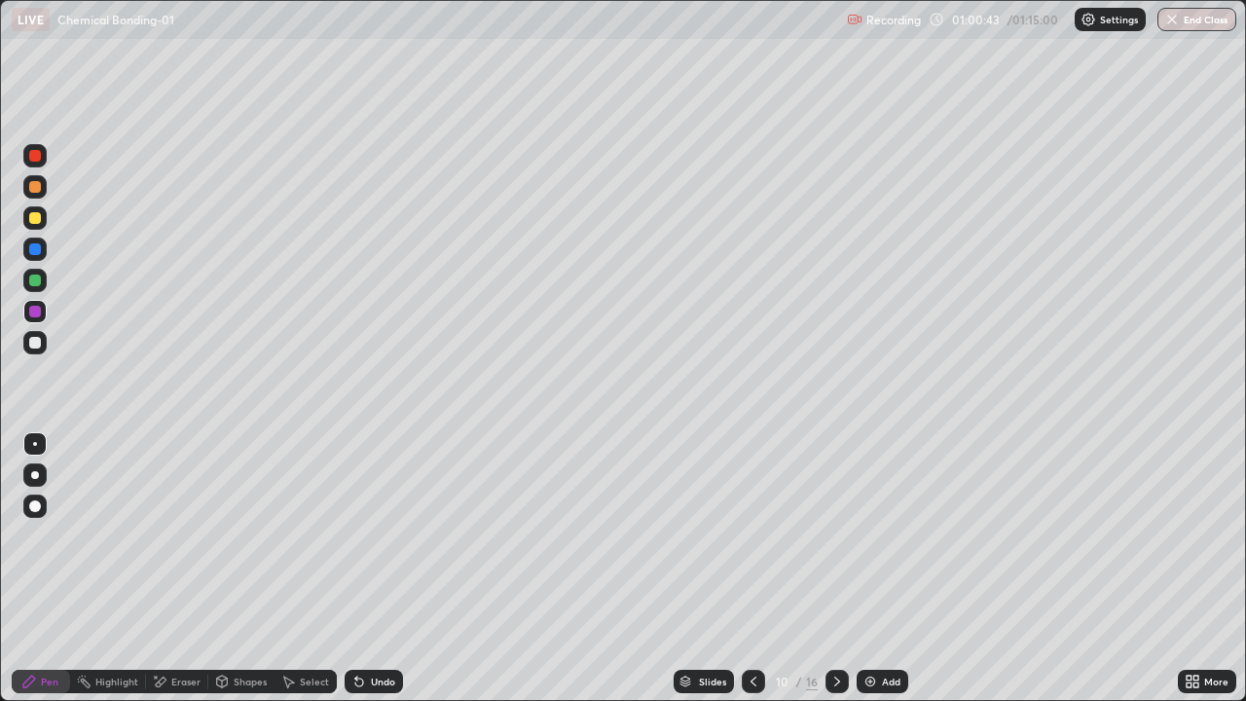
click at [39, 189] on div at bounding box center [35, 187] width 12 height 12
click at [37, 221] on div at bounding box center [35, 218] width 12 height 12
click at [40, 342] on div at bounding box center [35, 343] width 12 height 12
click at [38, 312] on div at bounding box center [35, 312] width 12 height 12
click at [754, 569] on icon at bounding box center [754, 682] width 16 height 16
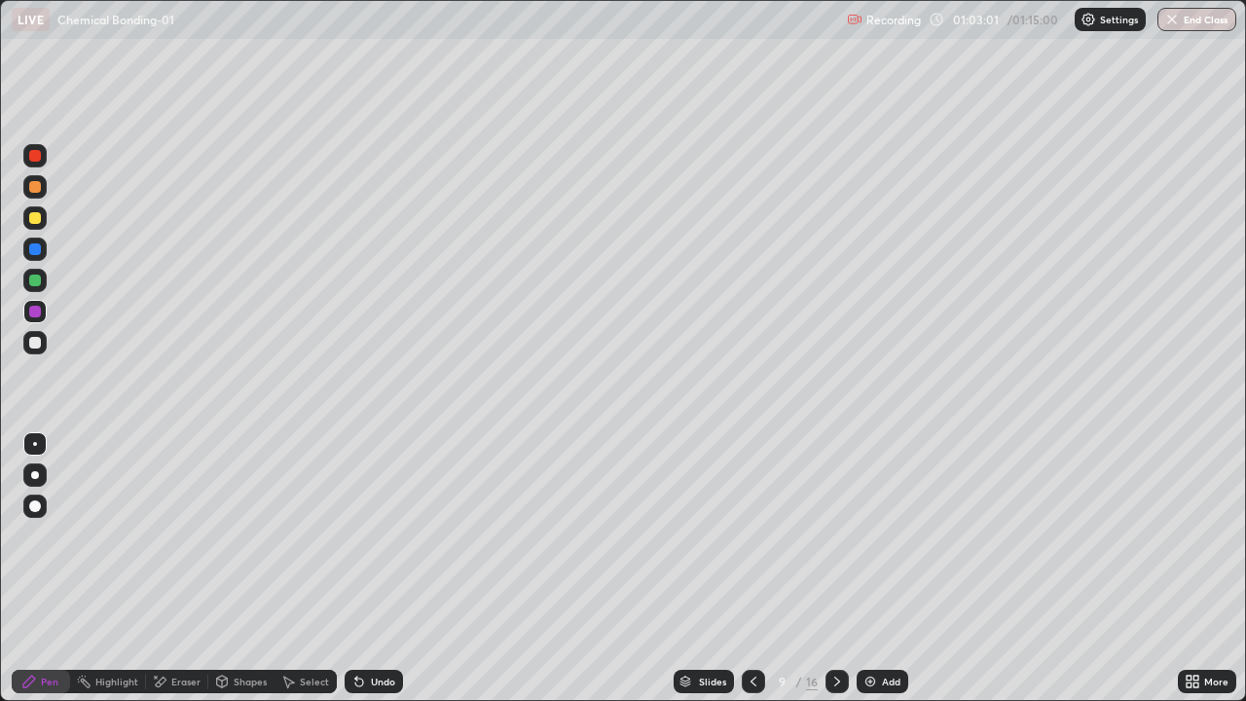
click at [749, 569] on icon at bounding box center [754, 682] width 16 height 16
click at [752, 569] on icon at bounding box center [754, 682] width 16 height 16
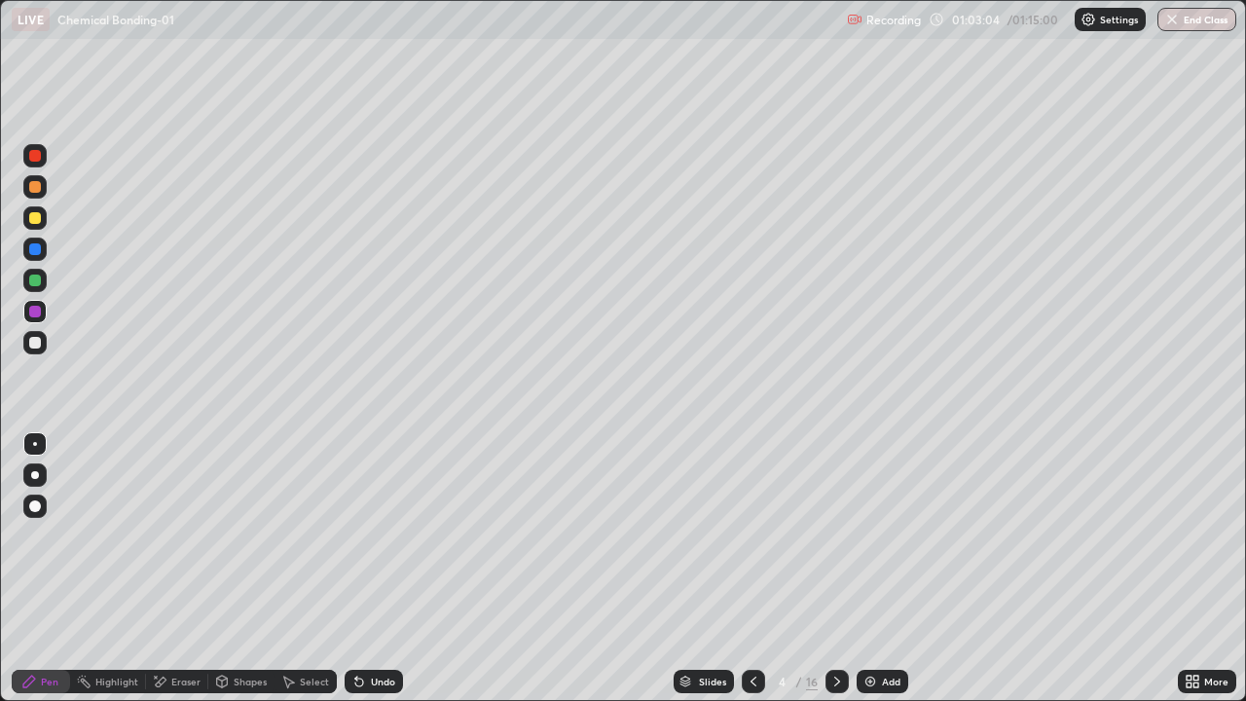
click at [752, 569] on icon at bounding box center [754, 682] width 16 height 16
click at [119, 569] on div "Highlight" at bounding box center [116, 682] width 43 height 10
click at [835, 569] on icon at bounding box center [837, 682] width 16 height 16
click at [758, 569] on div at bounding box center [753, 681] width 23 height 23
click at [834, 569] on icon at bounding box center [837, 682] width 6 height 10
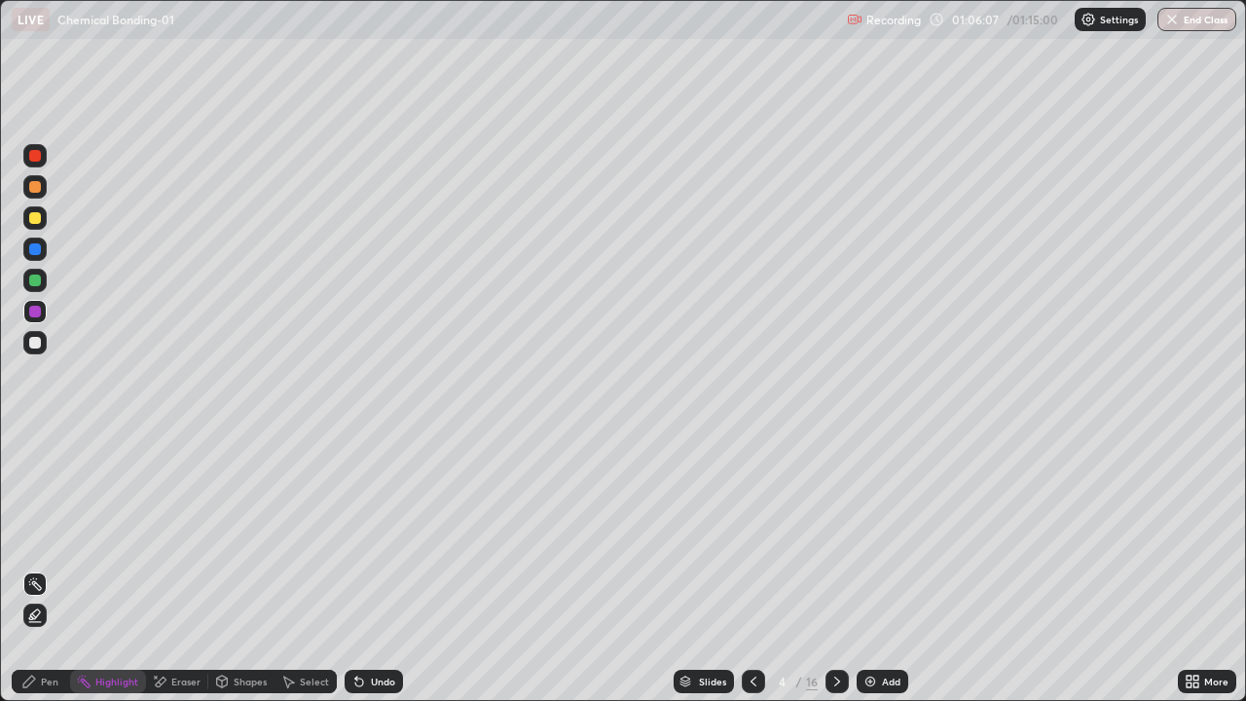
click at [832, 569] on icon at bounding box center [837, 682] width 16 height 16
click at [835, 569] on icon at bounding box center [837, 682] width 16 height 16
click at [752, 569] on icon at bounding box center [754, 682] width 16 height 16
click at [749, 569] on div at bounding box center [753, 681] width 23 height 23
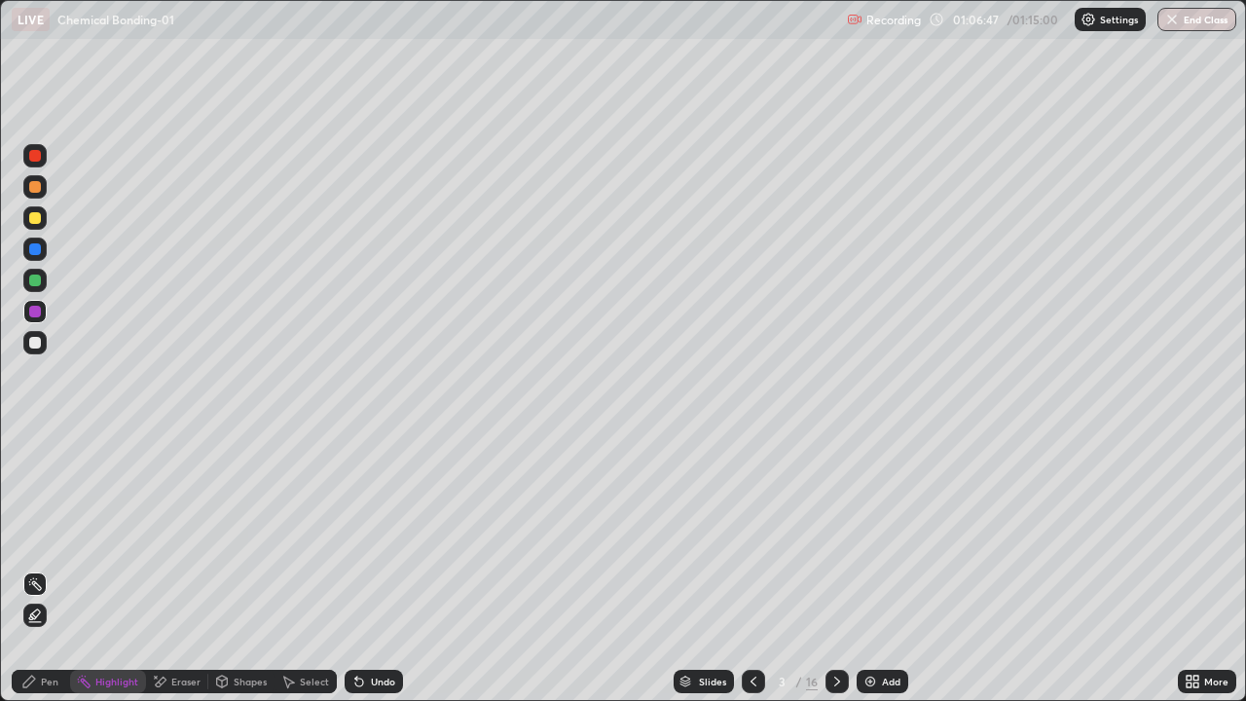
click at [834, 569] on icon at bounding box center [837, 682] width 16 height 16
click at [837, 569] on div at bounding box center [837, 681] width 23 height 23
click at [829, 569] on icon at bounding box center [837, 682] width 16 height 16
click at [845, 569] on div at bounding box center [837, 681] width 23 height 23
click at [831, 569] on div at bounding box center [837, 681] width 23 height 39
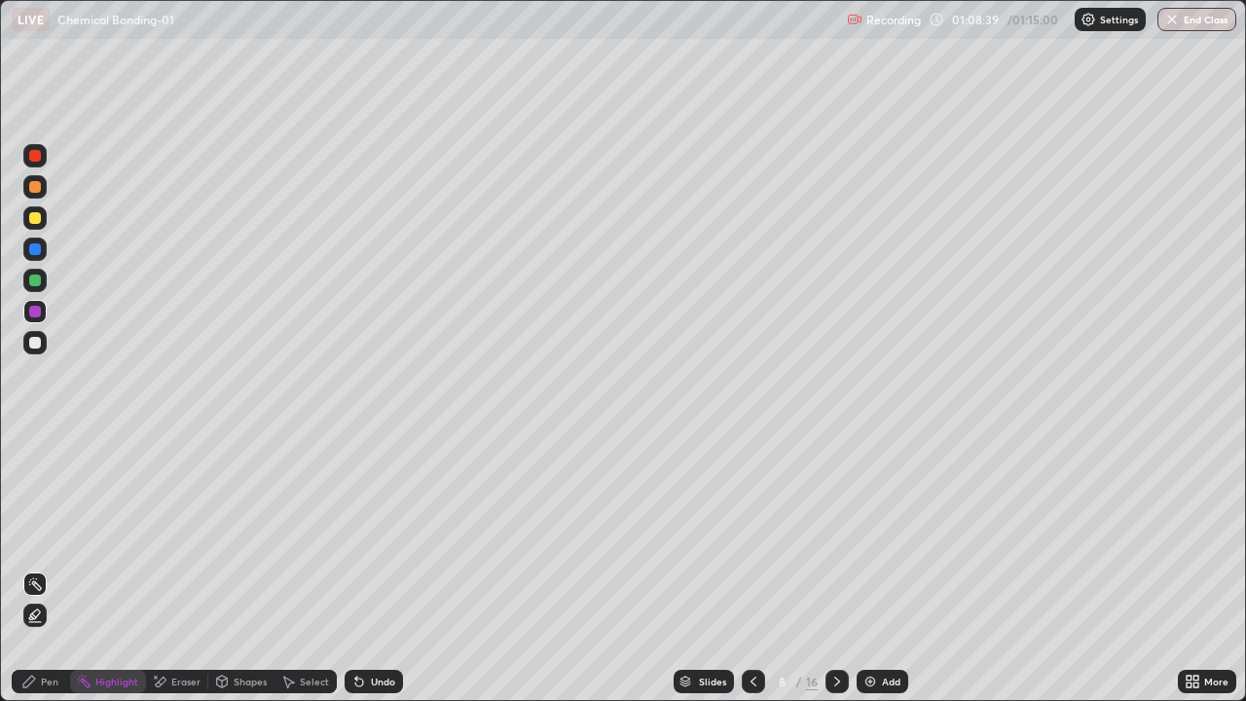
click at [827, 569] on div at bounding box center [837, 681] width 23 height 23
click at [835, 569] on icon at bounding box center [837, 682] width 16 height 16
click at [36, 188] on div at bounding box center [35, 187] width 12 height 12
click at [34, 216] on div at bounding box center [35, 218] width 12 height 12
click at [835, 569] on icon at bounding box center [837, 682] width 16 height 16
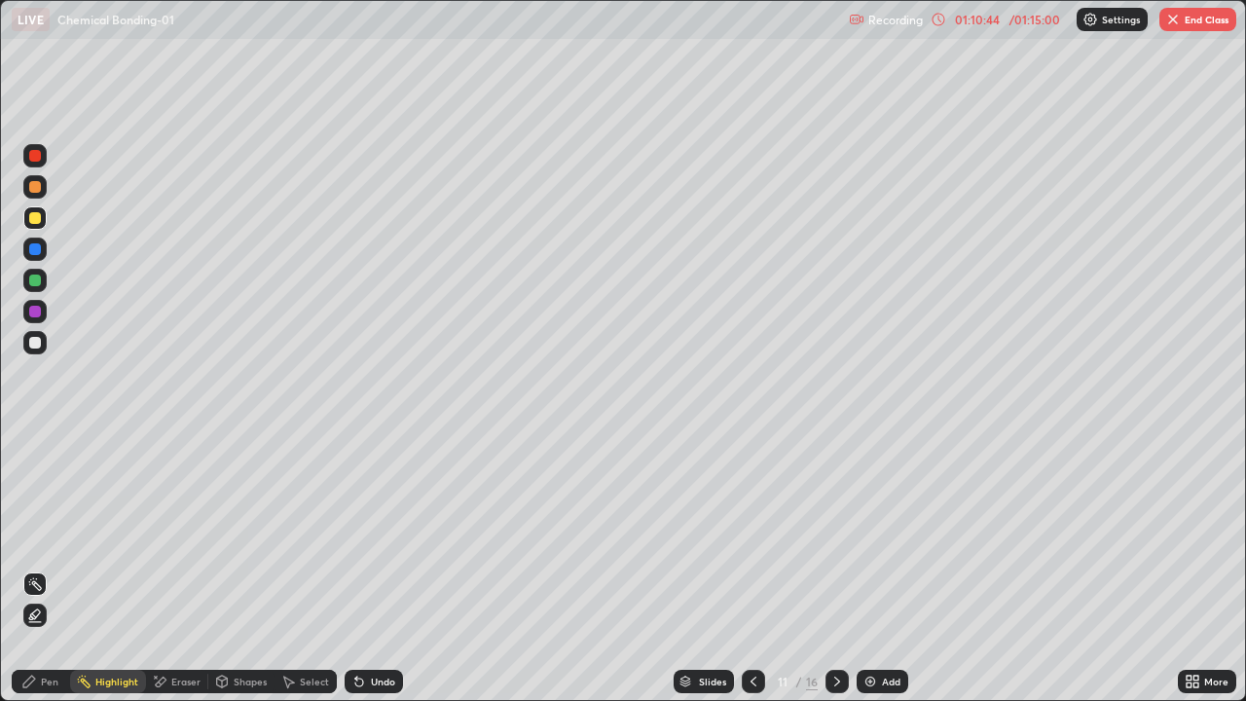
click at [58, 569] on div "Pen" at bounding box center [41, 681] width 58 height 23
click at [35, 185] on div at bounding box center [35, 187] width 12 height 12
click at [240, 569] on div "Shapes" at bounding box center [250, 682] width 33 height 10
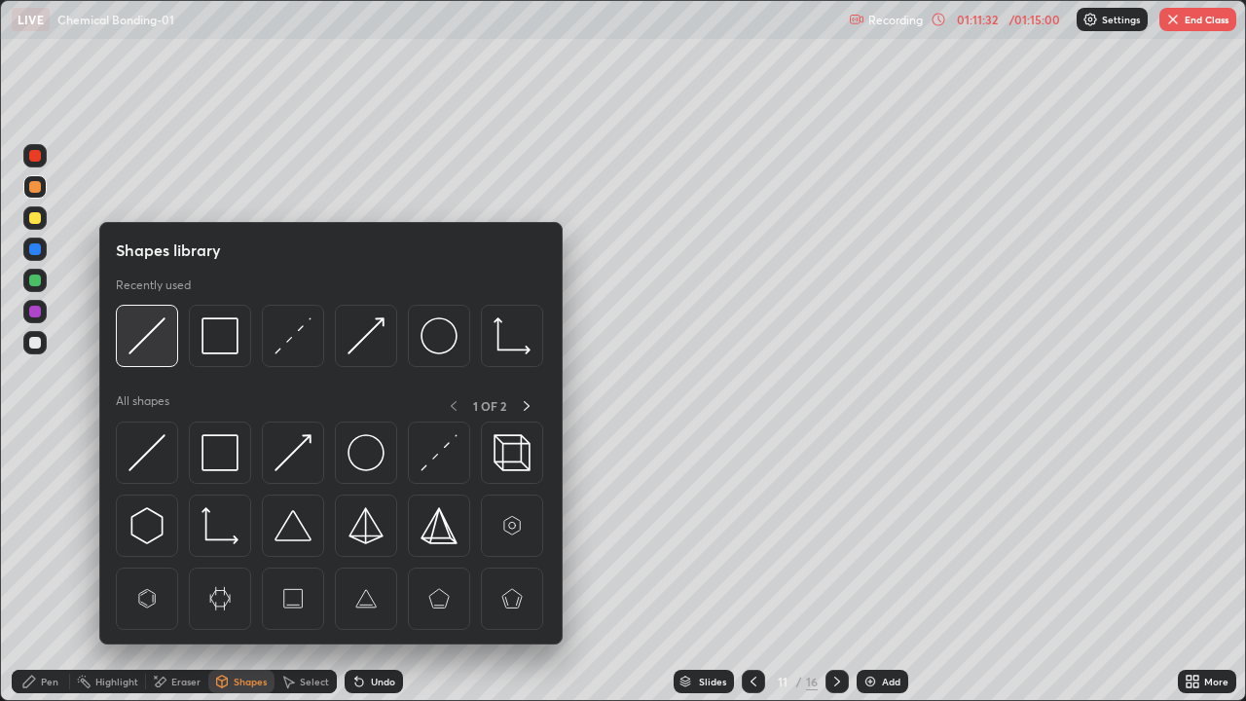
click at [148, 345] on img at bounding box center [147, 335] width 37 height 37
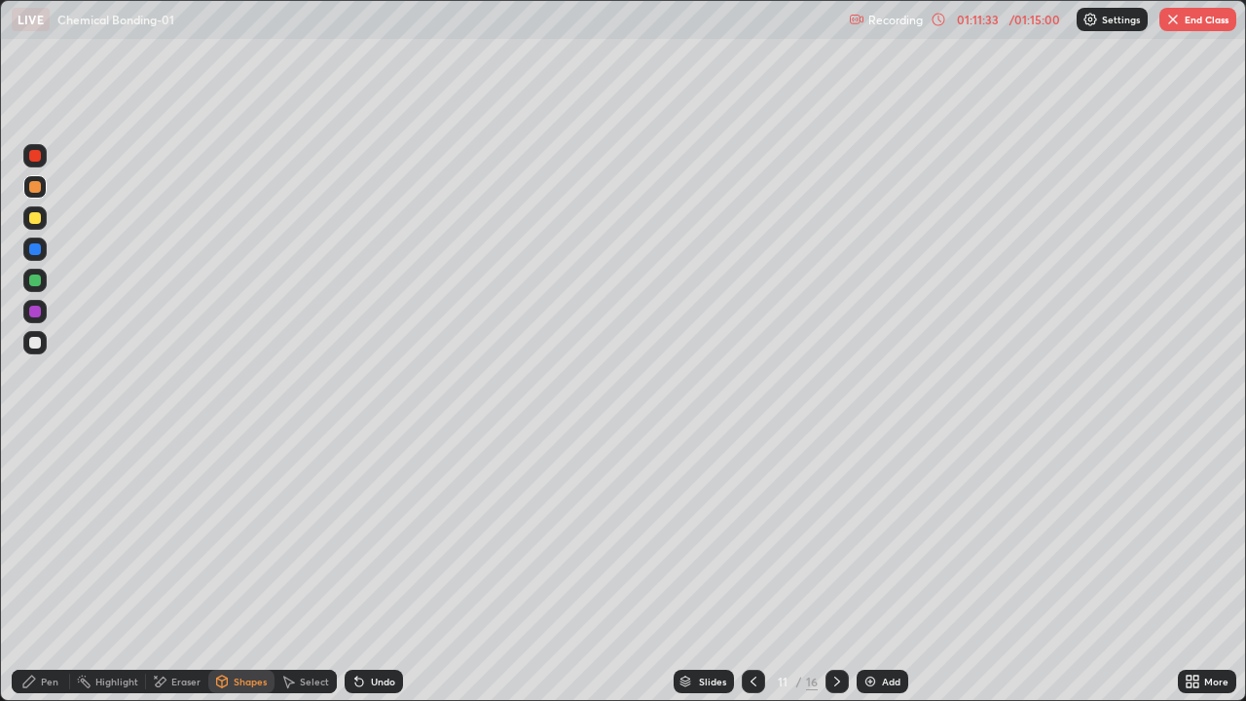
click at [43, 223] on div at bounding box center [34, 217] width 23 height 23
click at [51, 569] on div "Pen" at bounding box center [50, 682] width 18 height 10
click at [40, 348] on div at bounding box center [34, 342] width 23 height 23
click at [34, 250] on div at bounding box center [35, 249] width 12 height 12
click at [37, 221] on div at bounding box center [35, 218] width 12 height 12
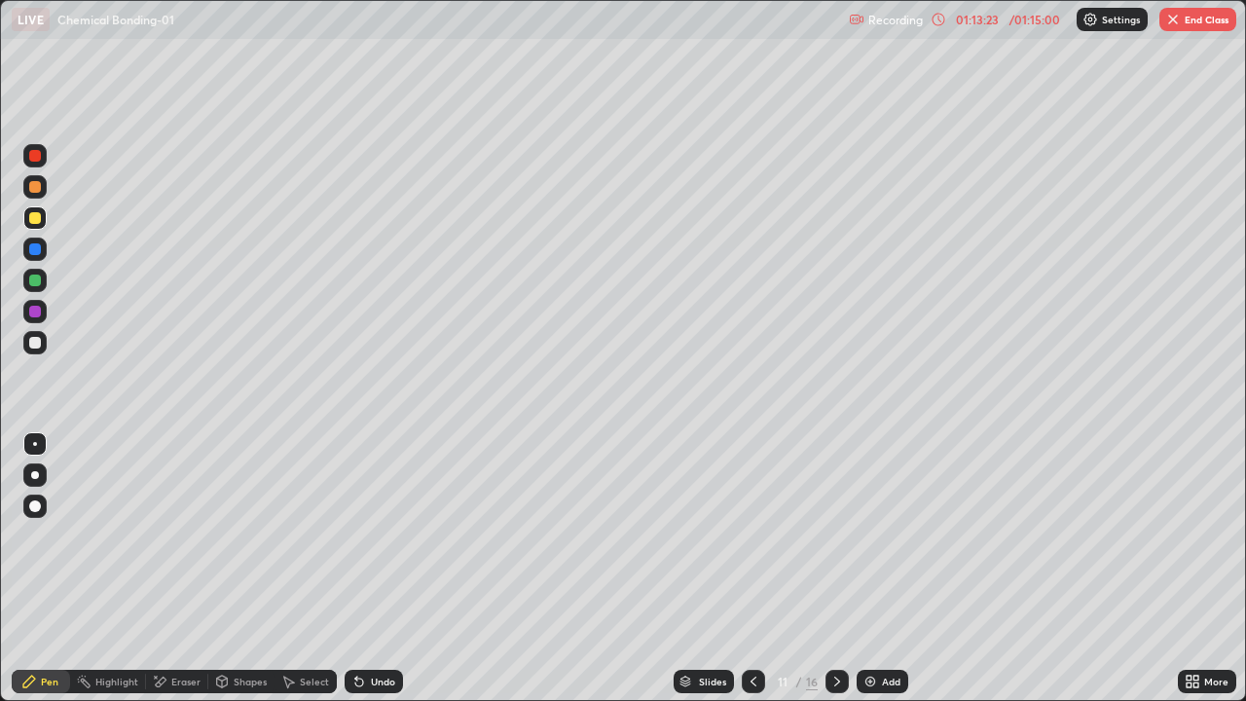
click at [37, 159] on div at bounding box center [35, 156] width 12 height 12
click at [39, 342] on div at bounding box center [35, 343] width 12 height 12
click at [37, 251] on div at bounding box center [35, 249] width 12 height 12
click at [39, 284] on div at bounding box center [35, 281] width 12 height 12
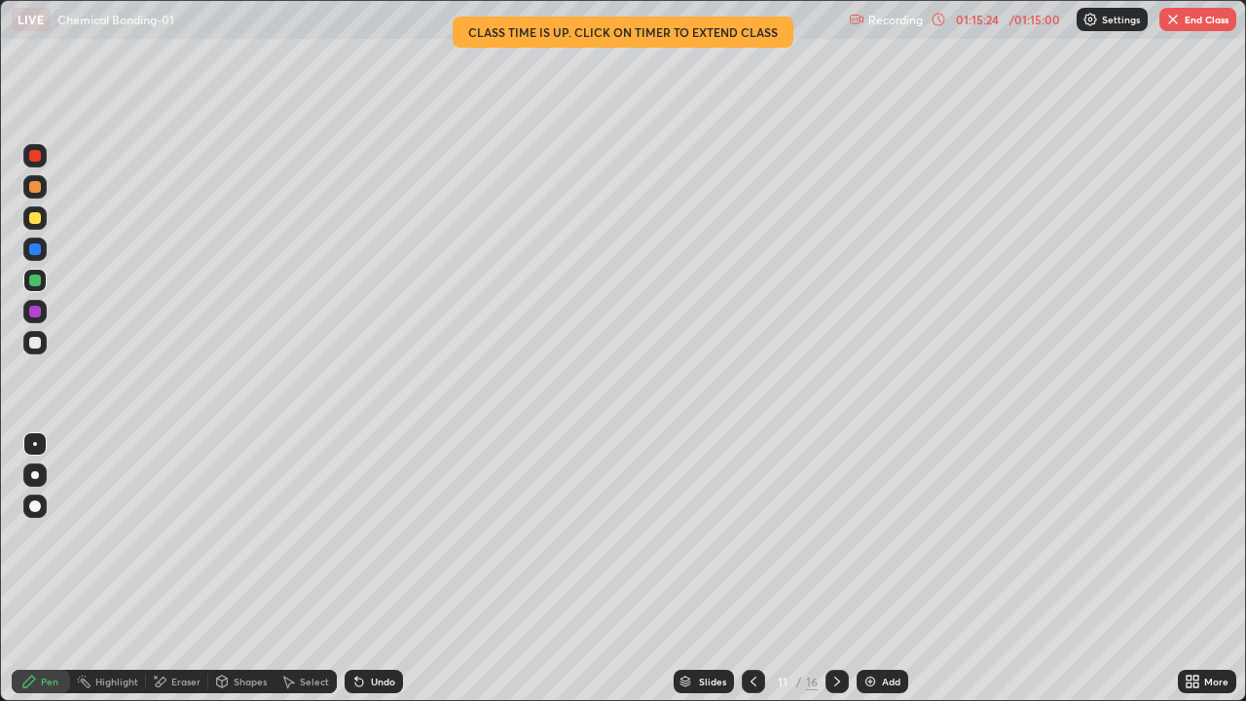
click at [36, 160] on div at bounding box center [35, 156] width 12 height 12
click at [32, 219] on div at bounding box center [35, 218] width 12 height 12
click at [37, 252] on div at bounding box center [35, 249] width 12 height 12
click at [104, 569] on div "Highlight" at bounding box center [116, 682] width 43 height 10
click at [1181, 23] on button "End Class" at bounding box center [1197, 19] width 77 height 23
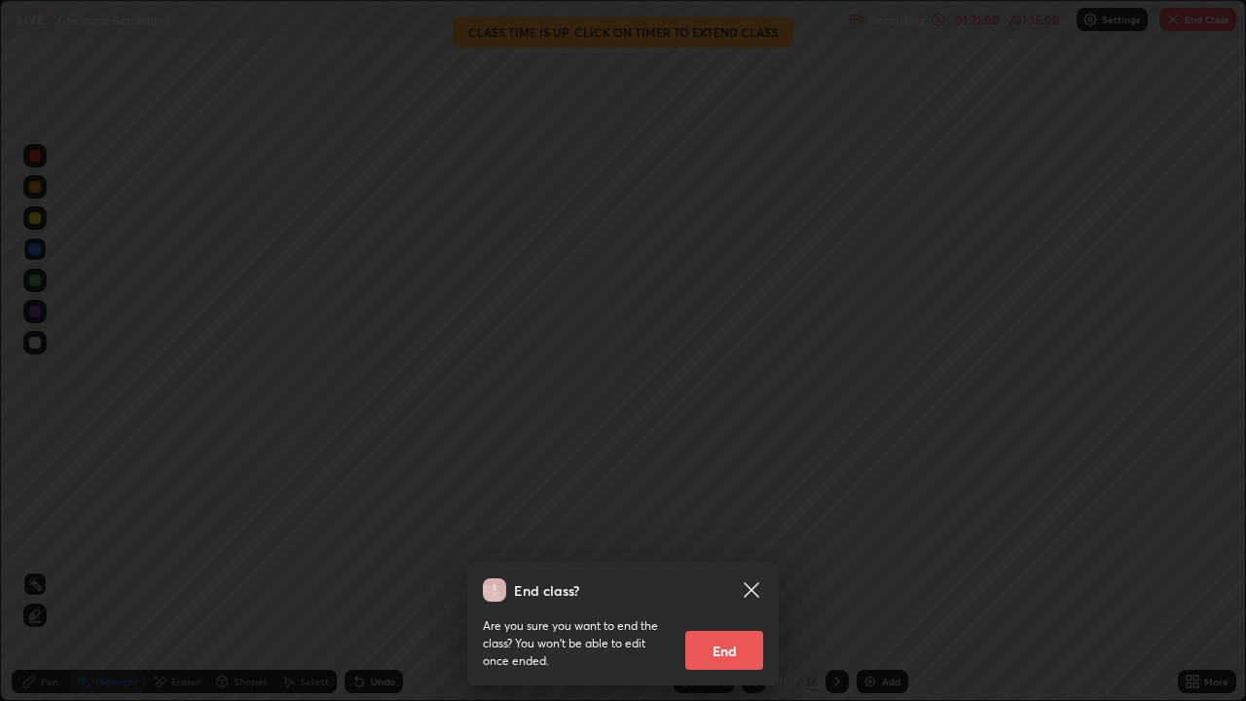
click at [728, 569] on button "End" at bounding box center [724, 650] width 78 height 39
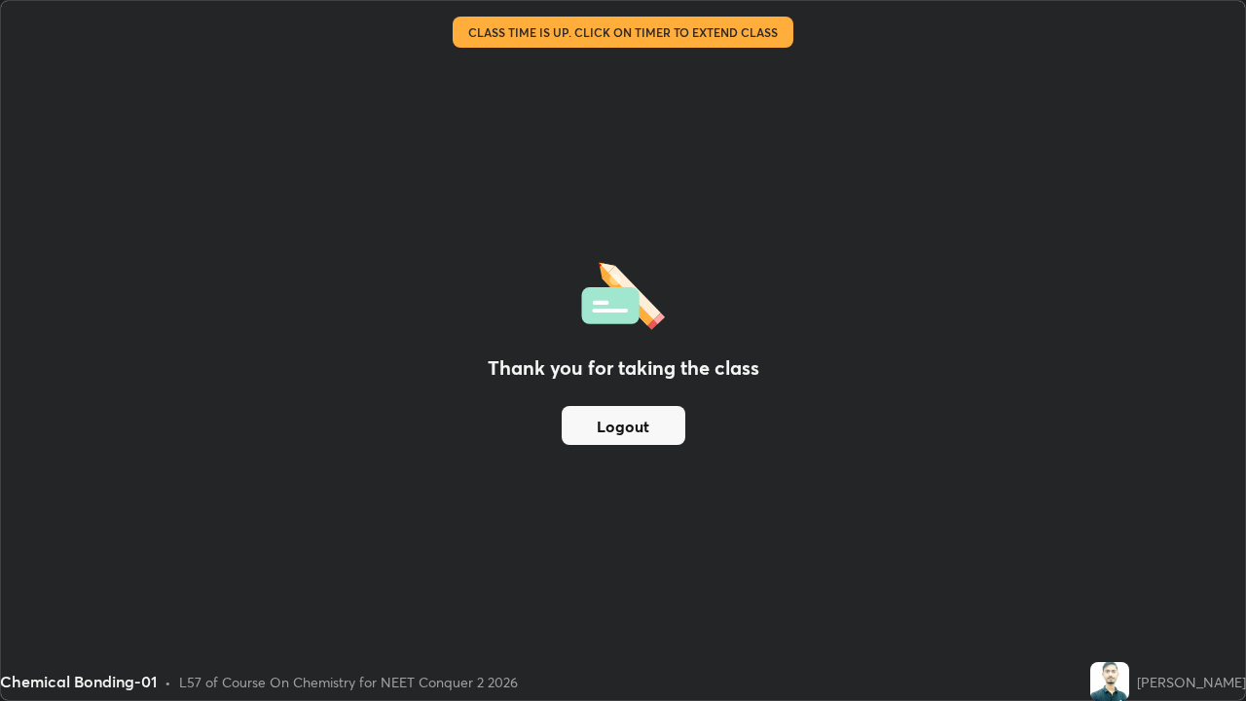
click at [673, 418] on button "Logout" at bounding box center [624, 425] width 124 height 39
